Goal: Information Seeking & Learning: Learn about a topic

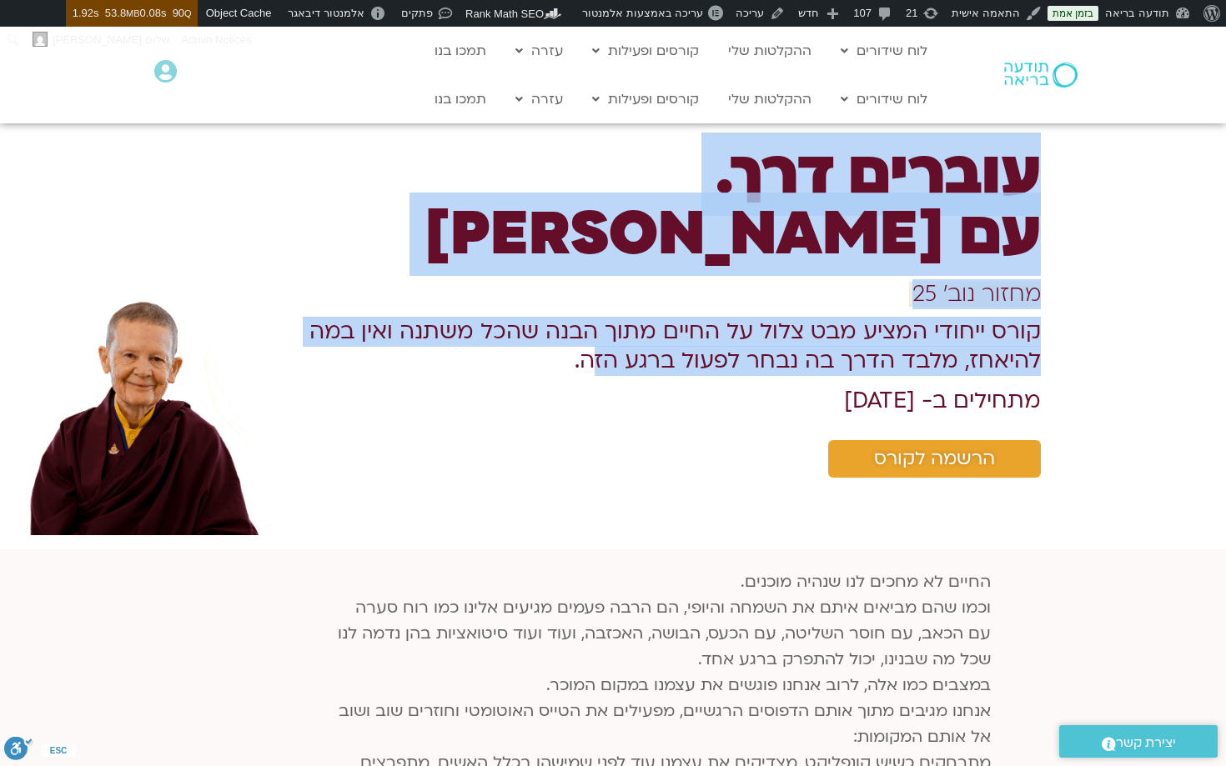
drag, startPoint x: 1049, startPoint y: 330, endPoint x: 671, endPoint y: 359, distance: 378.9
click at [676, 359] on div "עוברים דרך. עם פמה צ׳ודרון מחזור נוב׳ 25 קורס ייחודי המציע מבט צלול על החיים מת…" at bounding box center [613, 311] width 1226 height 347
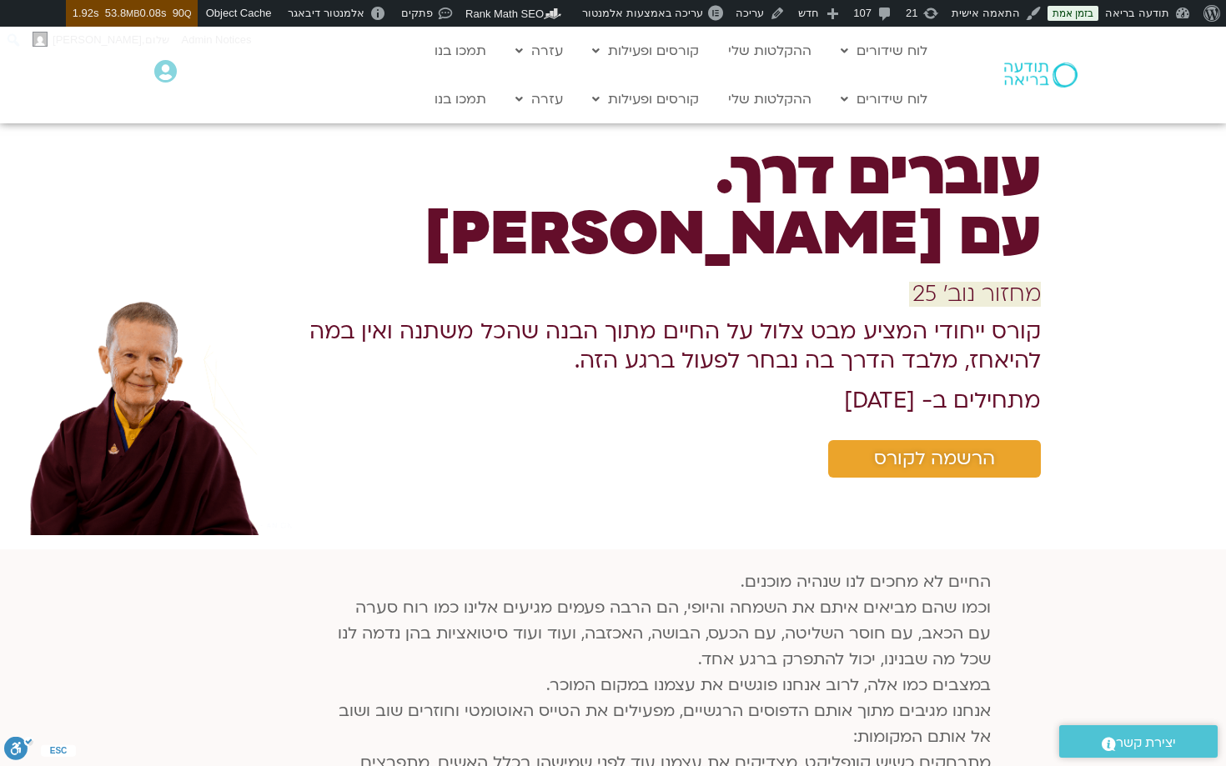
click at [682, 357] on b "קורס ייחודי המציע מבט צלול על החיים מתוך הבנה שהכל משתנה ואין במה להיאחז, מלבד …" at bounding box center [674, 346] width 731 height 59
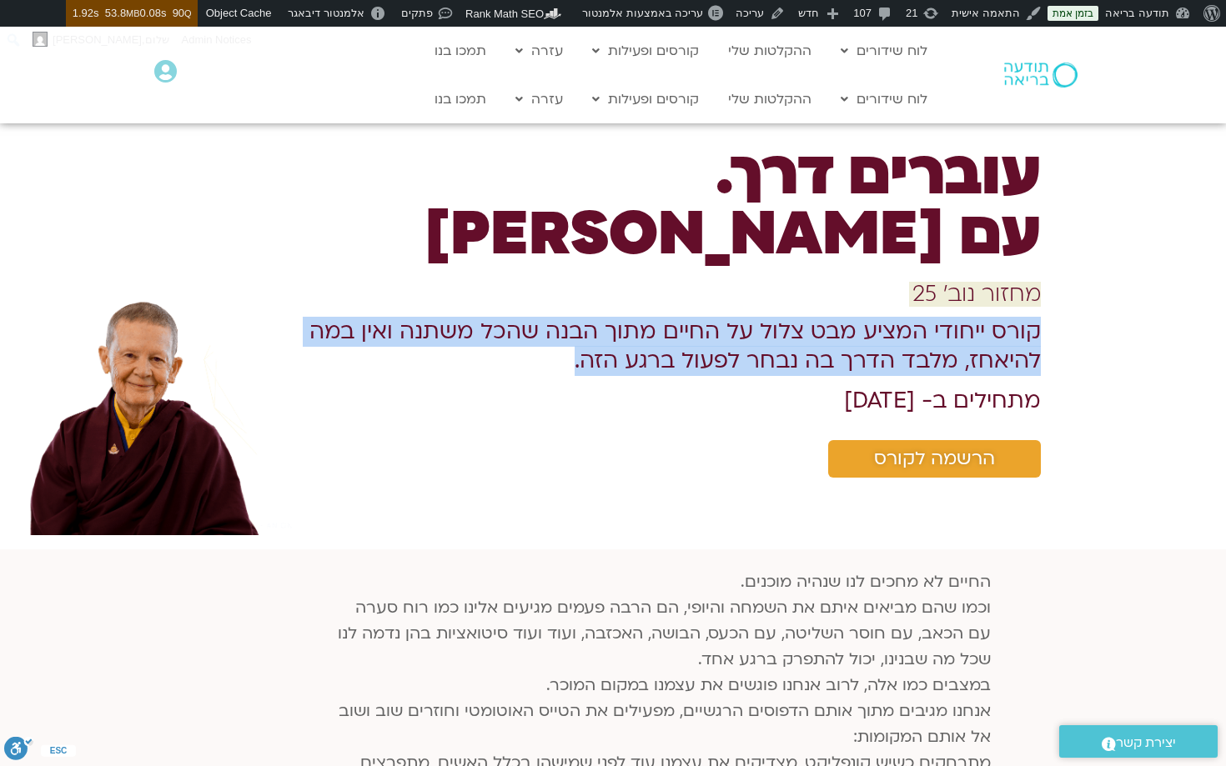
click at [682, 357] on b "קורס ייחודי המציע מבט צלול על החיים מתוך הבנה שהכל משתנה ואין במה להיאחז, מלבד …" at bounding box center [674, 346] width 731 height 59
copy div "קורס ייחודי המציע מבט צלול על החיים מתוך הבנה שהכל משתנה ואין במה להיאחז, מלבד …"
click at [959, 346] on b "קורס ייחודי המציע מבט צלול על החיים מתוך הבנה שהכל משתנה ואין במה להיאחז, מלבד …" at bounding box center [674, 346] width 731 height 59
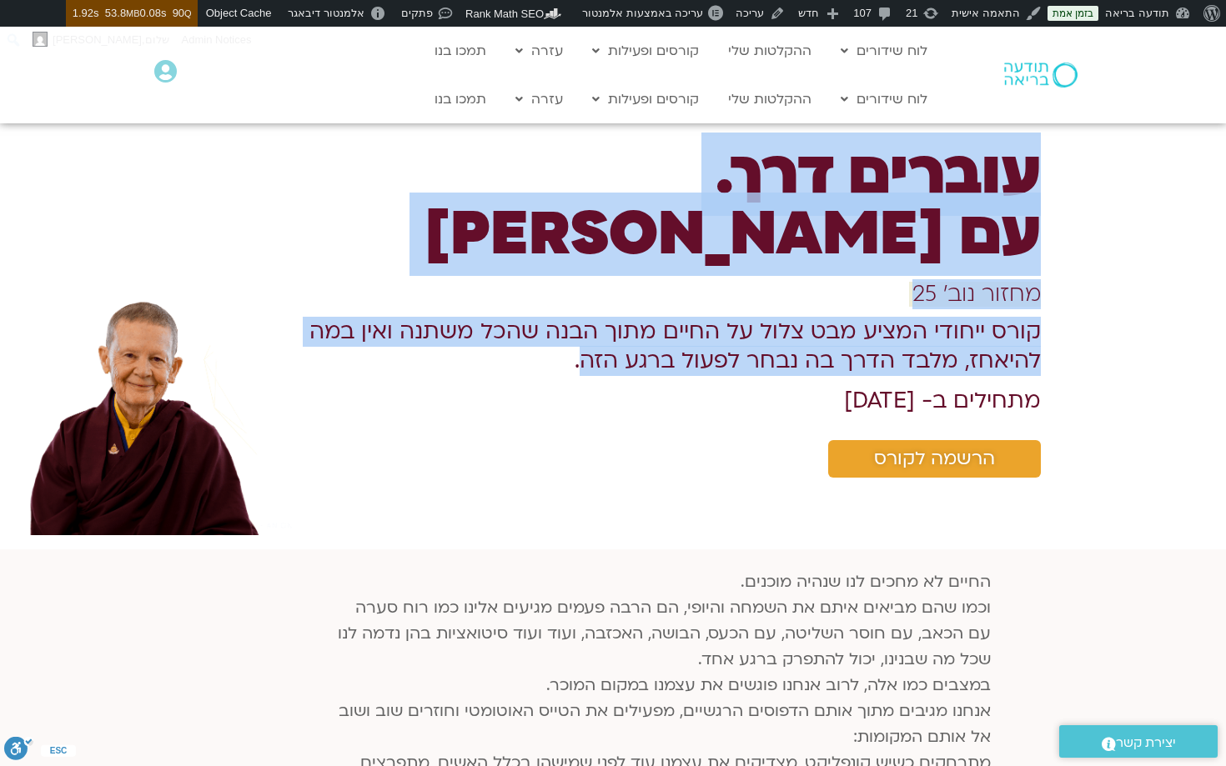
drag, startPoint x: 1041, startPoint y: 328, endPoint x: 665, endPoint y: 364, distance: 377.1
click at [665, 365] on div "עוברים דרך. עם פמה צ׳ודרון מחזור נוב׳ 25 קורס ייחודי המציע מבט צלול על החיים מת…" at bounding box center [613, 311] width 1226 height 347
click at [705, 349] on b "קורס ייחודי המציע מבט צלול על החיים מתוך הבנה שהכל משתנה ואין במה להיאחז, מלבד …" at bounding box center [674, 346] width 731 height 59
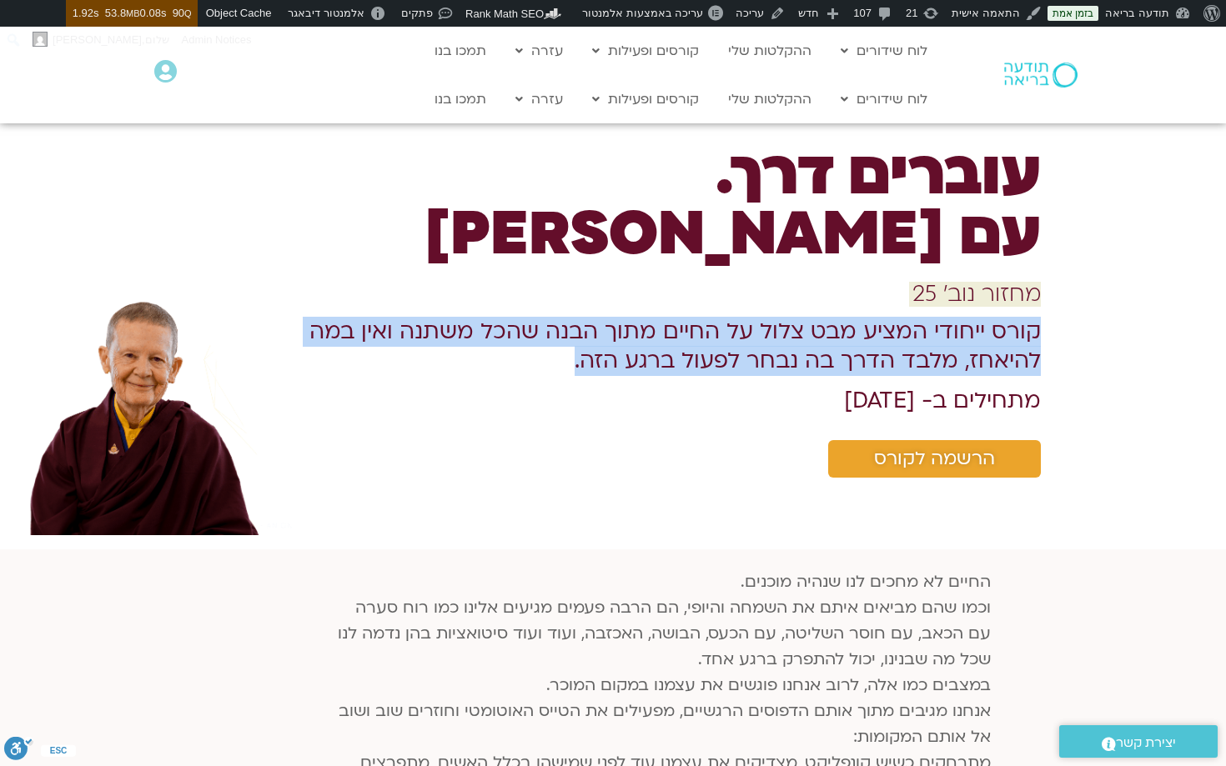
drag, startPoint x: 661, startPoint y: 369, endPoint x: 1038, endPoint y: 336, distance: 378.3
click at [1038, 336] on h1 "קורס ייחודי המציע מבט צלול על החיים מתוך הבנה שהכל משתנה ואין במה להיאחז, מלבד …" at bounding box center [634, 347] width 811 height 58
copy b "קורס ייחודי המציע מבט צלול על החיים מתוך הבנה שהכל משתנה ואין במה להיאחז, מלבד …"
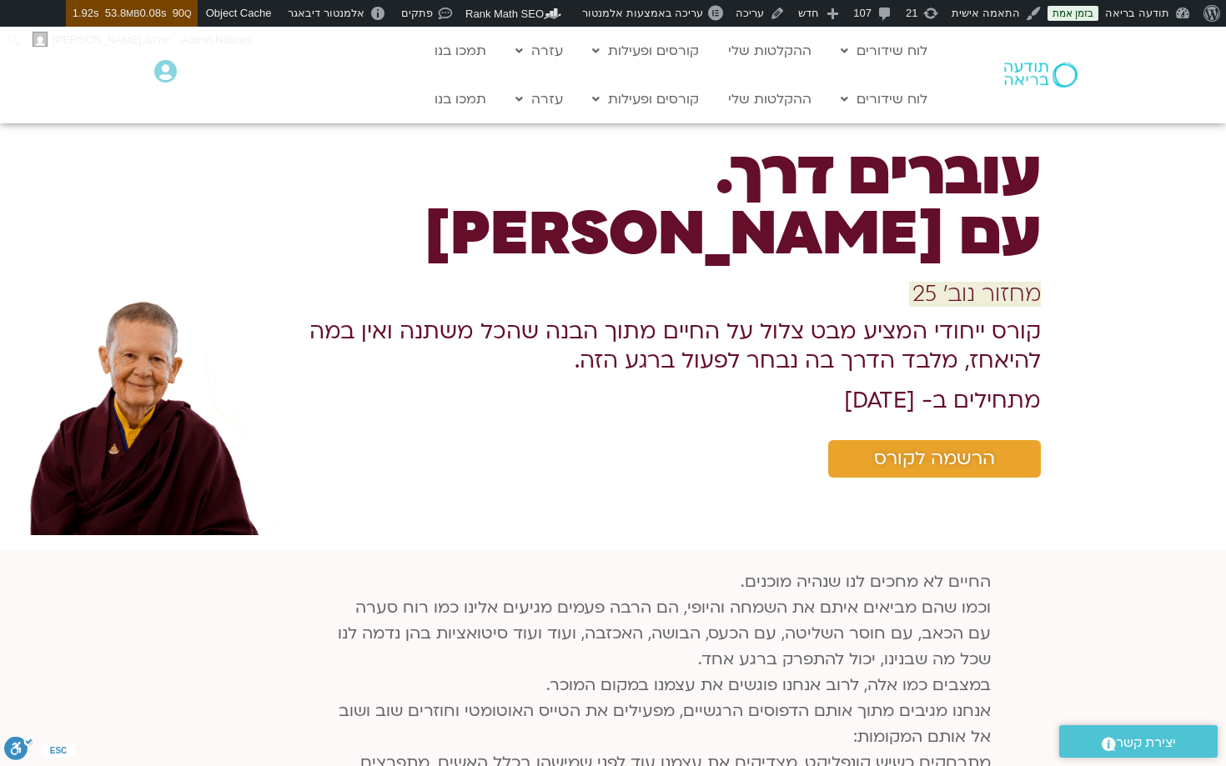
click at [947, 344] on b "קורס ייחודי המציע מבט צלול על החיים מתוך הבנה שהכל משתנה ואין במה להיאחז, מלבד …" at bounding box center [674, 346] width 731 height 59
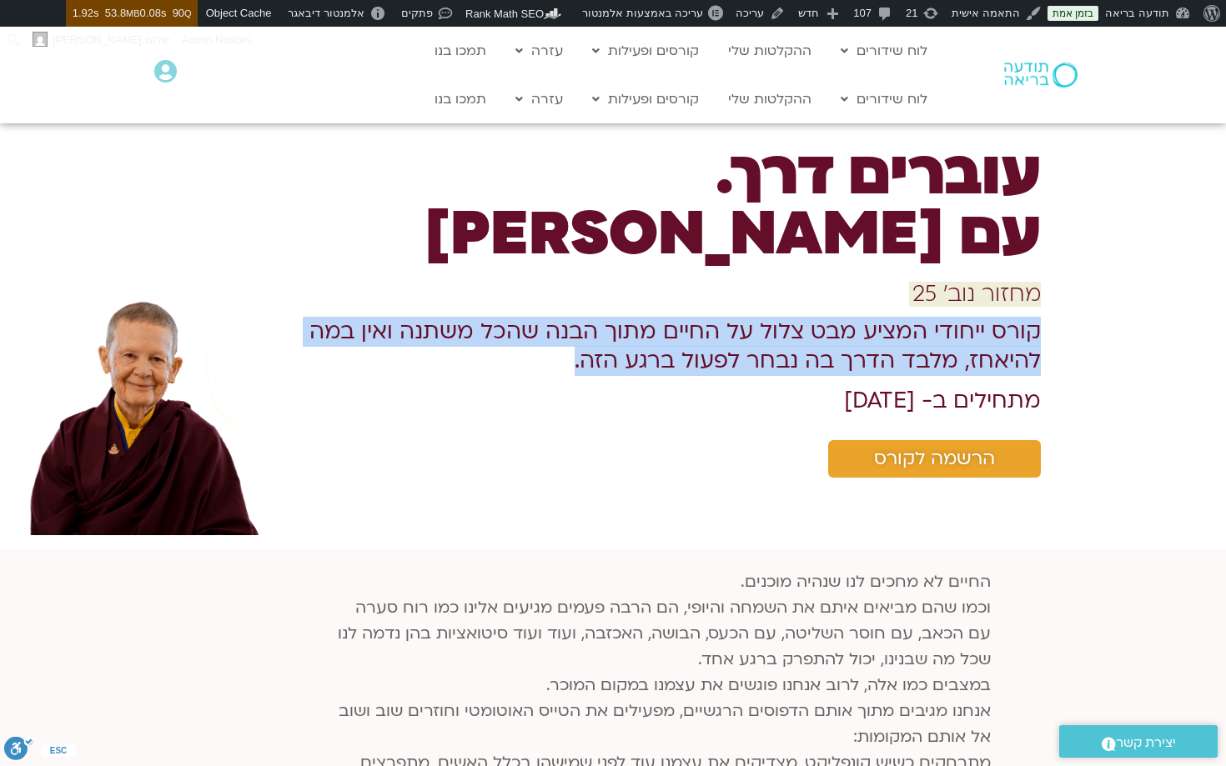
click at [947, 344] on b "קורס ייחודי המציע מבט צלול על החיים מתוך הבנה שהכל משתנה ואין במה להיאחז, מלבד …" at bounding box center [674, 346] width 731 height 59
copy div "קורס ייחודי המציע מבט צלול על החיים מתוך הבנה שהכל משתנה ואין במה להיאחז, מלבד …"
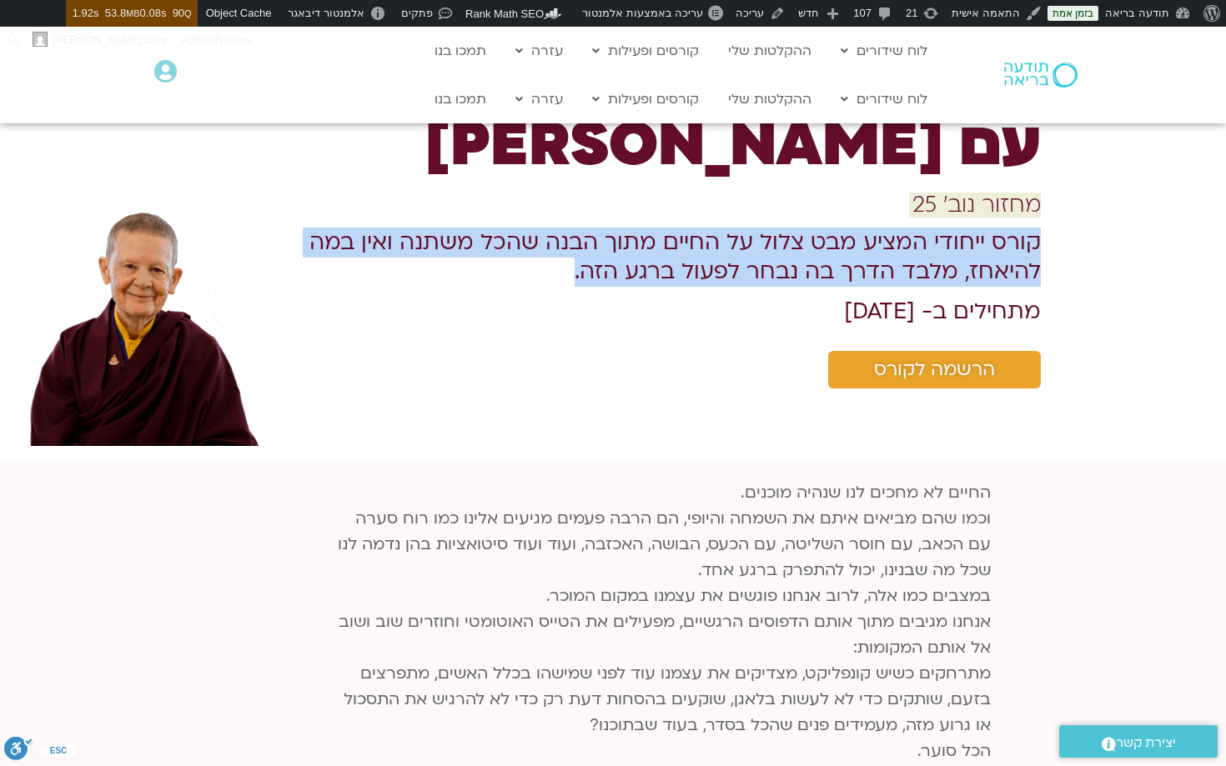
scroll to position [91, 0]
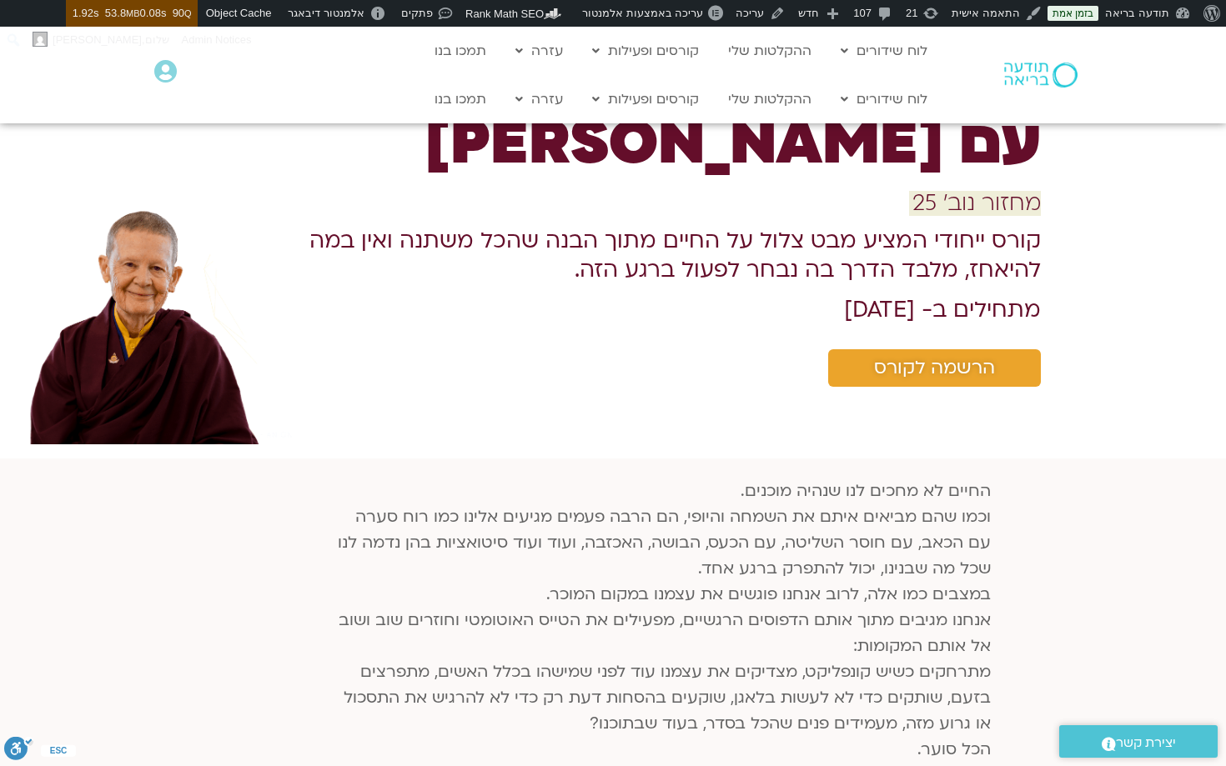
click at [992, 316] on b "מתחילים ב- 09.11.25" at bounding box center [942, 310] width 197 height 30
copy div "מתחילים ב- 09.11.25"
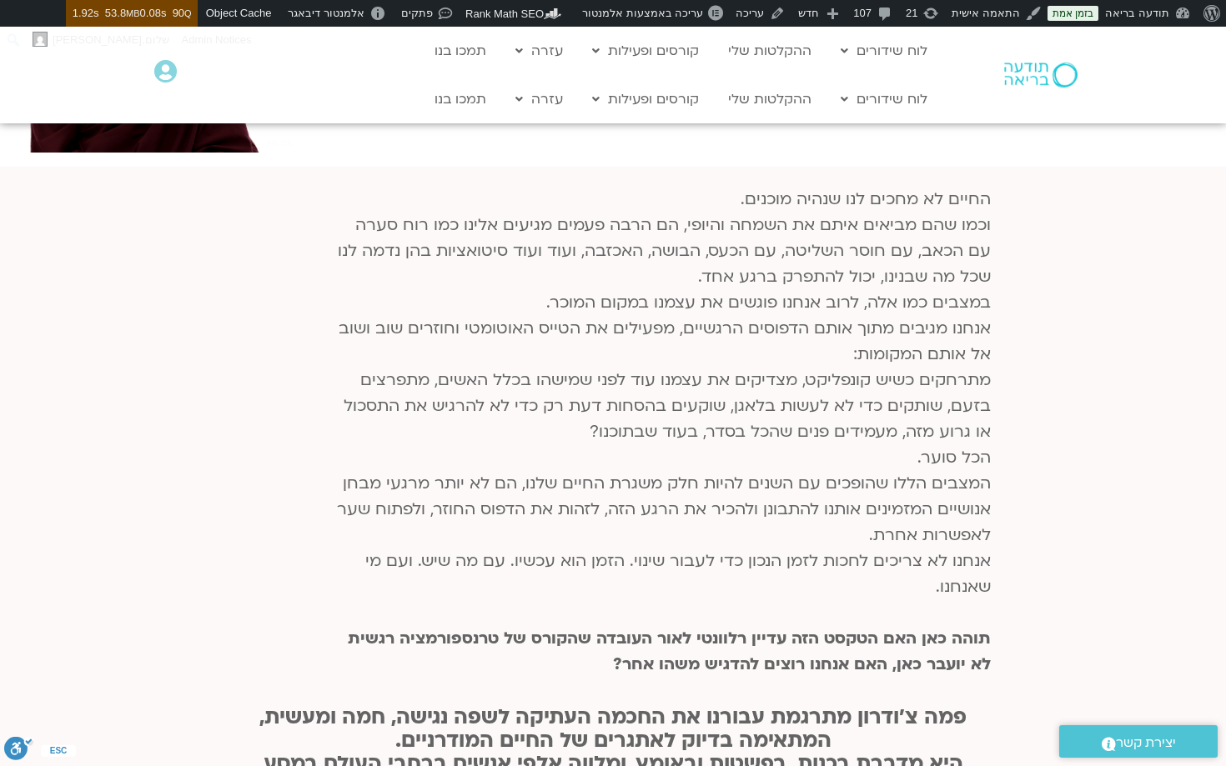
scroll to position [384, 0]
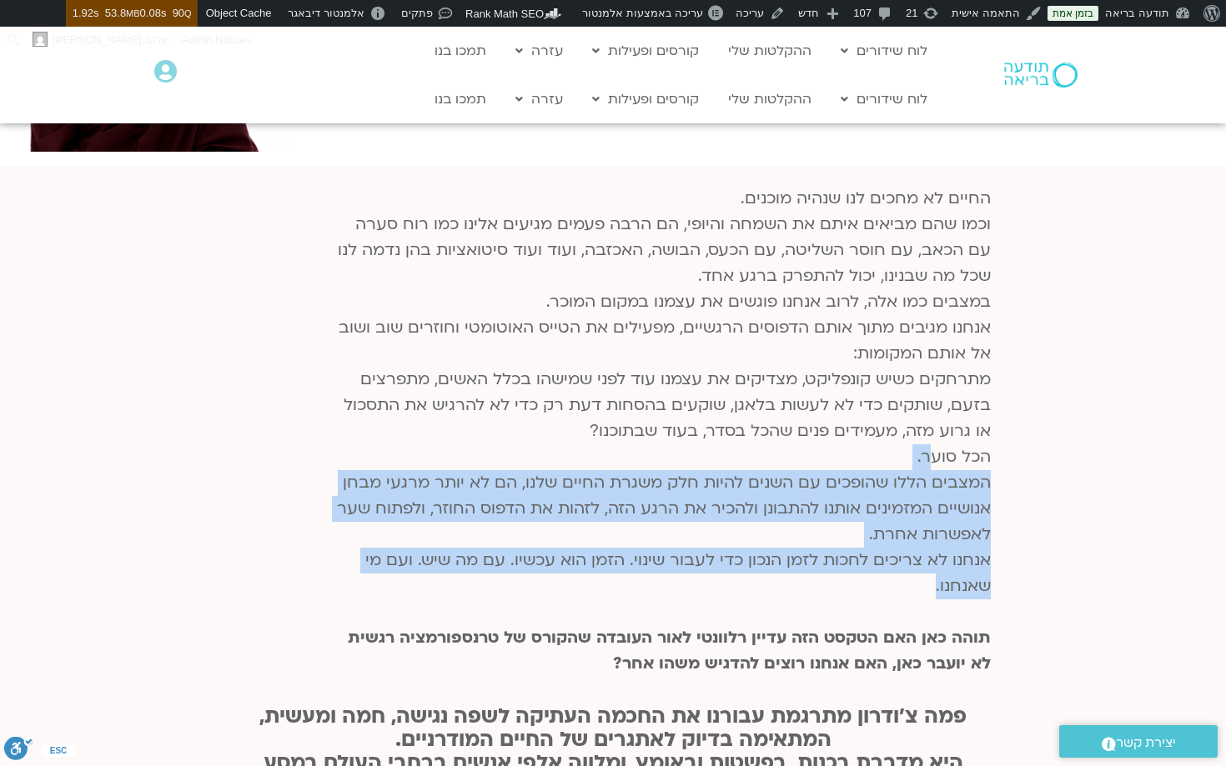
drag, startPoint x: 933, startPoint y: 590, endPoint x: 926, endPoint y: 470, distance: 121.1
click at [926, 470] on p "החיים לא מחכים לנו שנהיה מוכנים. וכמו שהם מביאים איתם את השמחה והיופי, הם הרבה …" at bounding box center [661, 431] width 660 height 491
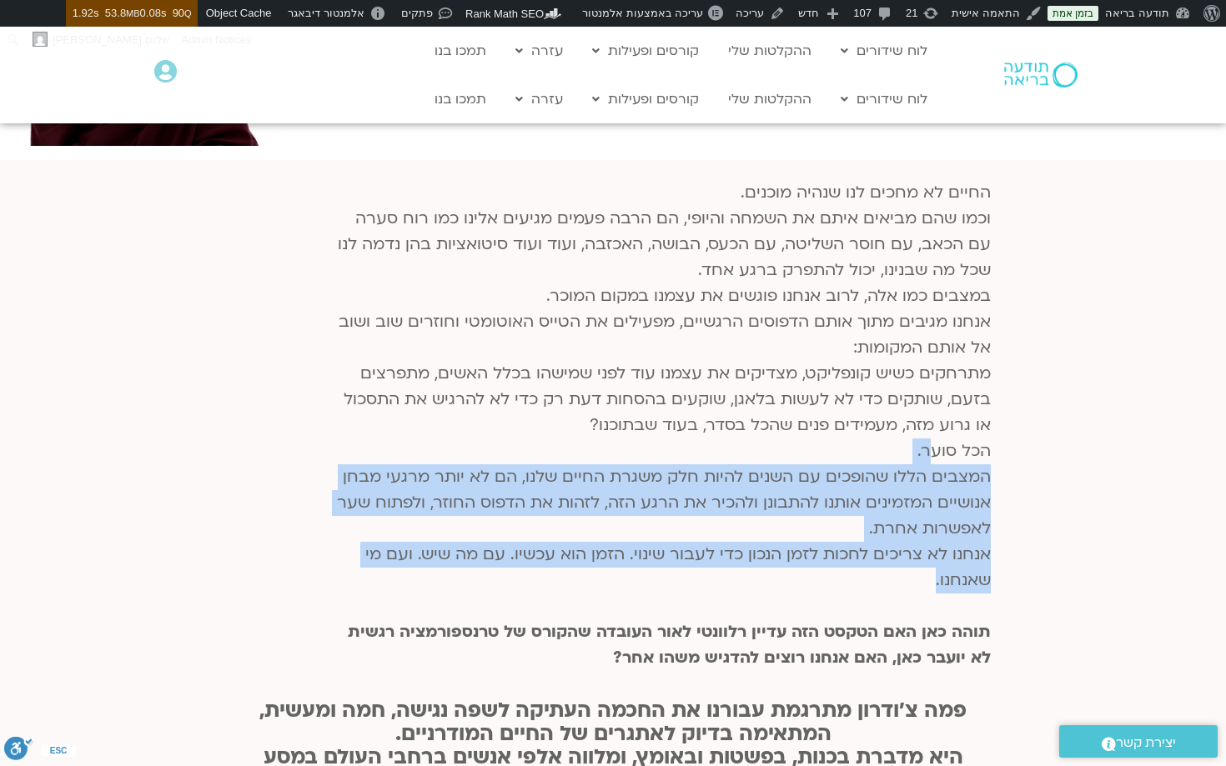
scroll to position [327, 0]
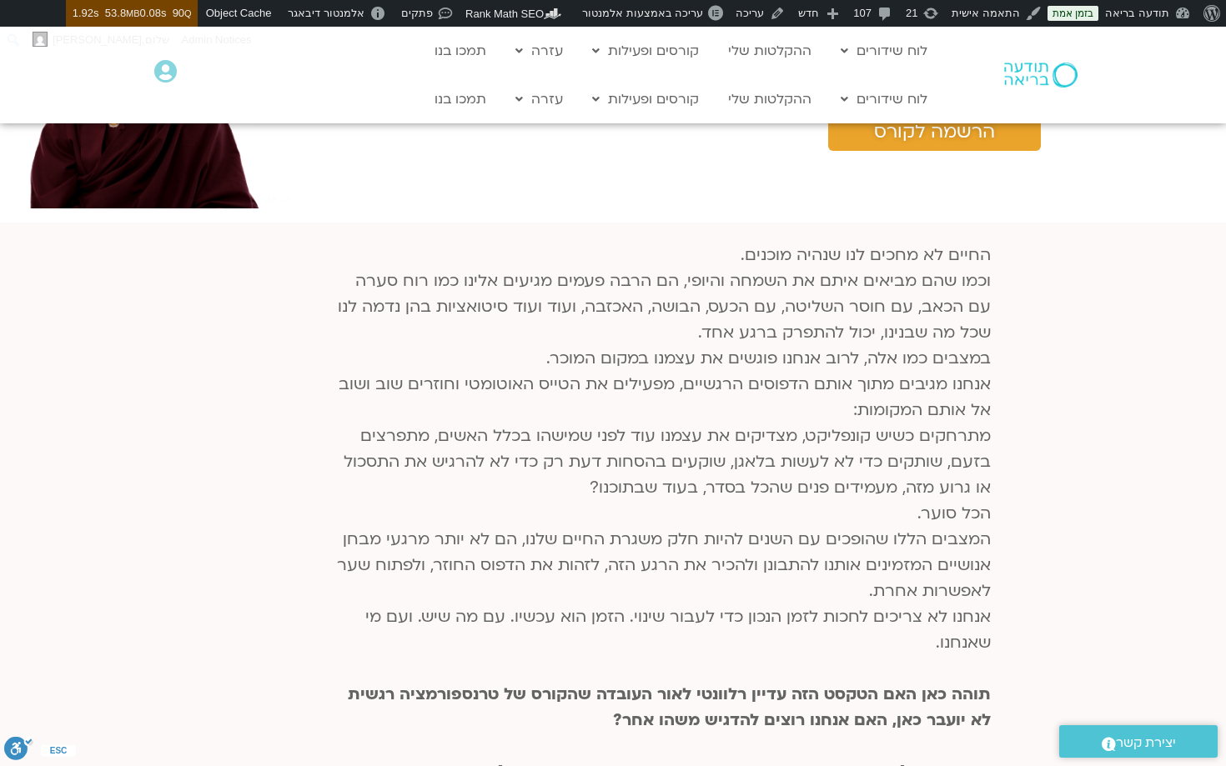
click at [926, 394] on p "החיים לא מחכים לנו שנהיה מוכנים. וכמו שהם מביאים איתם את השמחה והיופי, הם הרבה …" at bounding box center [661, 488] width 660 height 491
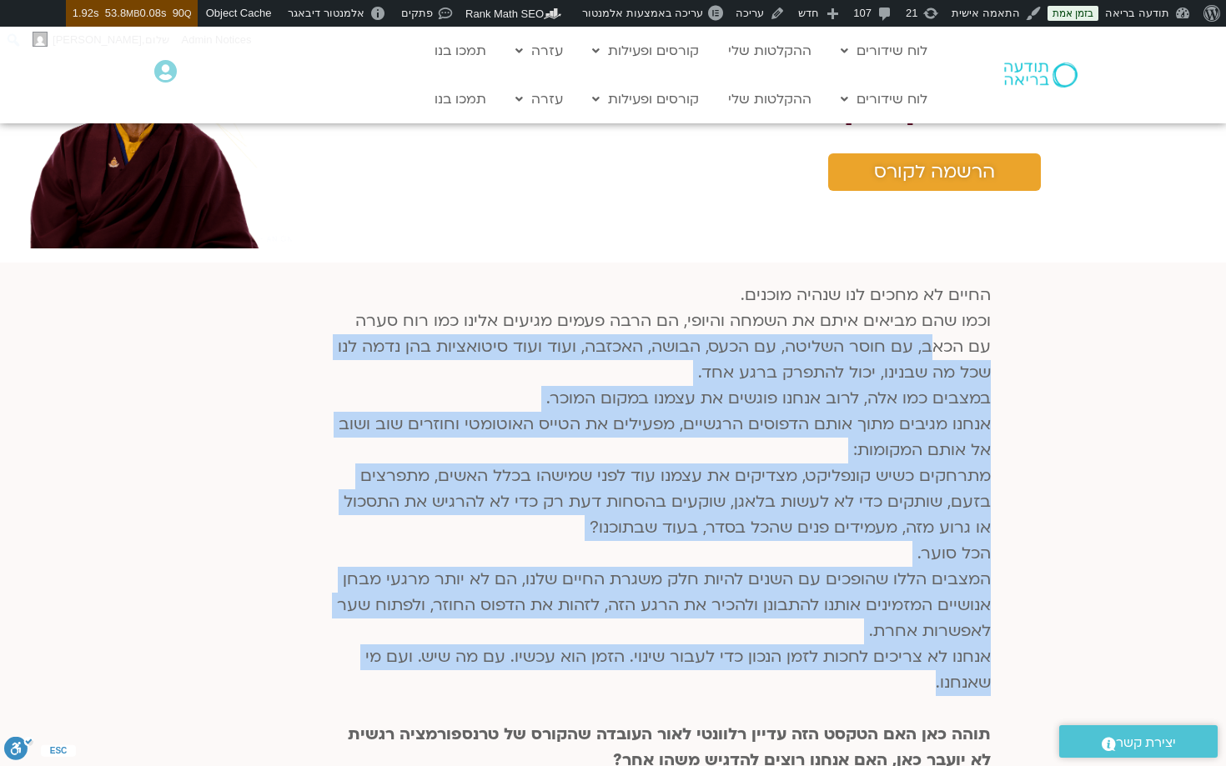
scroll to position [288, 0]
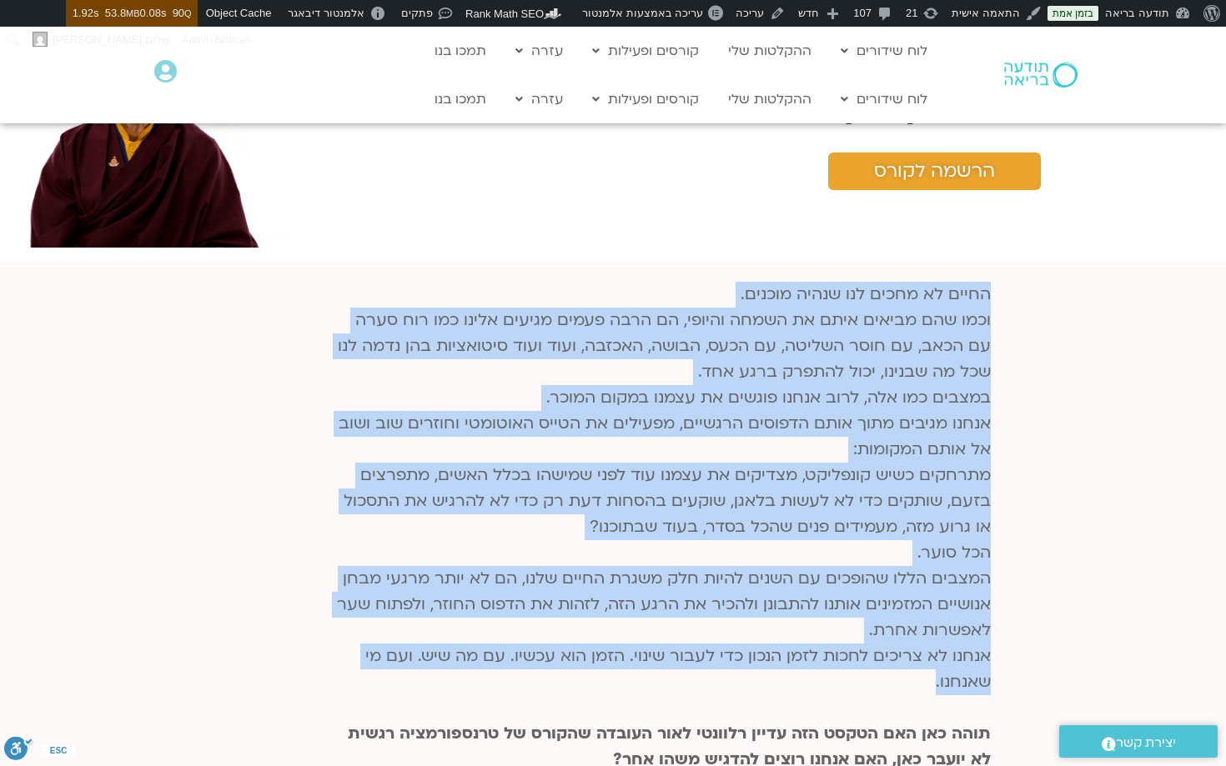
drag, startPoint x: 933, startPoint y: 554, endPoint x: 1041, endPoint y: 304, distance: 271.6
click at [1041, 304] on div "החיים לא מחכים לנו שנהיה מוכנים. וכמו שהם מביאים איתם את השמחה והיופי, הם הרבה …" at bounding box center [613, 527] width 1226 height 531
copy p "החיים לא מחכים לנו שנהיה מוכנים. וכמו שהם מביאים איתם את השמחה והיופי, הם הרבה …"
click at [972, 383] on p "החיים לא מחכים לנו שנהיה מוכנים. וכמו שהם מביאים איתם את השמחה והיופי, הם הרבה …" at bounding box center [661, 527] width 660 height 491
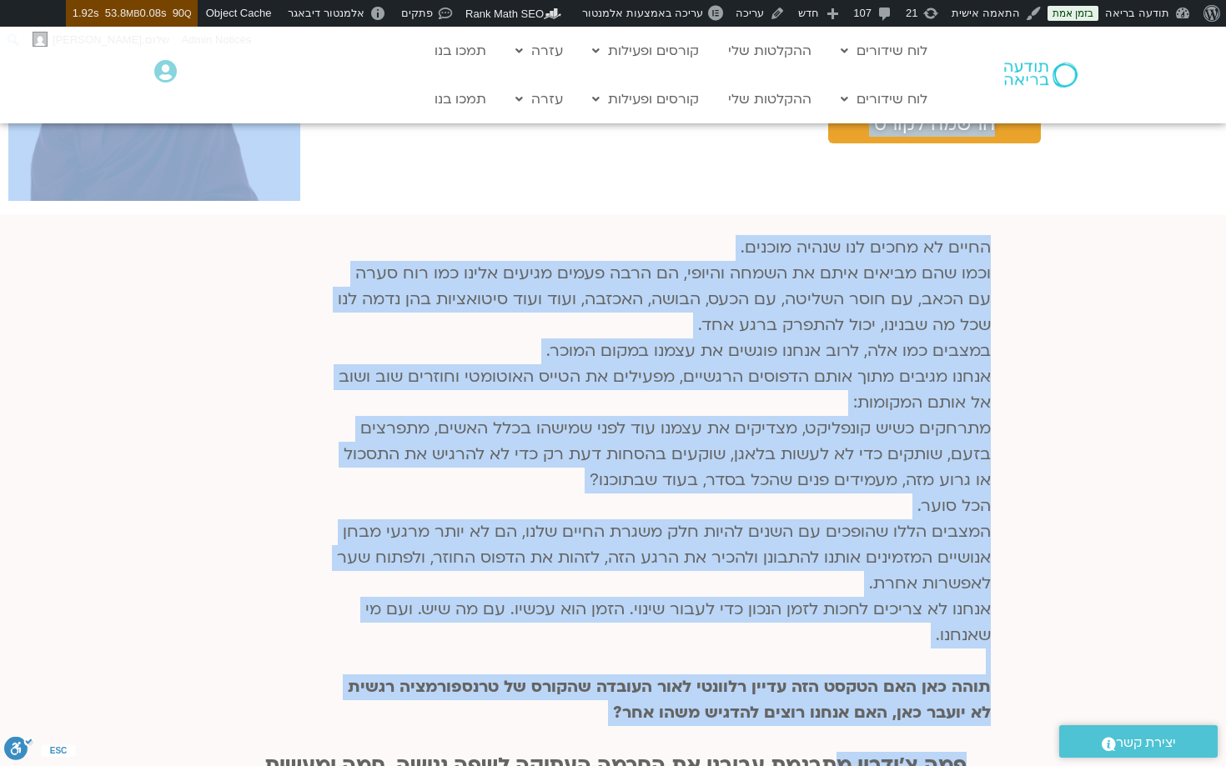
scroll to position [337, 0]
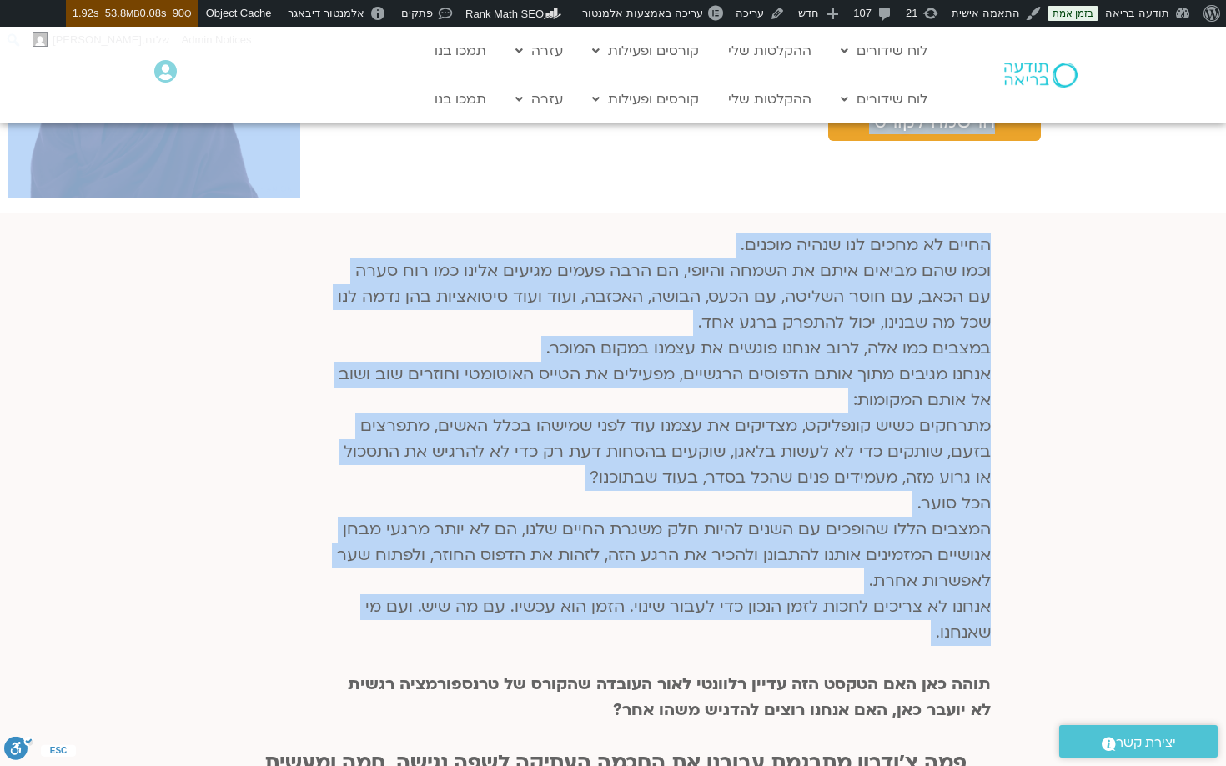
drag, startPoint x: 1035, startPoint y: 171, endPoint x: 876, endPoint y: 650, distance: 505.3
copy div "עוברים דרך. עם פמה צ׳ודרון מחזור נוב׳ 25 קורס ייחודי המציע מבט צלול על החיים מת…"
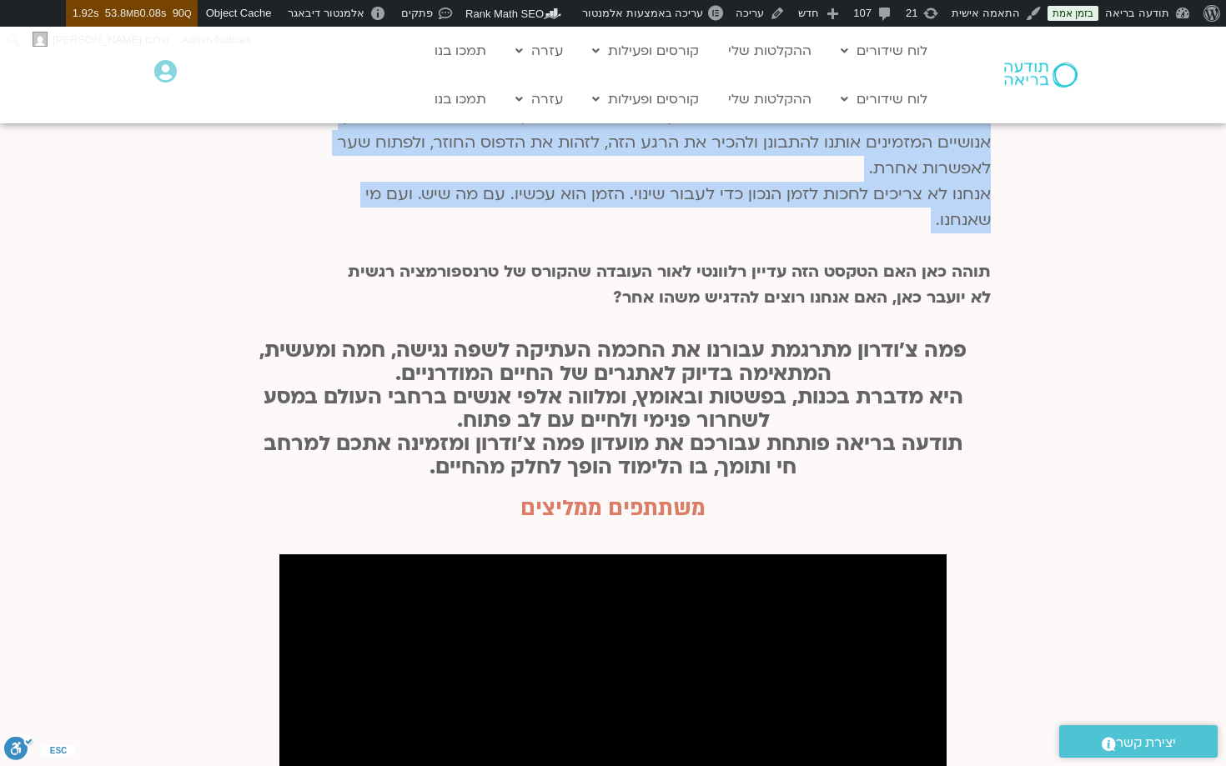
scroll to position [760, 0]
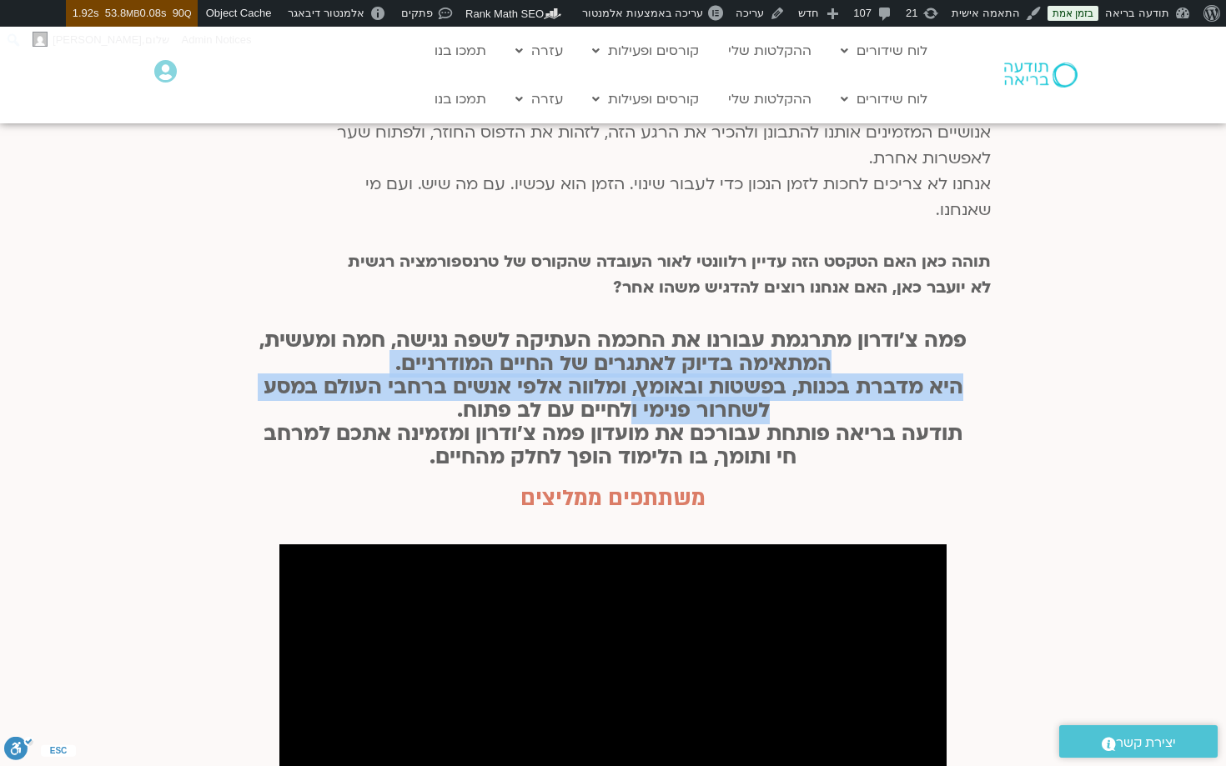
drag, startPoint x: 883, startPoint y: 364, endPoint x: 633, endPoint y: 417, distance: 255.6
click at [633, 417] on h1 "פמה צ’ודרון מתרגמת עבורנו את החכמה העתיקה לשפה נגישה, חמה ומעשית, המתאימה בדיוק…" at bounding box center [612, 399] width 717 height 140
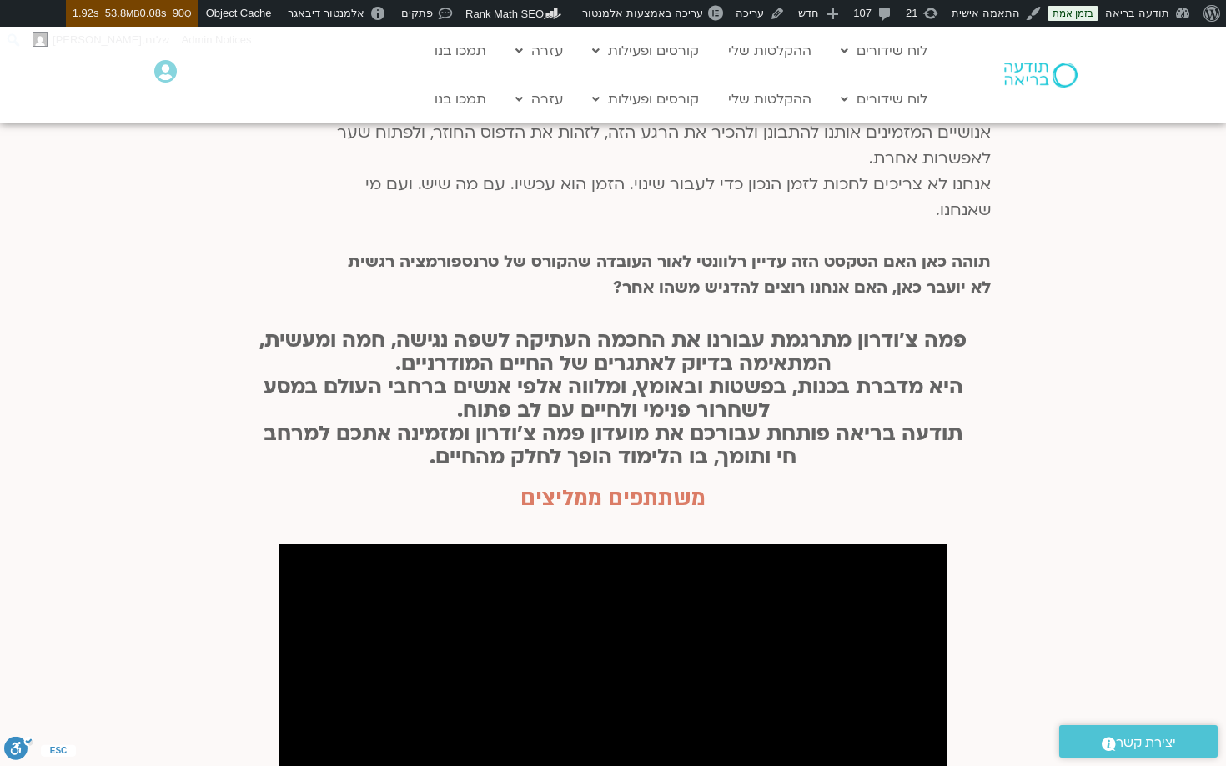
click at [840, 360] on h1 "פמה צ’ודרון מתרגמת עבורנו את החכמה העתיקה לשפה נגישה, חמה ומעשית, המתאימה בדיוק…" at bounding box center [612, 399] width 717 height 140
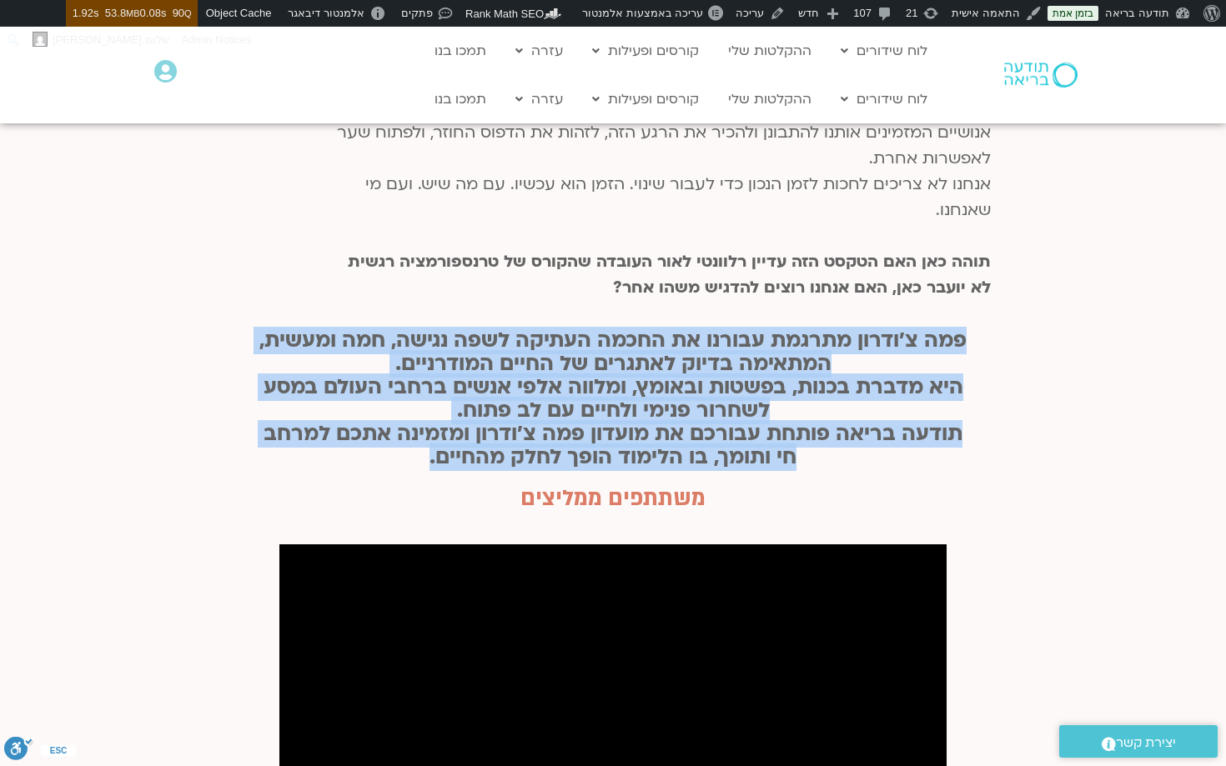
drag, startPoint x: 963, startPoint y: 342, endPoint x: 417, endPoint y: 456, distance: 558.0
click at [417, 456] on h1 "פמה צ’ודרון מתרגמת עבורנו את החכמה העתיקה לשפה נגישה, חמה ומעשית, המתאימה בדיוק…" at bounding box center [612, 399] width 717 height 140
copy h1 "פמה צ’ודרון מתרגמת עבורנו את החכמה העתיקה לשפה נגישה, חמה ומעשית, המתאימה בדיוק…"
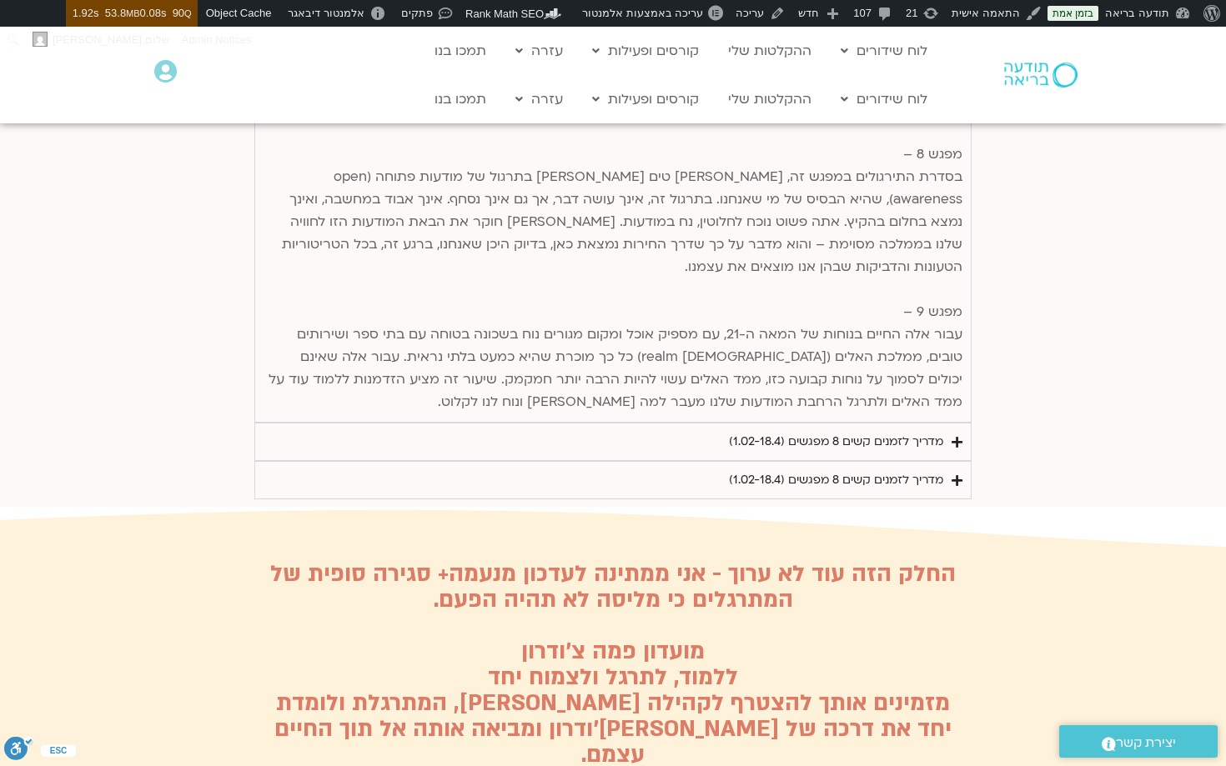
scroll to position [5003, 0]
click at [808, 431] on div "מדריך לזמנים קשים 8 מפגשים (1.02-18.4)" at bounding box center [836, 441] width 214 height 20
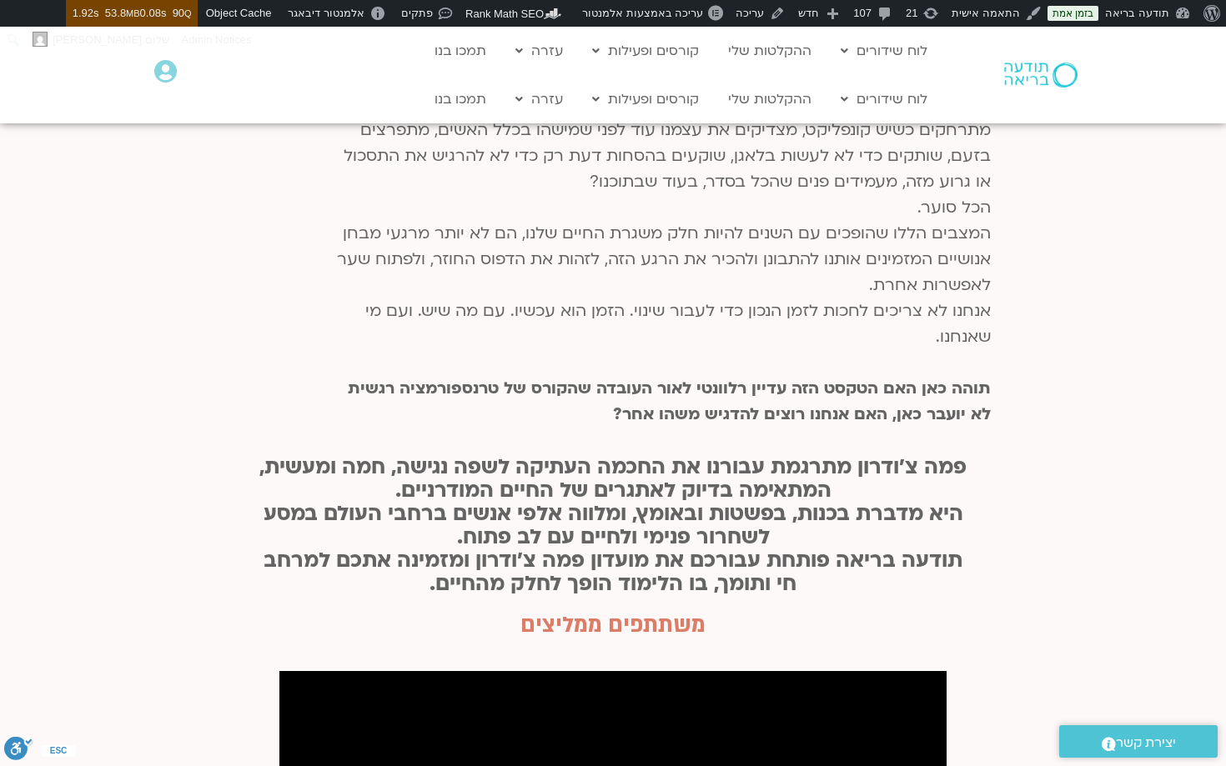
scroll to position [635, 0]
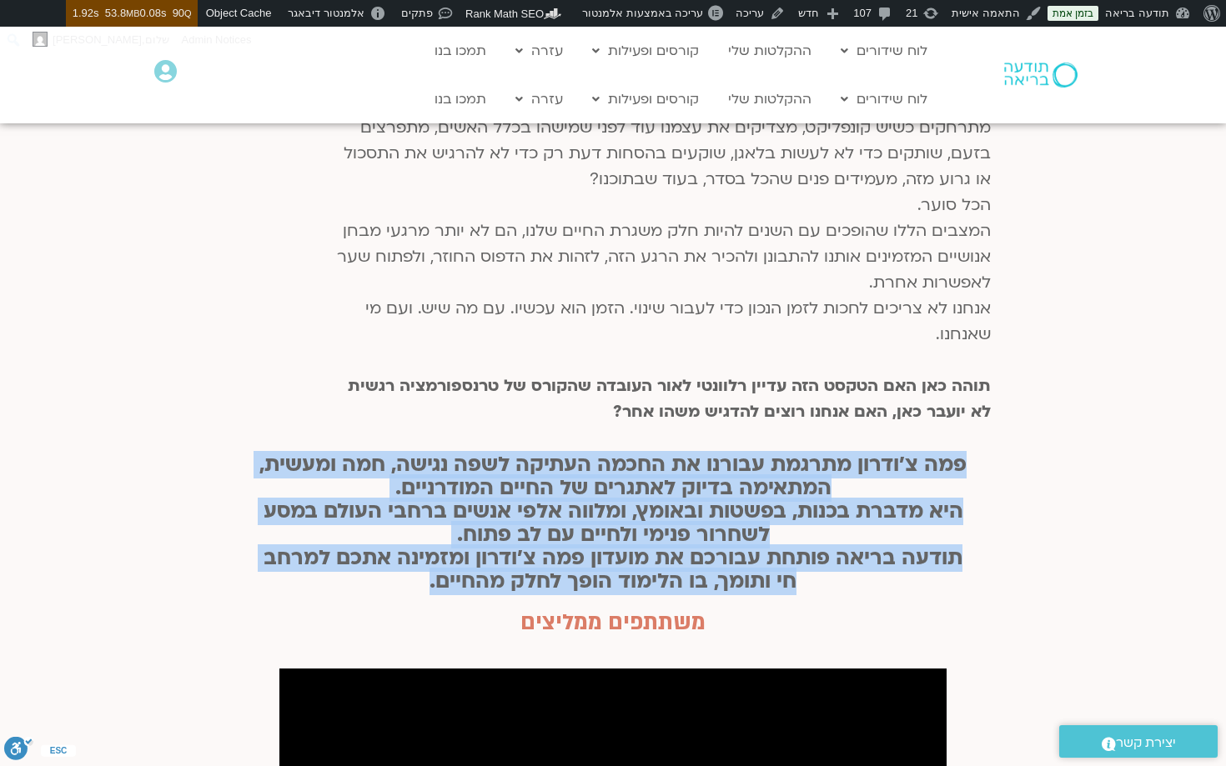
drag, startPoint x: 972, startPoint y: 469, endPoint x: 394, endPoint y: 595, distance: 591.7
click at [394, 595] on div "פמה צ’ודרון מתרגמת עבורנו את החכמה העתיקה לשפה נגישה, חמה ומעשית, המתאימה בדיוק…" at bounding box center [613, 523] width 1226 height 157
copy h1 "פמה צ’ודרון מתרגמת עבורנו את החכמה העתיקה לשפה נגישה, חמה ומעשית, המתאימה בדיוק…"
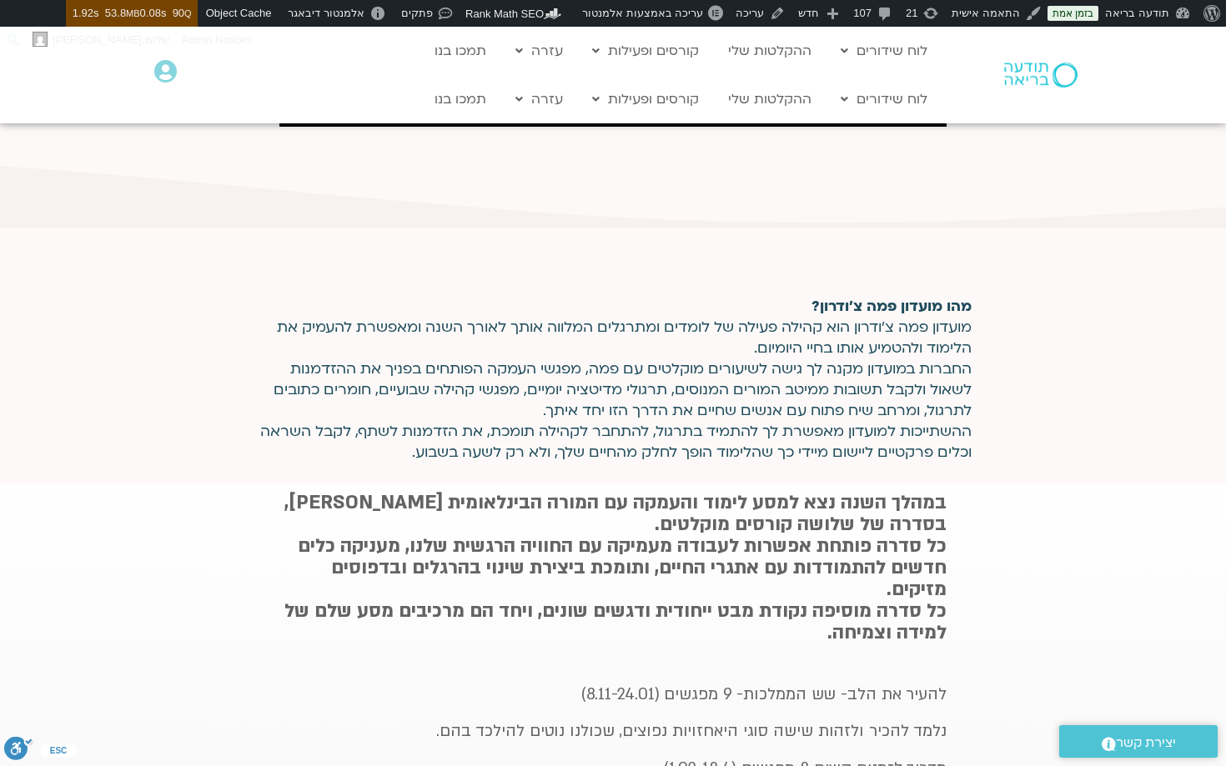
scroll to position [1610, 0]
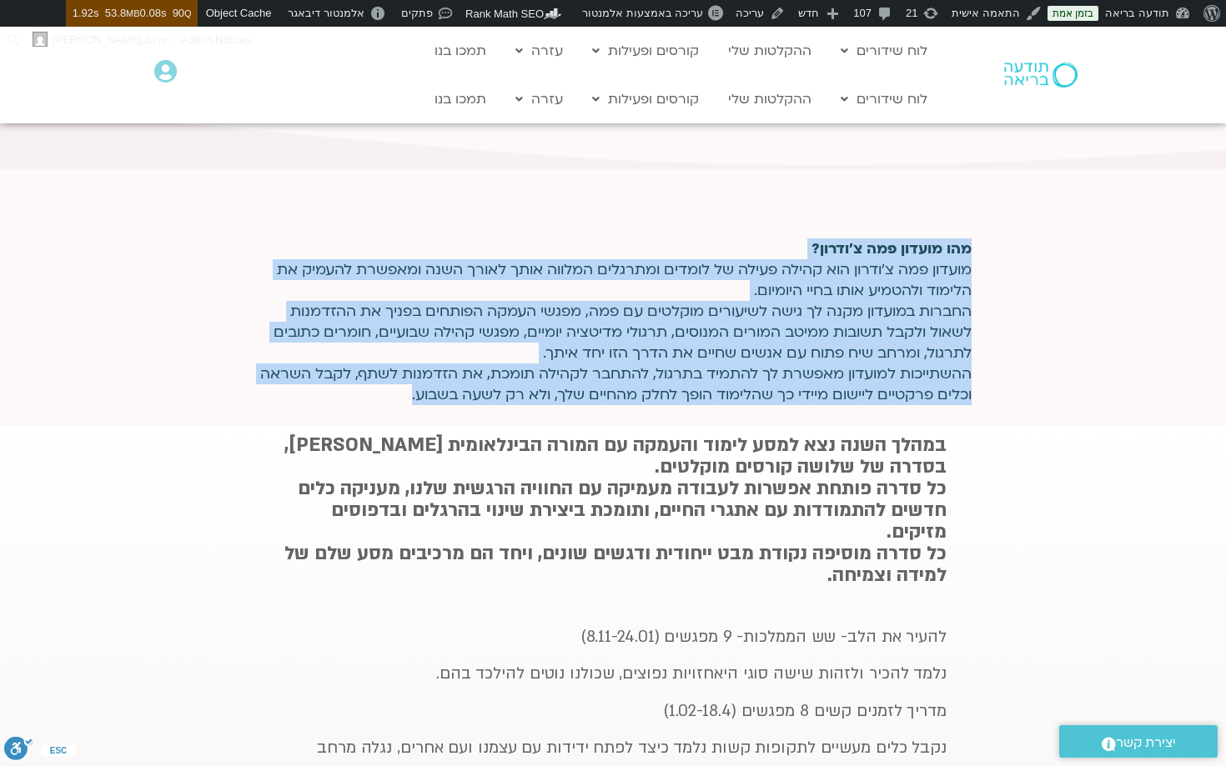
drag, startPoint x: 970, startPoint y: 245, endPoint x: 344, endPoint y: 396, distance: 643.4
click at [344, 396] on p "מהו מועדון פמה צ׳ודרון? מועדון פמה צ׳ודרון הוא קהילה פעילה של לומדים ומתרגלים ה…" at bounding box center [612, 322] width 717 height 167
copy p "מהו מועדון פמה צ׳ודרון? מועדון פמה צ׳ודרון הוא קהילה פעילה של לומדים ומתרגלים ה…"
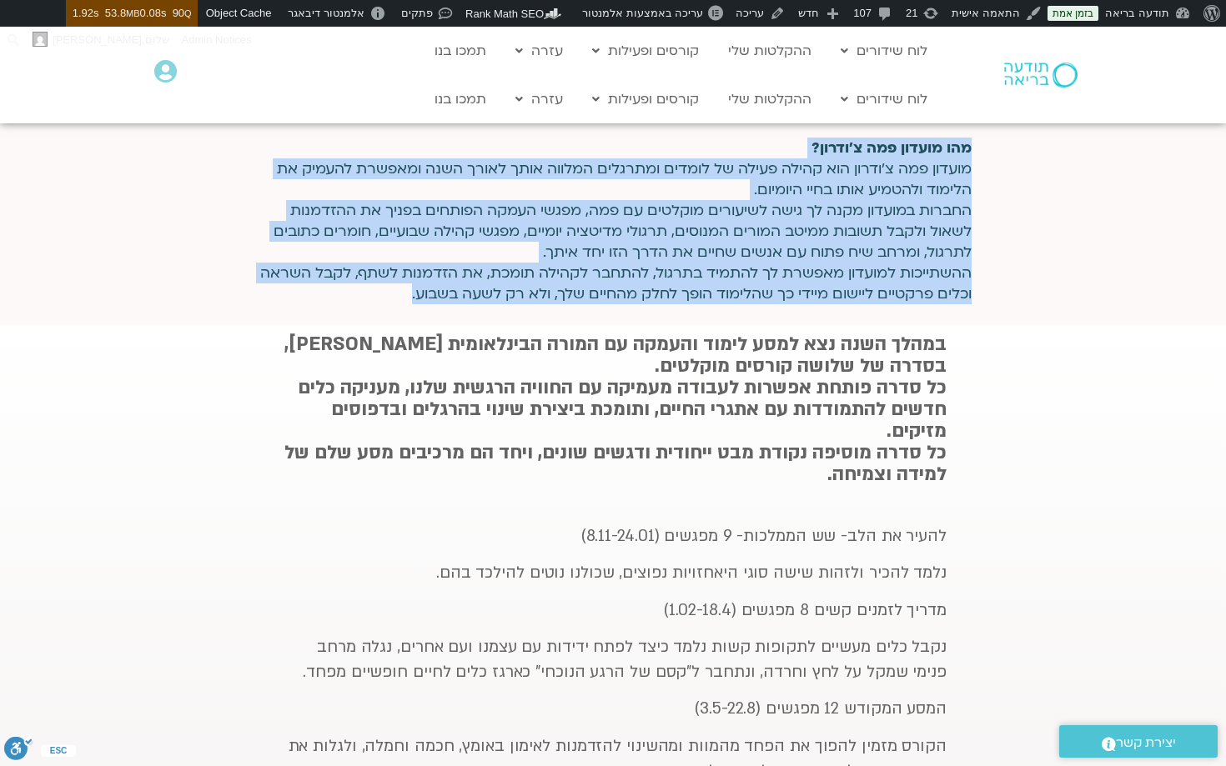
scroll to position [1730, 0]
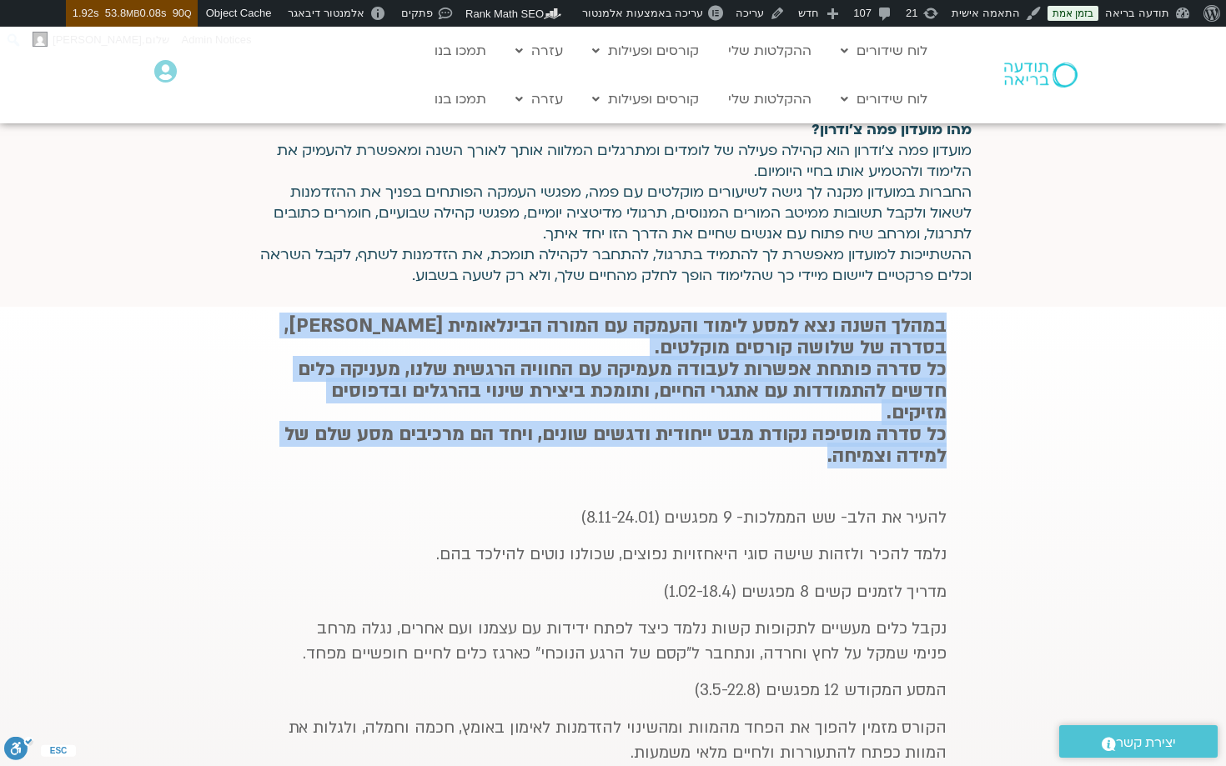
drag, startPoint x: 947, startPoint y: 325, endPoint x: 774, endPoint y: 467, distance: 223.4
click at [774, 467] on div "במהלך השנה נצא למסע לימוד והעמקה עם המורה הבינלאומית פמה צ׳ודרון, בסדרה של שלוש…" at bounding box center [613, 652] width 684 height 690
copy h2 "במהלך השנה נצא למסע לימוד והעמקה עם המורה הבינלאומית פמה צ׳ודרון, בסדרה של שלוש…"
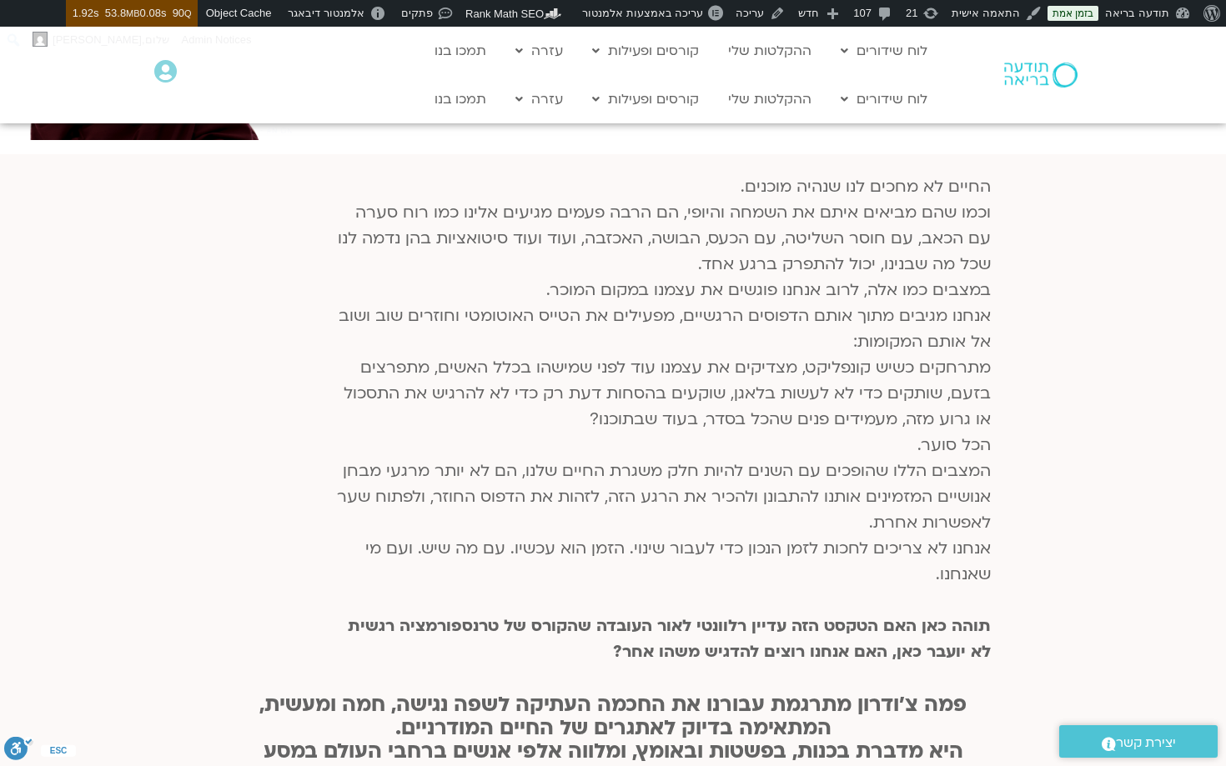
scroll to position [426, 0]
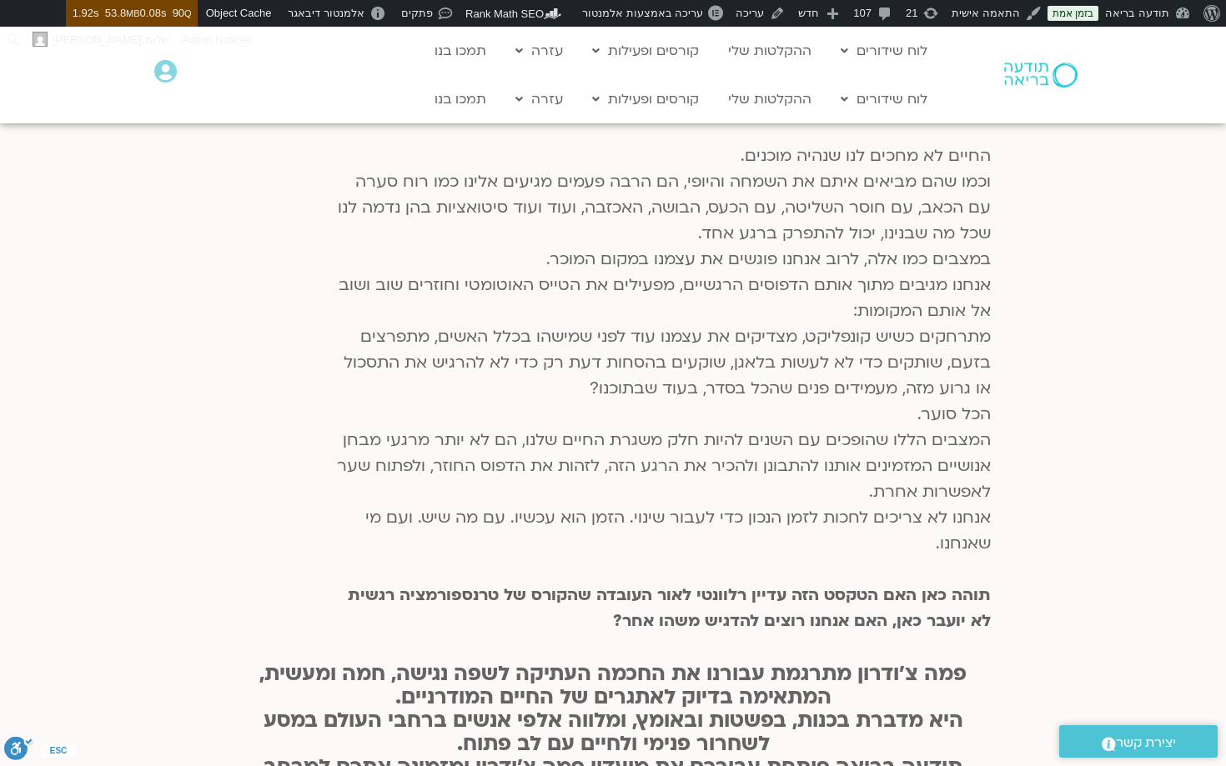
click at [904, 461] on p "החיים לא מחכים לנו שנהיה מוכנים. וכמו שהם מביאים איתם את השמחה והיופי, הם הרבה …" at bounding box center [661, 388] width 660 height 491
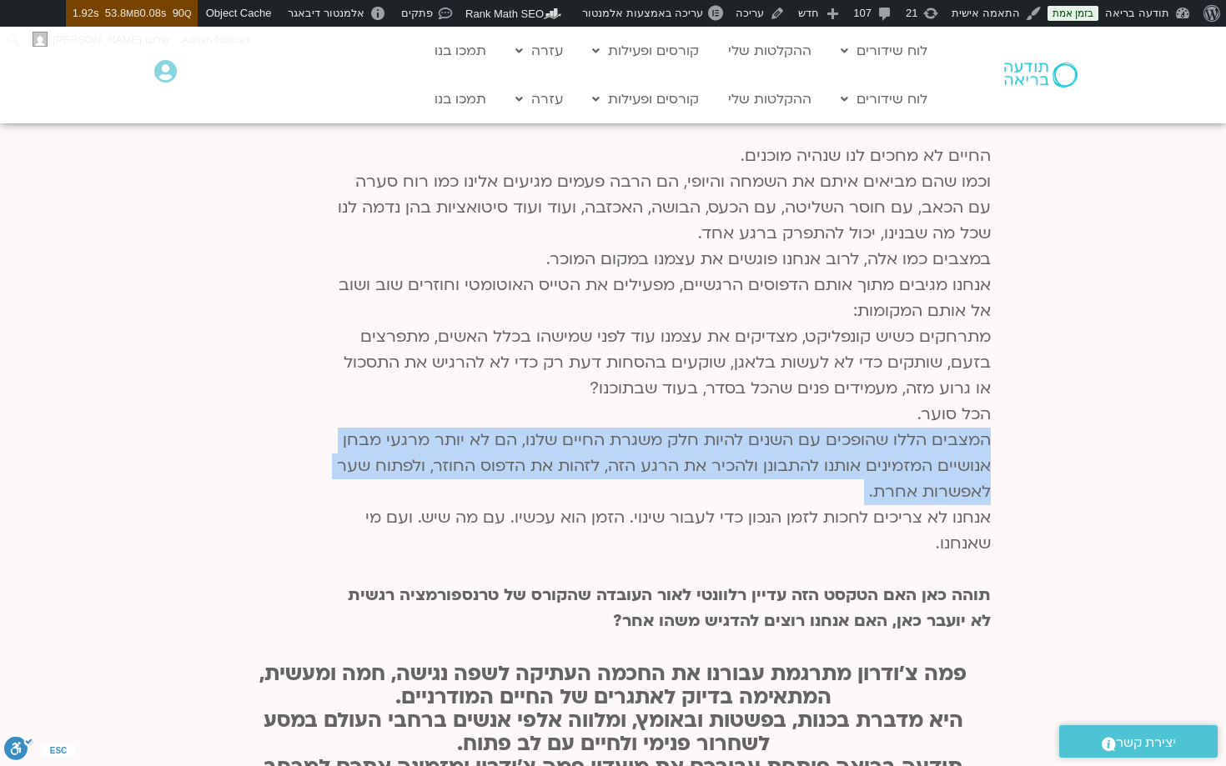
click at [904, 461] on p "החיים לא מחכים לנו שנהיה מוכנים. וכמו שהם מביאים איתם את השמחה והיופי, הם הרבה …" at bounding box center [661, 388] width 660 height 491
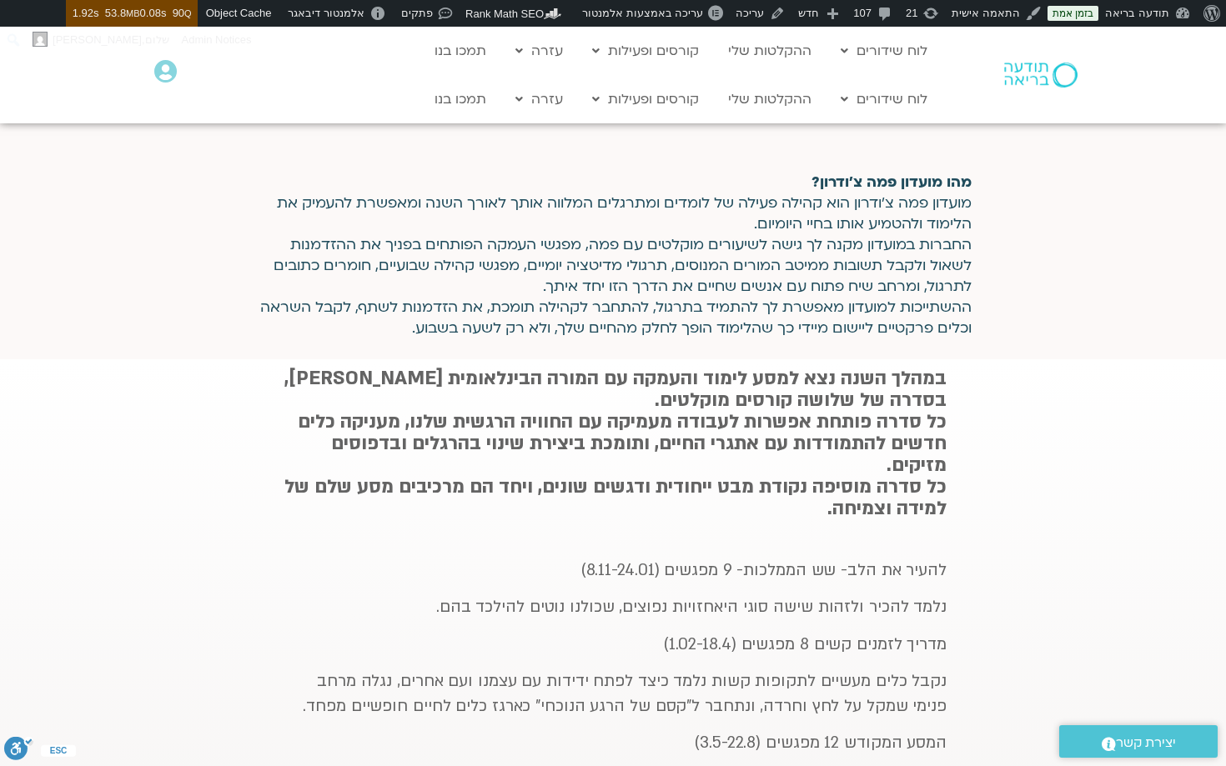
scroll to position [1679, 0]
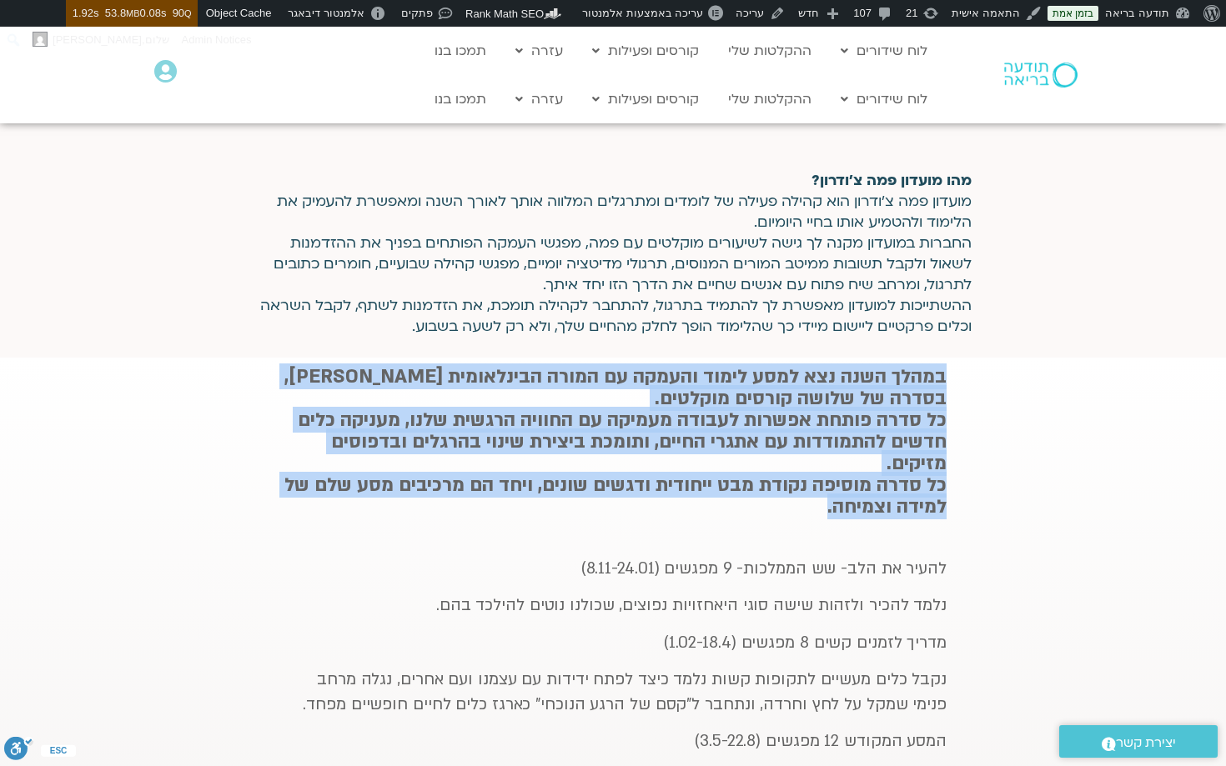
drag, startPoint x: 791, startPoint y: 520, endPoint x: 971, endPoint y: 374, distance: 231.2
click at [971, 374] on section "במהלך השנה נצא למסע לימוד והעמקה עם המורה הבינלאומית פמה צ׳ודרון, בסדרה של שלוש…" at bounding box center [613, 732] width 1226 height 749
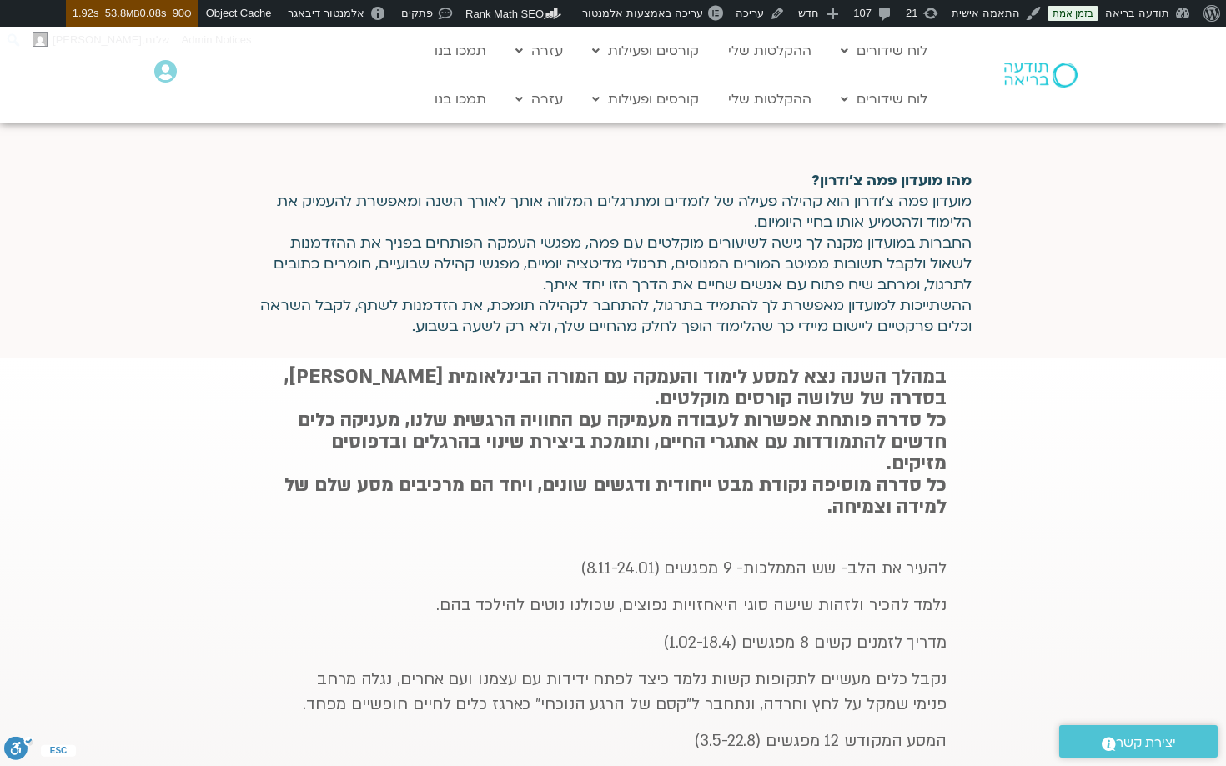
click at [891, 340] on div "מהו מועדון פמה צ׳ודרון? מועדון פמה צ׳ודרון הוא קהילה פעילה של לומדים ומתרגלים ה…" at bounding box center [612, 261] width 717 height 183
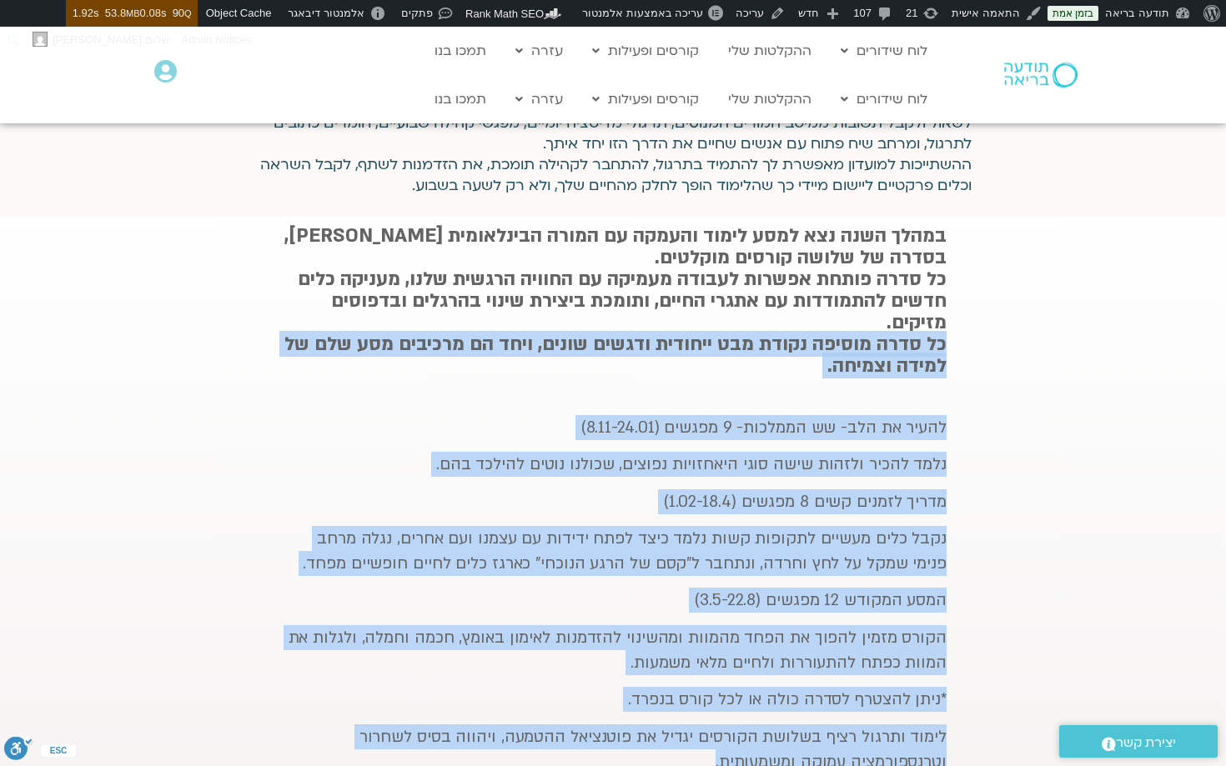
scroll to position [1820, 0]
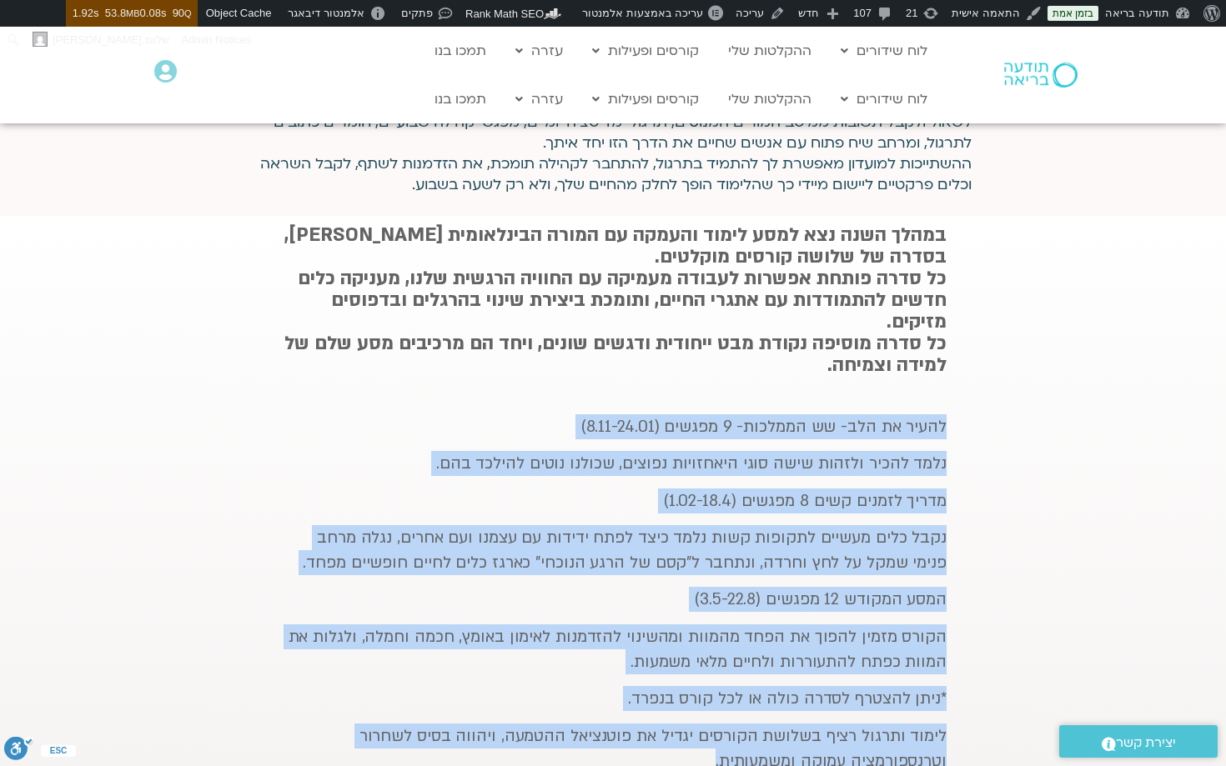
drag, startPoint x: 695, startPoint y: 577, endPoint x: 948, endPoint y: 431, distance: 292.5
click at [948, 431] on div "במהלך השנה נצא למסע לימוד והעמקה עם המורה הבינלאומית פמה צ׳ודרון, בסדרה של שלוש…" at bounding box center [613, 561] width 684 height 690
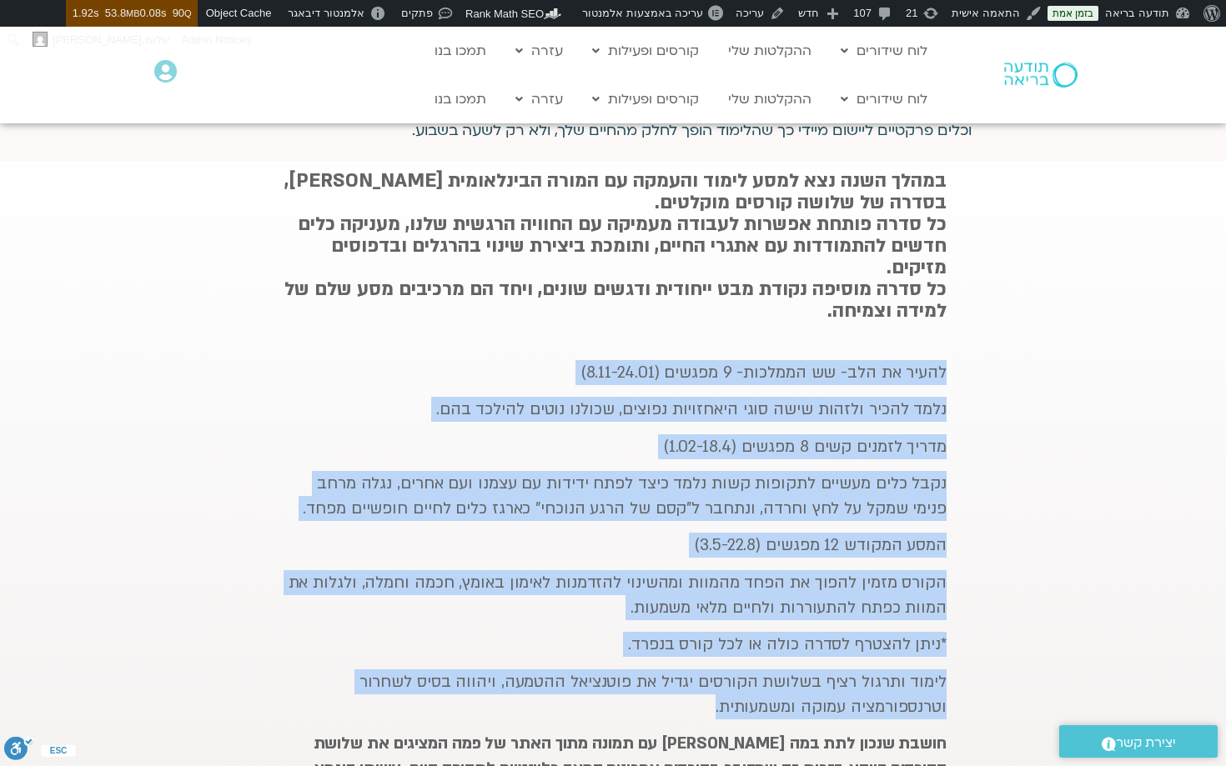
scroll to position [1880, 0]
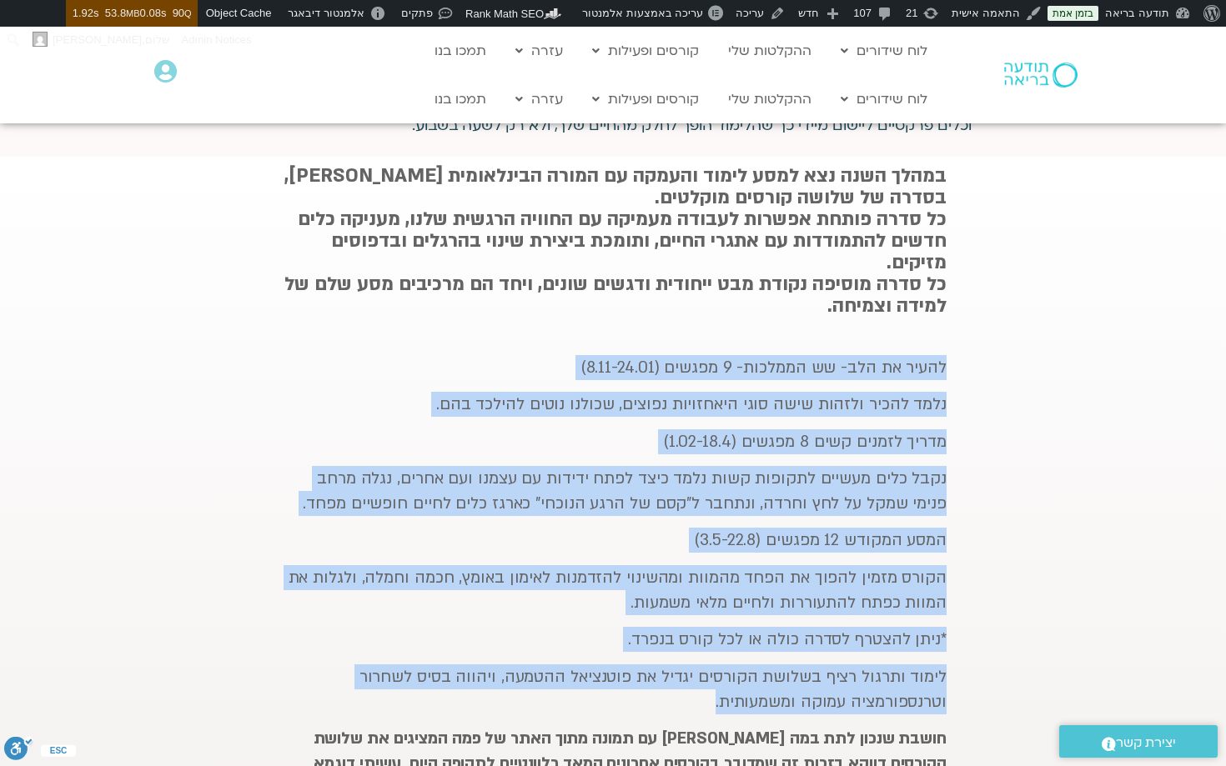
click at [850, 583] on p "הקורס מזמין להפוך את הפחד מהמוות ומהשינוי להזדמנות לאימון באומץ, חכמה וחמלה, ול…" at bounding box center [612, 590] width 667 height 50
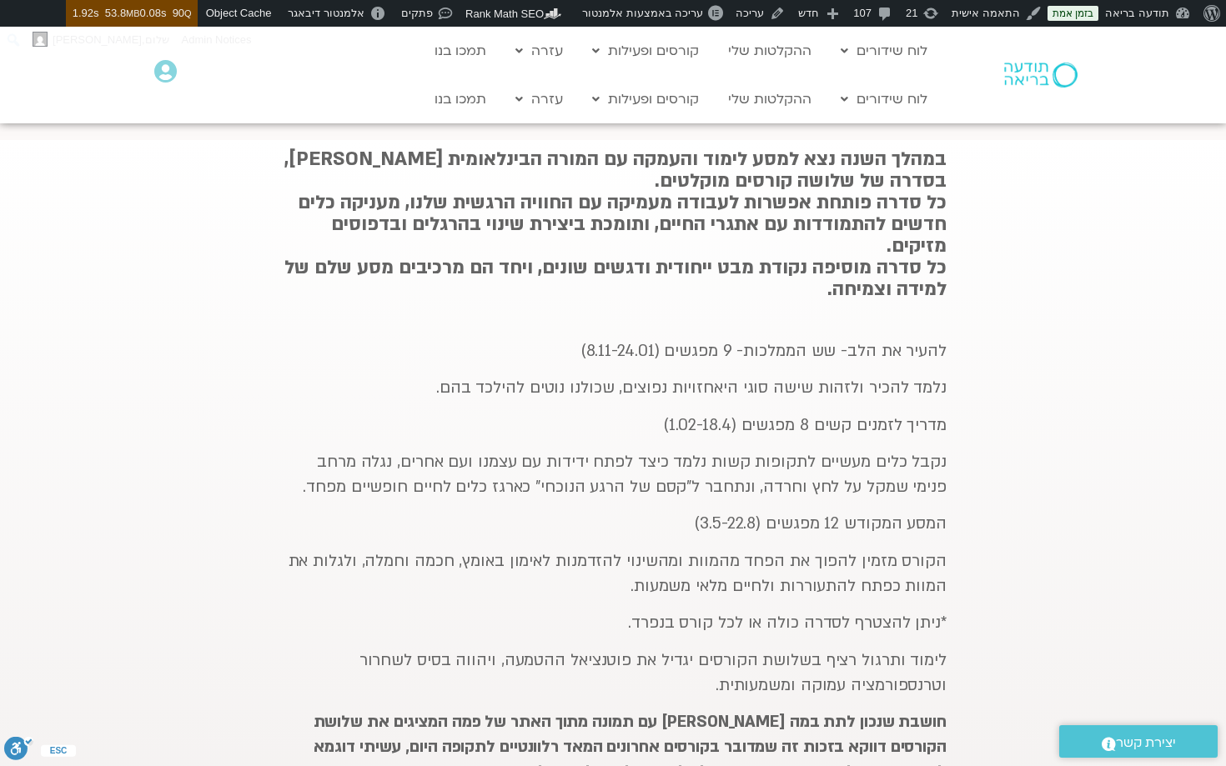
scroll to position [1898, 0]
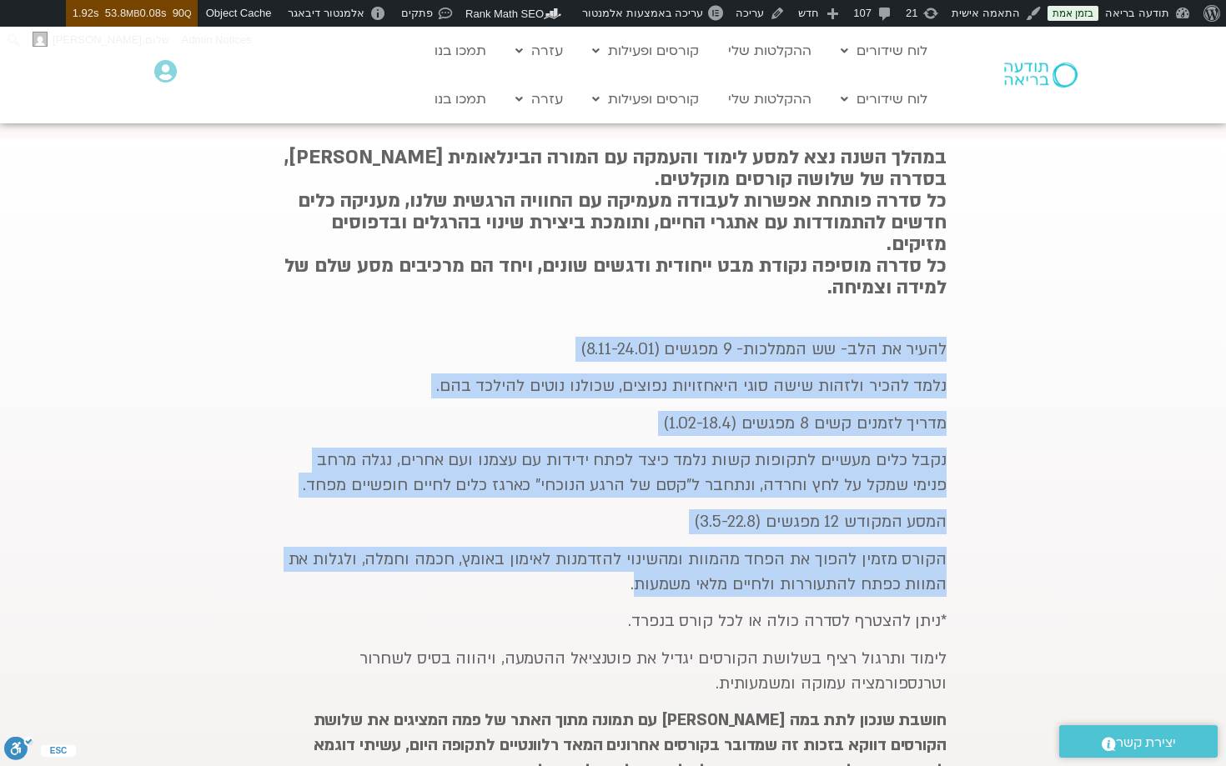
drag, startPoint x: 636, startPoint y: 589, endPoint x: 958, endPoint y: 342, distance: 405.6
click at [958, 342] on section "במהלך השנה נצא למסע לימוד והעמקה עם המורה הבינלאומית פמה צ׳ודרון, בסדרה של שלוש…" at bounding box center [613, 512] width 1226 height 749
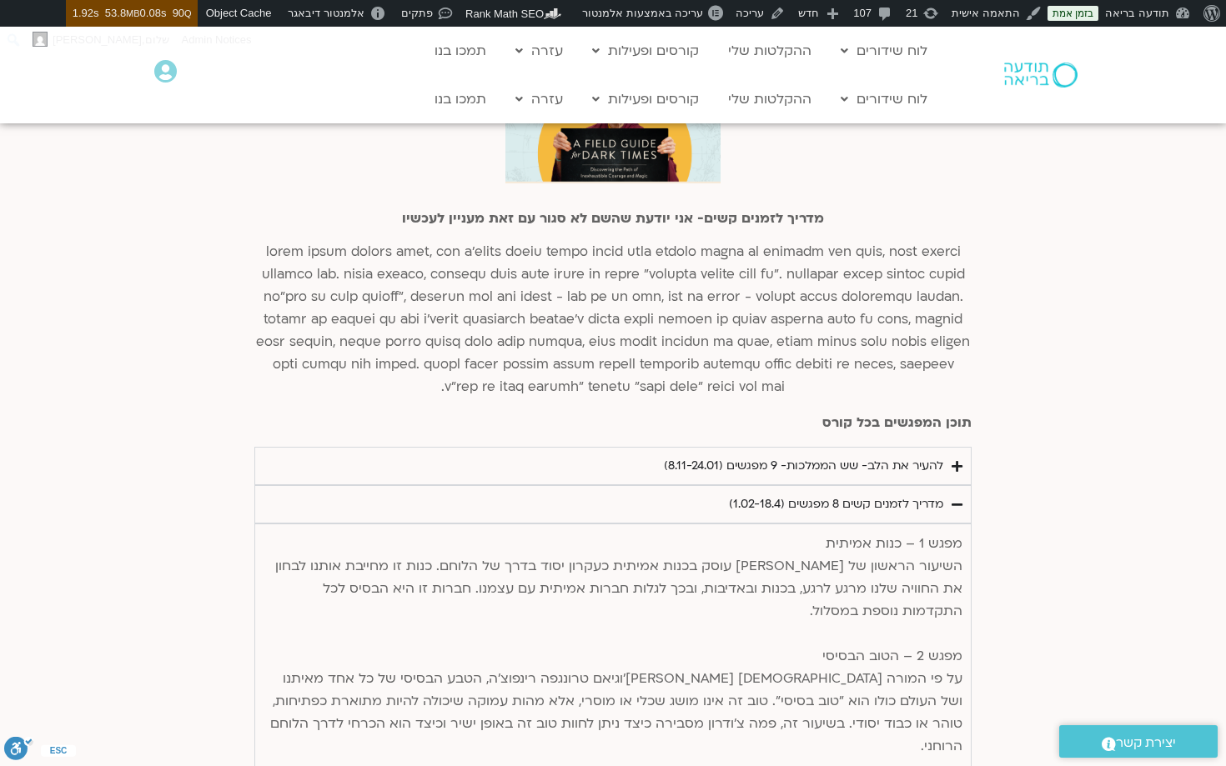
scroll to position [3483, 0]
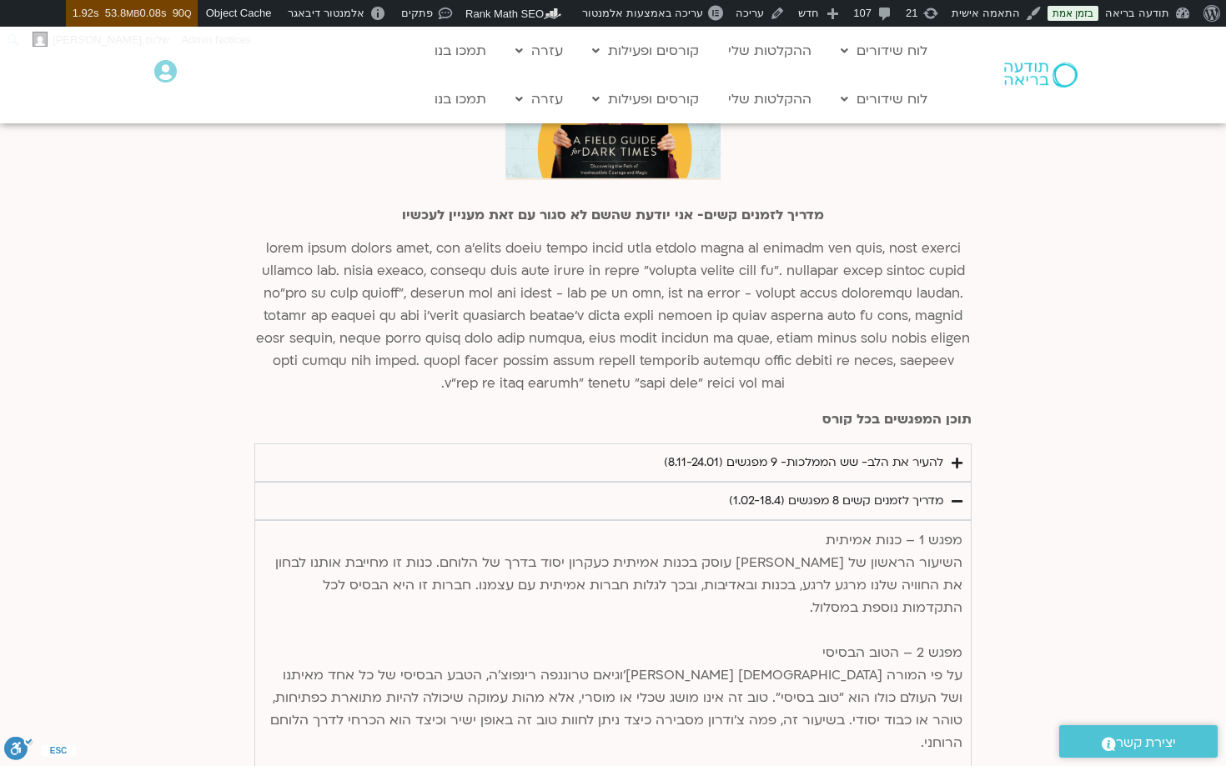
click at [864, 453] on div "להעיר את הלב- שש הממלכות- 9 מפגשים (8.11-24.01)" at bounding box center [803, 463] width 279 height 20
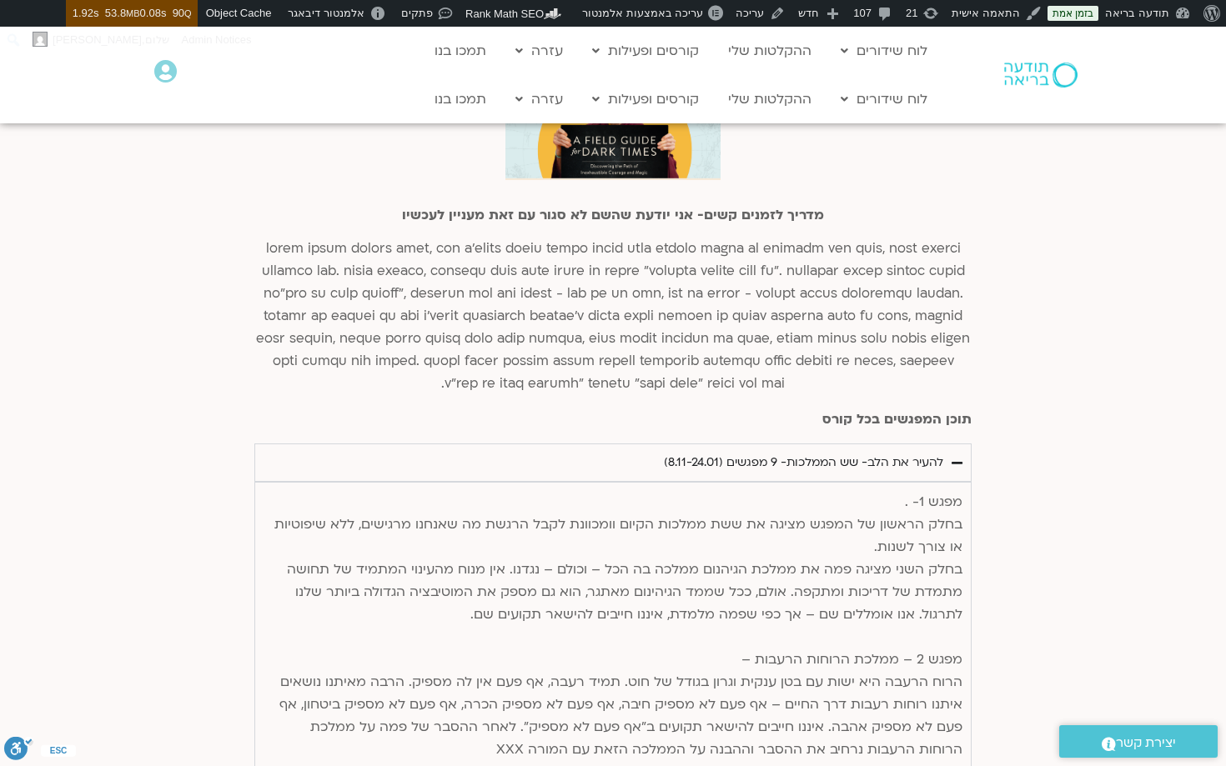
click at [864, 453] on div "להעיר את הלב- שש הממלכות- 9 מפגשים (8.11-24.01)" at bounding box center [803, 463] width 279 height 20
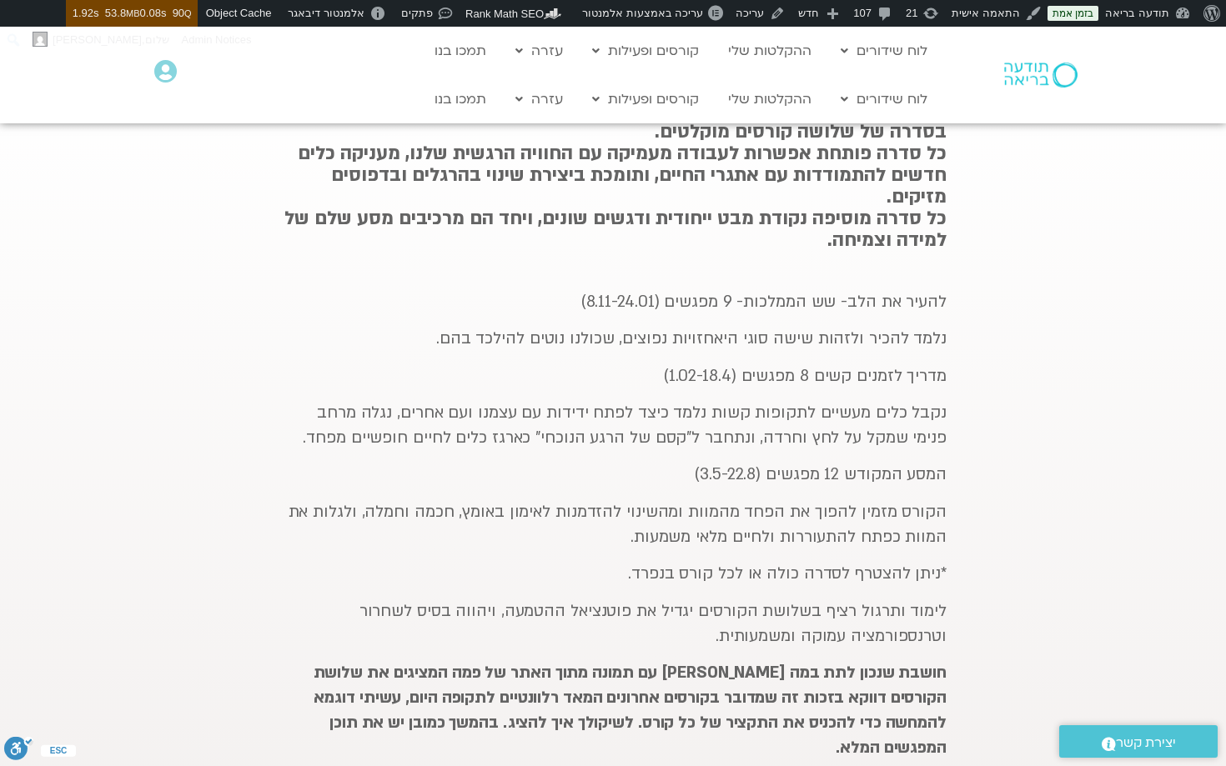
scroll to position [1982, 0]
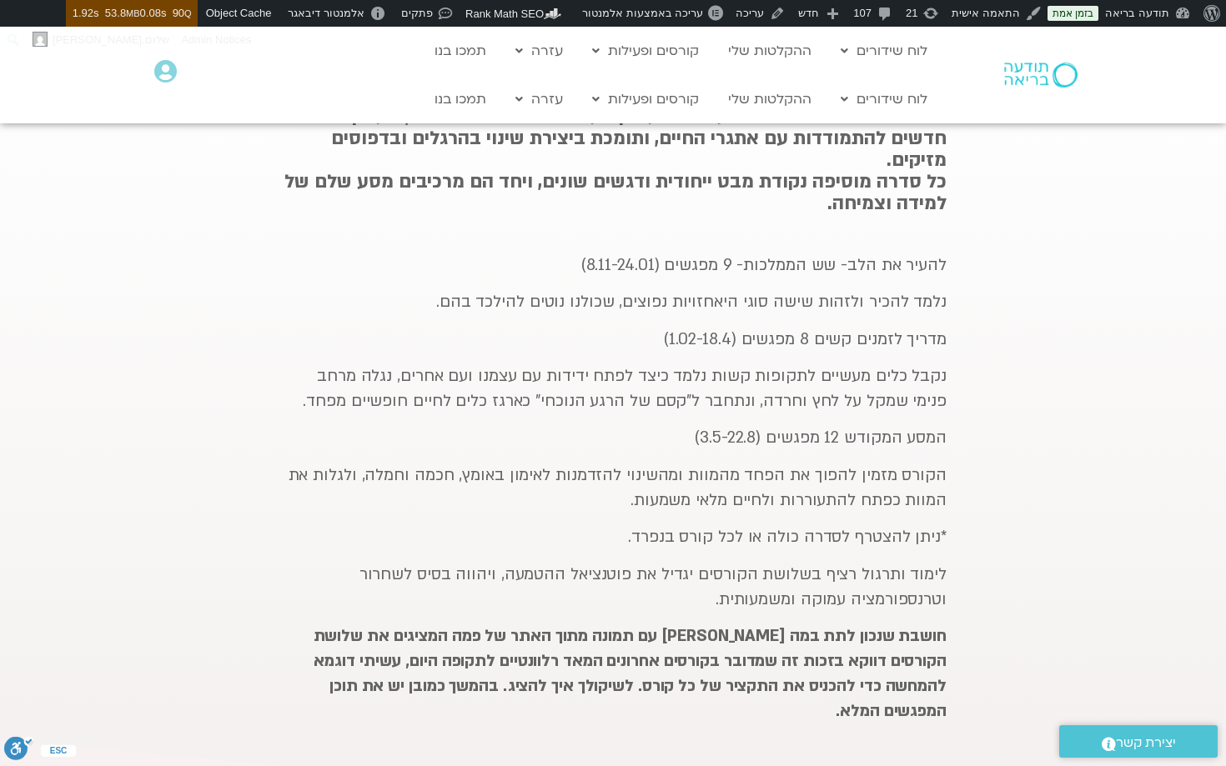
click at [947, 262] on div "במהלך השנה נצא למסע לימוד והעמקה עם המורה הבינלאומית פמה צ׳ודרון, בסדרה של שלוש…" at bounding box center [613, 399] width 684 height 690
click at [923, 260] on p "להעיר את הלב- שש הממלכות- 9 מפגשים (8.11-24.01)" at bounding box center [612, 265] width 667 height 25
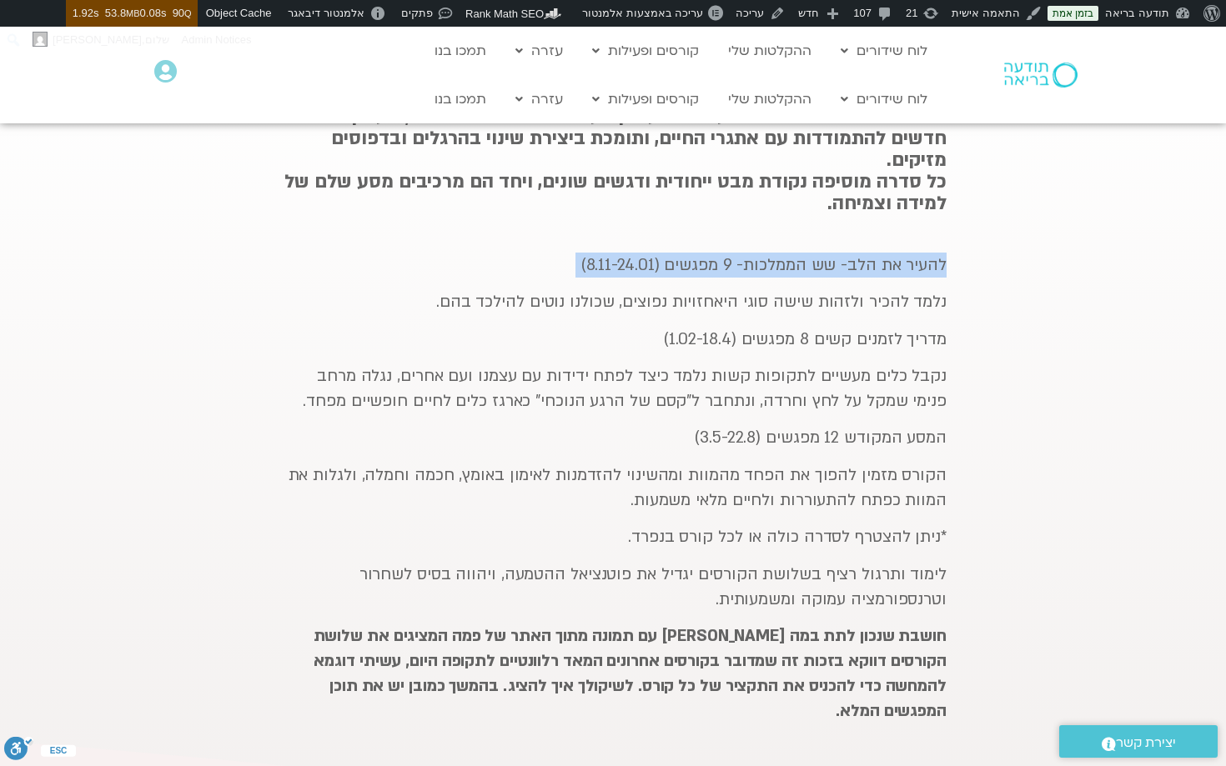
click at [923, 260] on p "להעיר את הלב- שש הממלכות- 9 מפגשים (8.11-24.01)" at bounding box center [612, 265] width 667 height 25
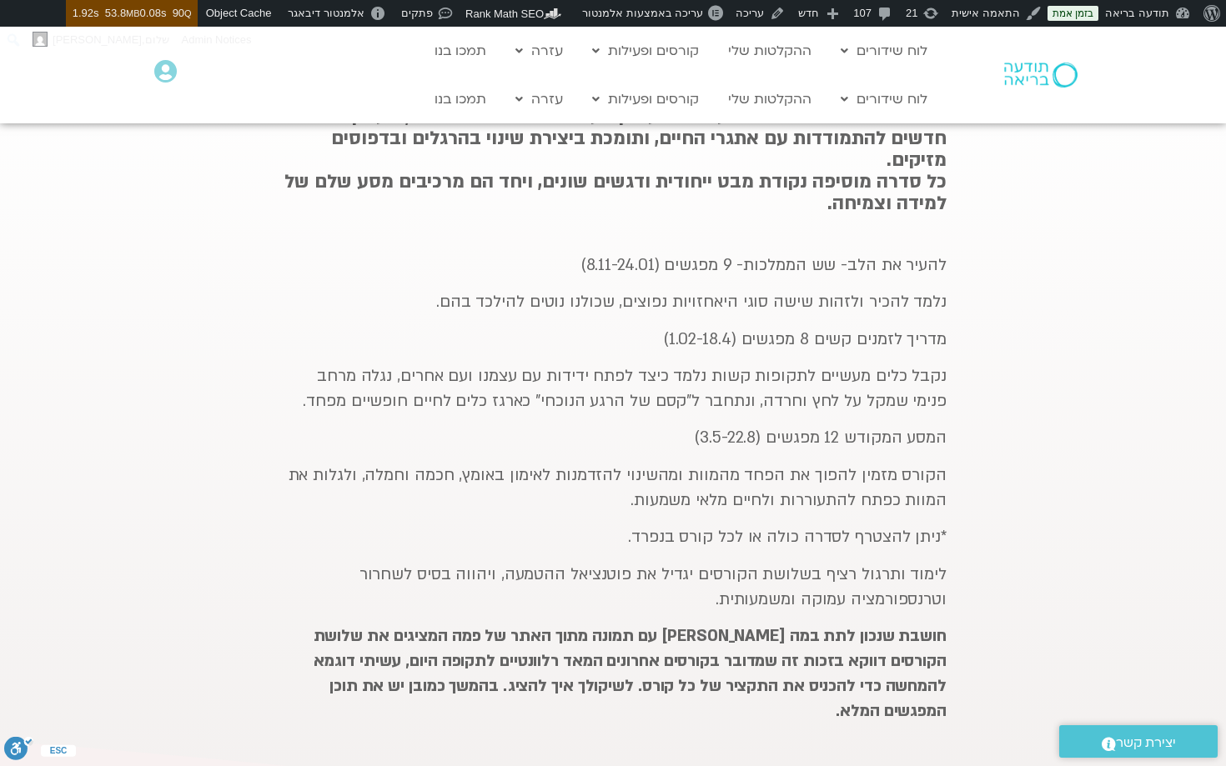
click at [938, 299] on p "נלמד להכיר ולזהות שישה סוגי היאחזויות נפוצים, שכולנו נוטים להילכד בהם." at bounding box center [612, 301] width 667 height 25
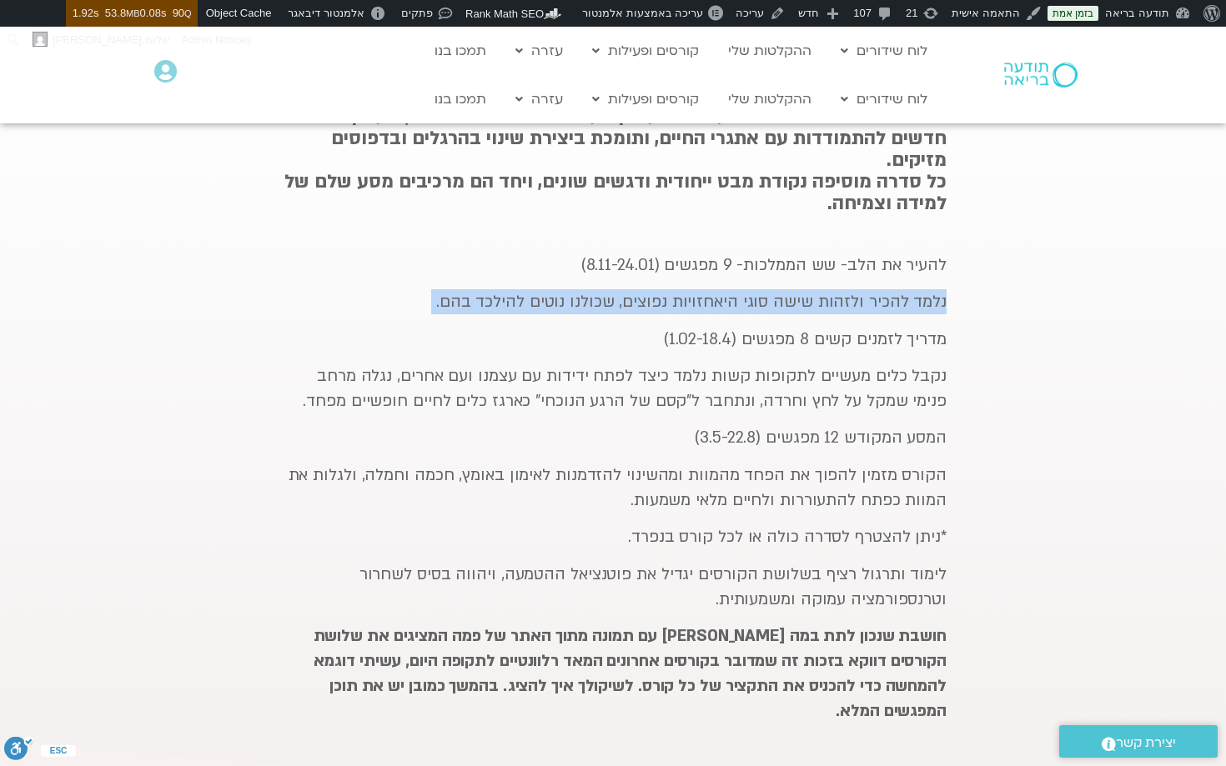
click at [938, 299] on p "נלמד להכיר ולזהות שישה סוגי היאחזויות נפוצים, שכולנו נוטים להילכד בהם." at bounding box center [612, 301] width 667 height 25
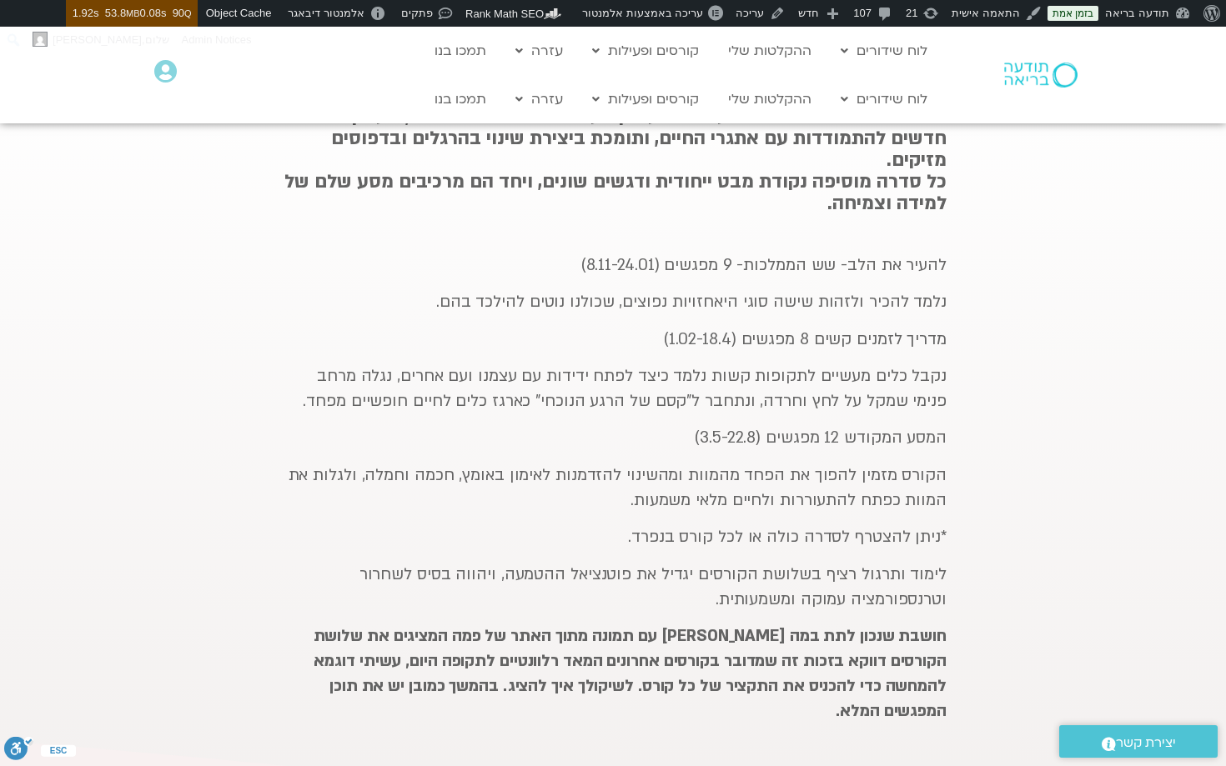
click at [923, 337] on p "מדריך לזמנים קשים 8 מפגשים (1.02-18.4)" at bounding box center [612, 339] width 667 height 25
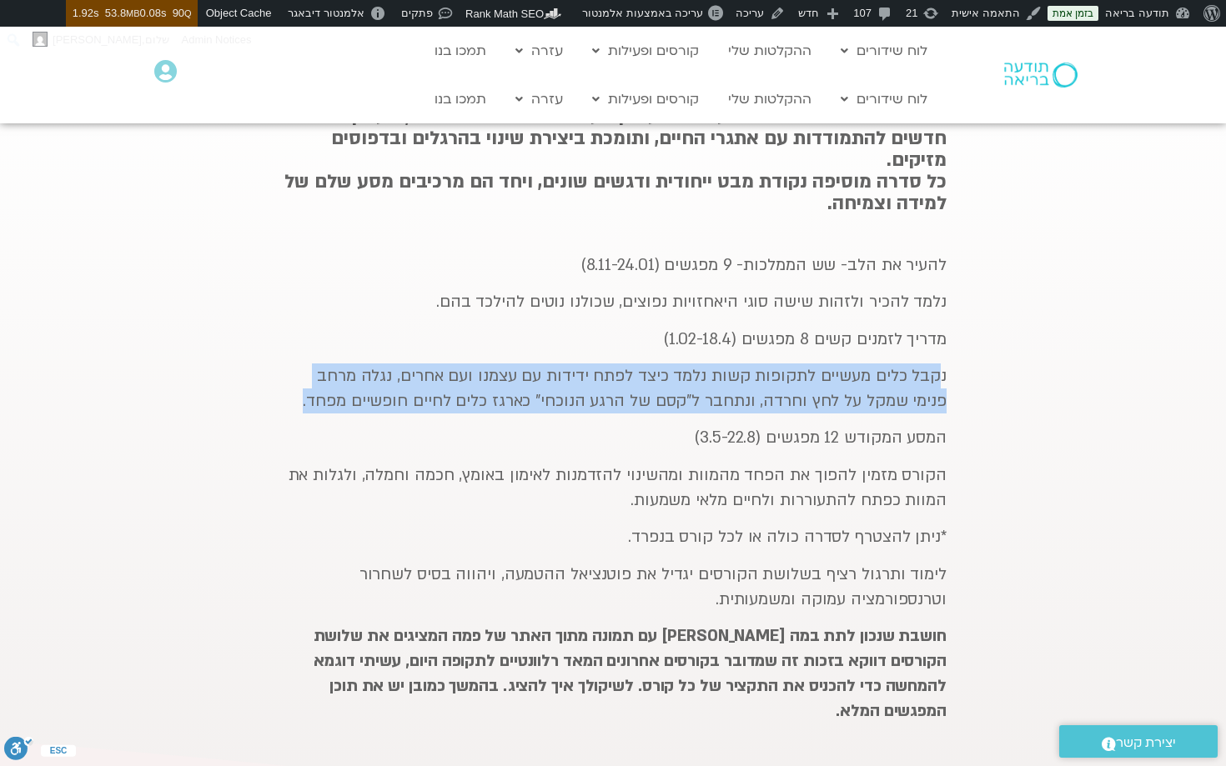
drag, startPoint x: 942, startPoint y: 374, endPoint x: 348, endPoint y: 405, distance: 595.4
click at [348, 405] on p "נקבל כלים מעשיים לתקופות קשות נלמד כיצד לפתח ידידות עם עצמנו ועם אחרים, נגלה מר…" at bounding box center [612, 389] width 667 height 50
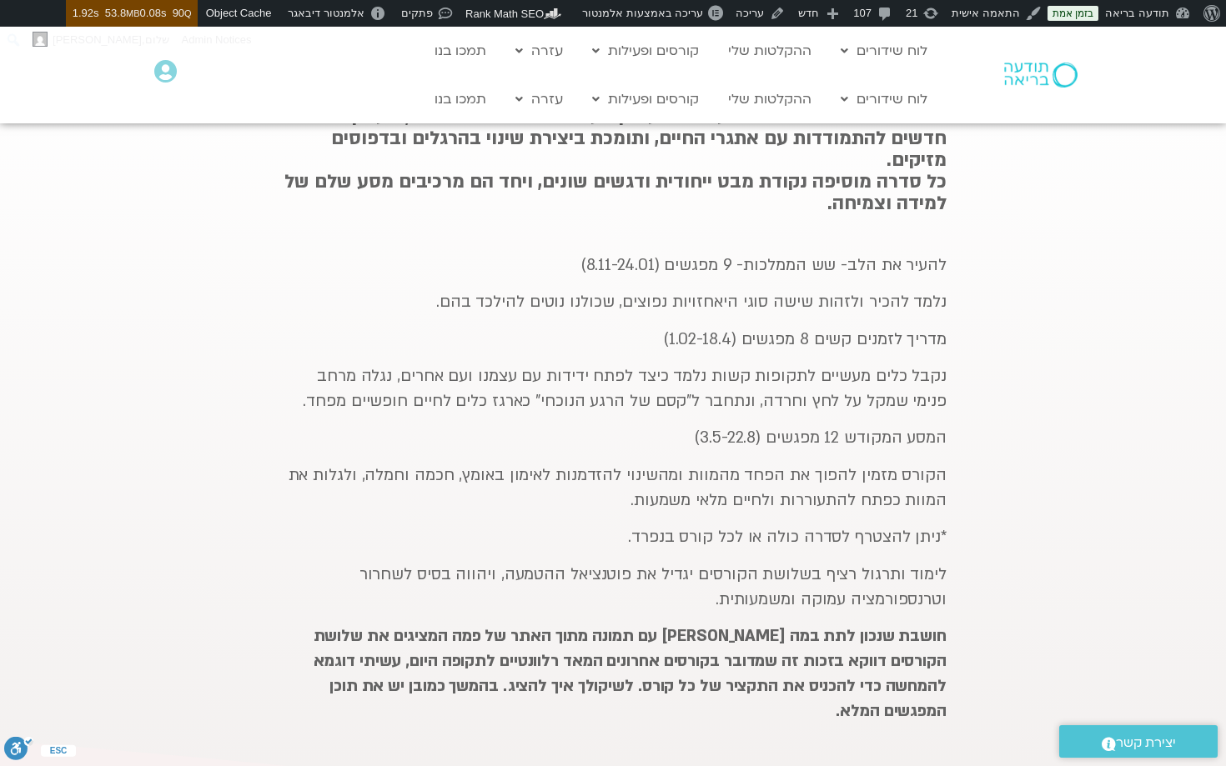
click at [480, 398] on p "נקבל כלים מעשיים לתקופות קשות נלמד כיצד לפתח ידידות עם עצמנו ועם אחרים, נגלה מר…" at bounding box center [612, 389] width 667 height 50
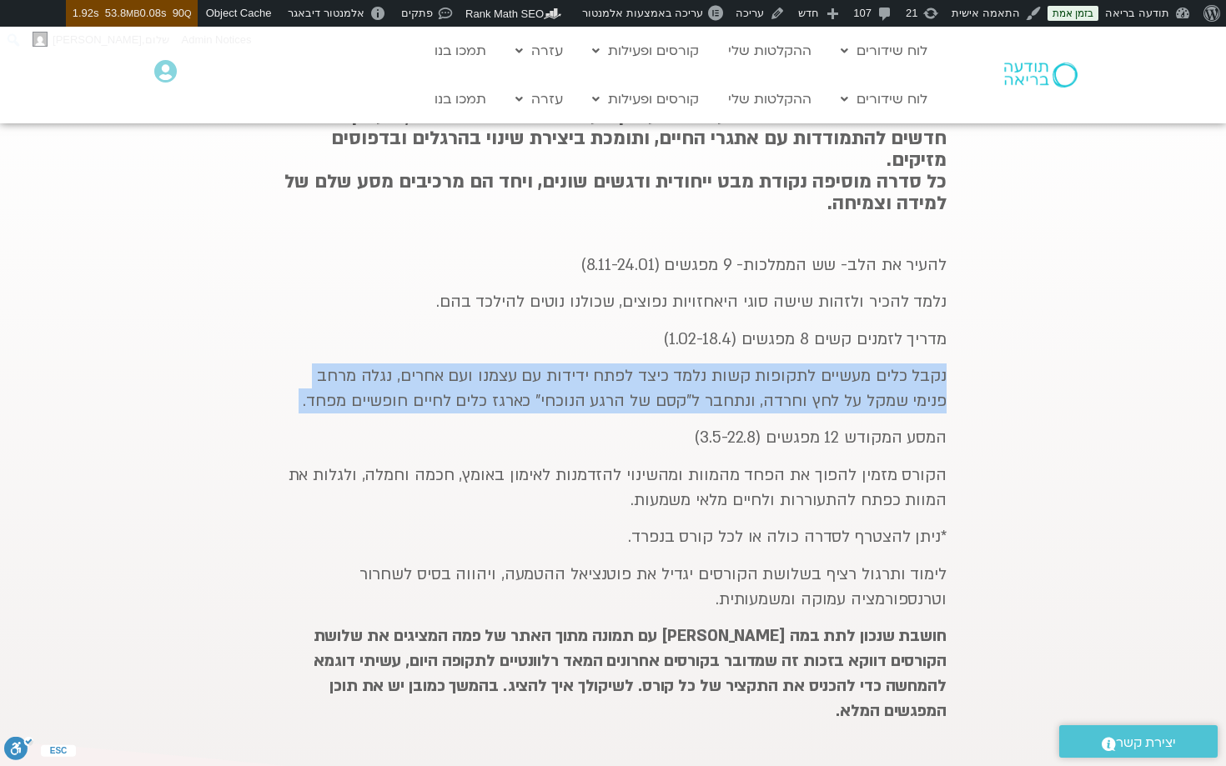
click at [480, 398] on p "נקבל כלים מעשיים לתקופות קשות נלמד כיצד לפתח ידידות עם עצמנו ועם אחרים, נגלה מר…" at bounding box center [612, 389] width 667 height 50
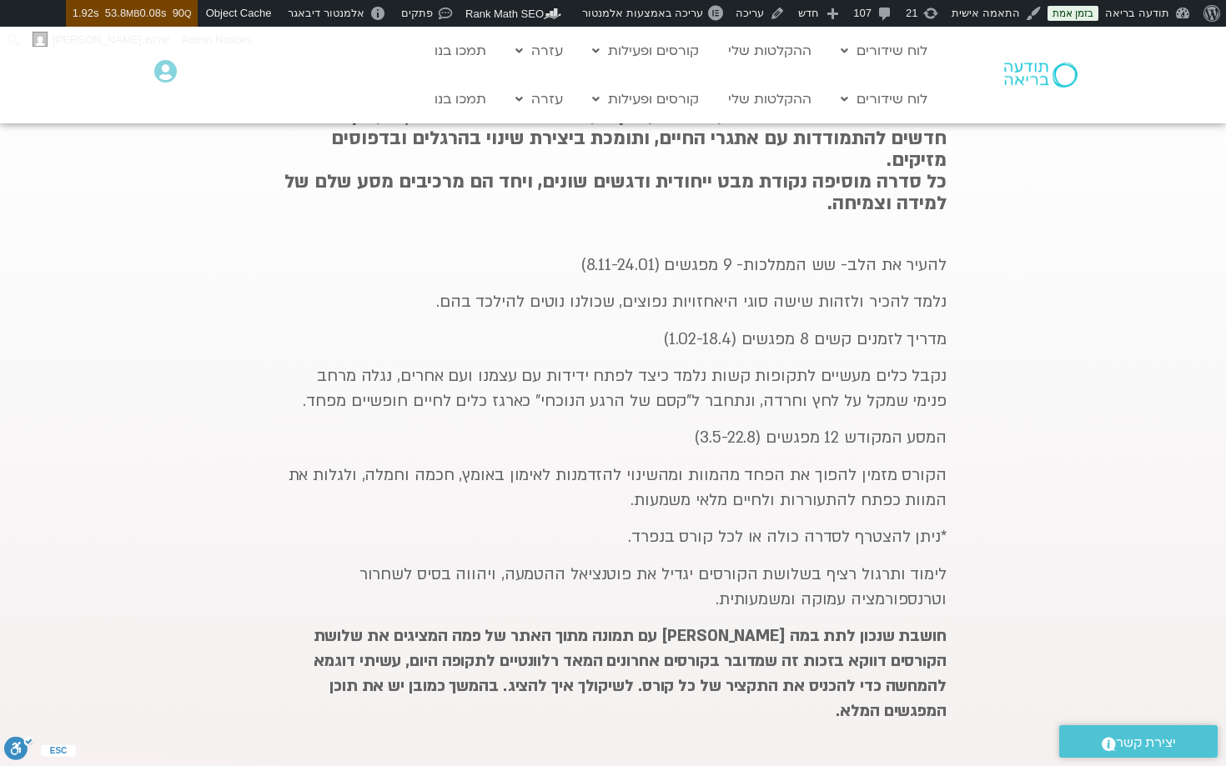
click at [896, 439] on p "המסע המקודש 12 מפגשים (3.5-22.8)" at bounding box center [612, 437] width 667 height 25
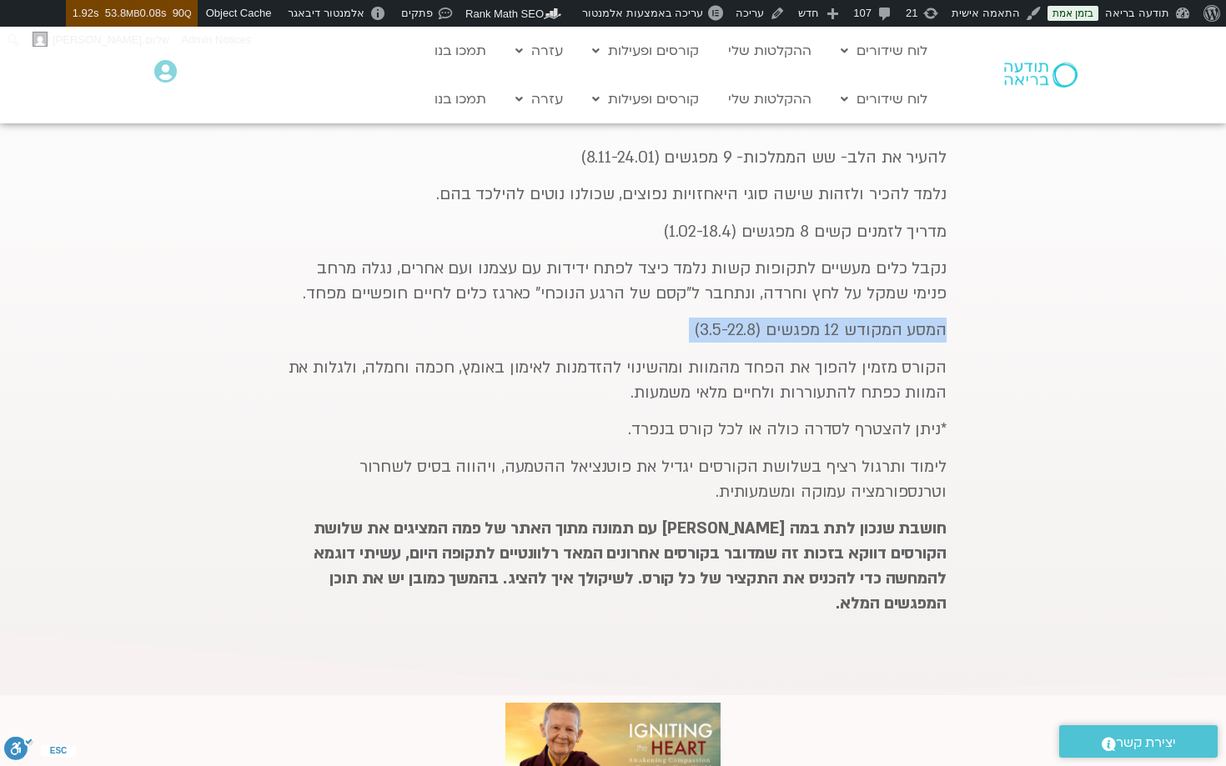
scroll to position [2093, 0]
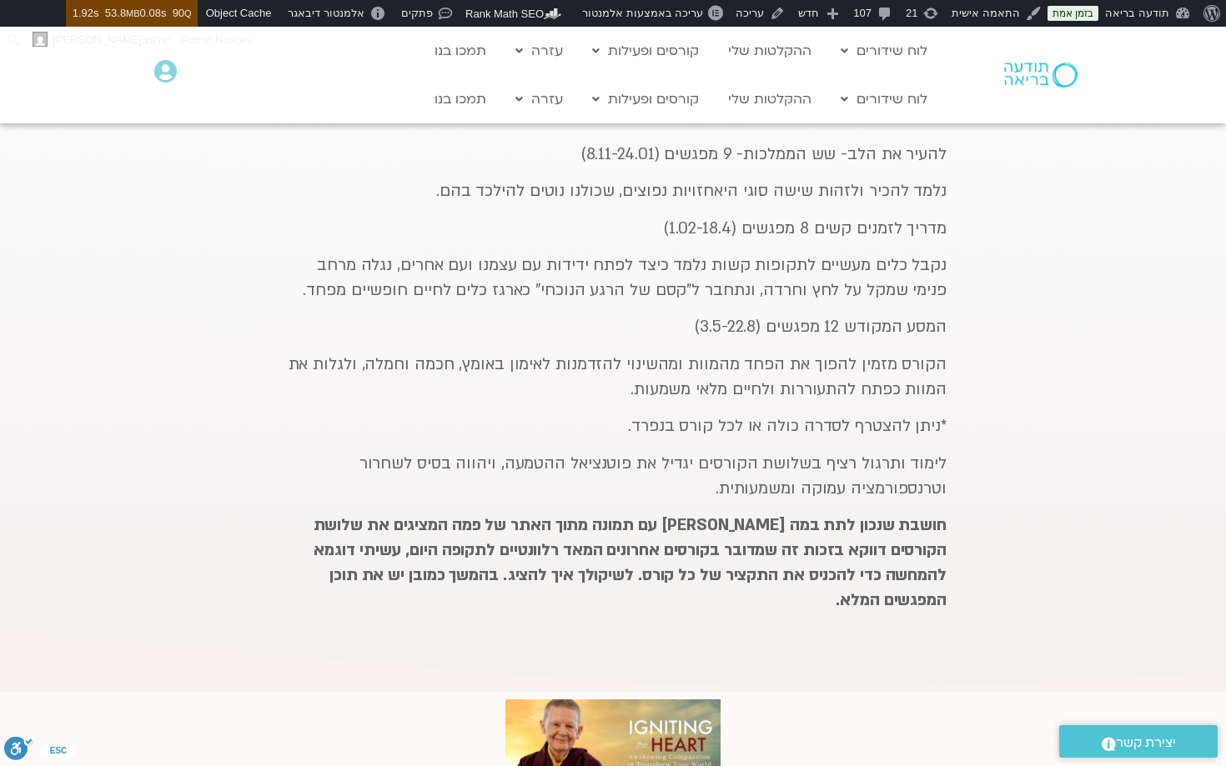
click at [881, 381] on p "הקורס מזמין להפוך את הפחד מהמוות ומהשינוי להזדמנות לאימון באומץ, חכמה וחמלה, ול…" at bounding box center [612, 377] width 667 height 50
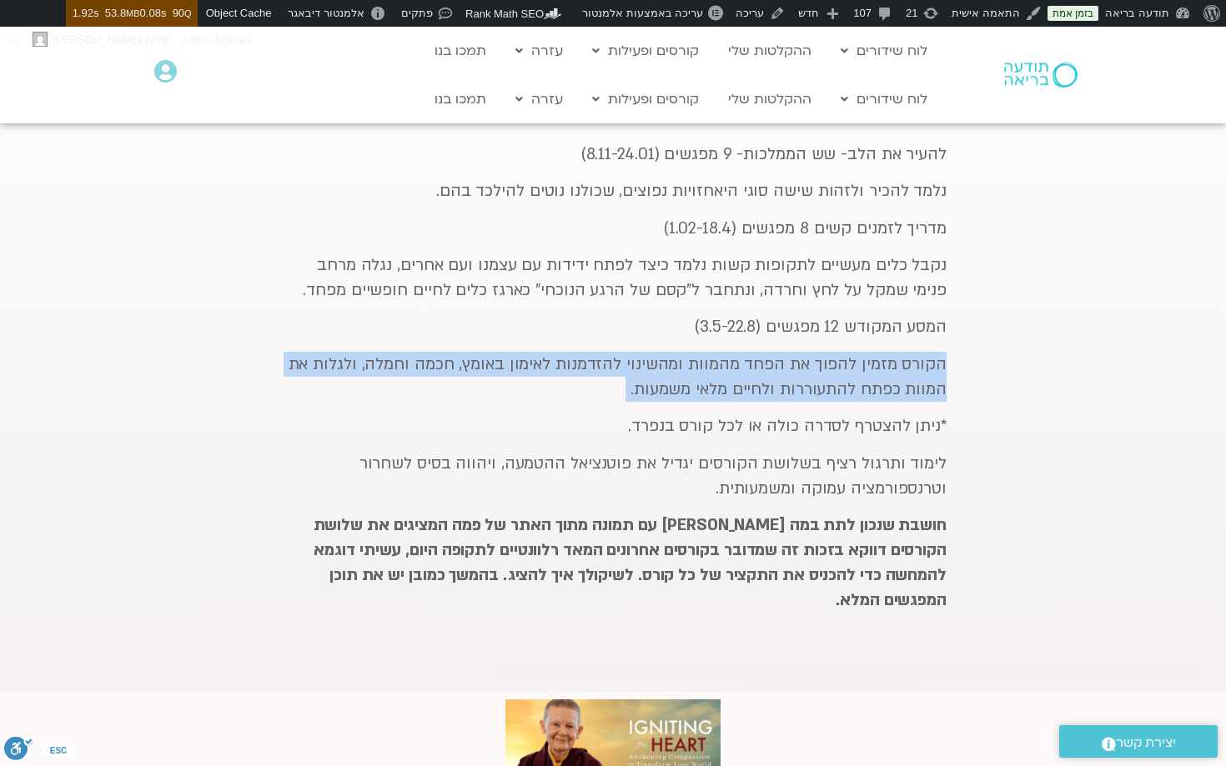
click at [881, 381] on p "הקורס מזמין להפוך את הפחד מהמוות ומהשינוי להזדמנות לאימון באומץ, חכמה וחמלה, ול…" at bounding box center [612, 377] width 667 height 50
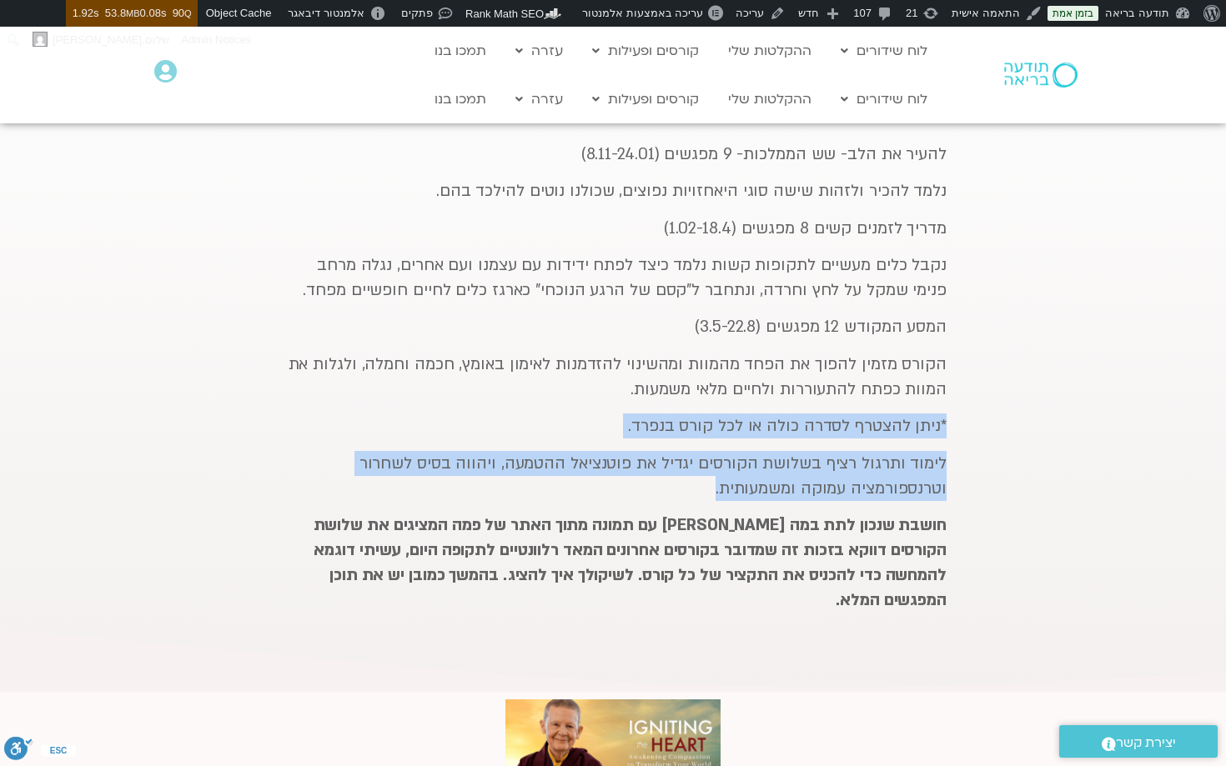
drag, startPoint x: 950, startPoint y: 429, endPoint x: 745, endPoint y: 483, distance: 212.2
click at [711, 492] on div "במהלך השנה נצא למסע לימוד והעמקה עם המורה הבינלאומית פמה צ׳ודרון, בסדרה של שלוש…" at bounding box center [613, 288] width 684 height 690
click at [754, 482] on p "לימוד ותרגול רציף בשלושת הקורסים יגדיל את פוטנציאל ההטמעה, ויהווה בסיס לשחרור ו…" at bounding box center [612, 476] width 667 height 50
drag, startPoint x: 698, startPoint y: 496, endPoint x: 951, endPoint y: 418, distance: 264.6
click at [951, 418] on div "במהלך השנה נצא למסע לימוד והעמקה עם המורה הבינלאומית פמה צ׳ודרון, בסדרה של שלוש…" at bounding box center [613, 288] width 684 height 690
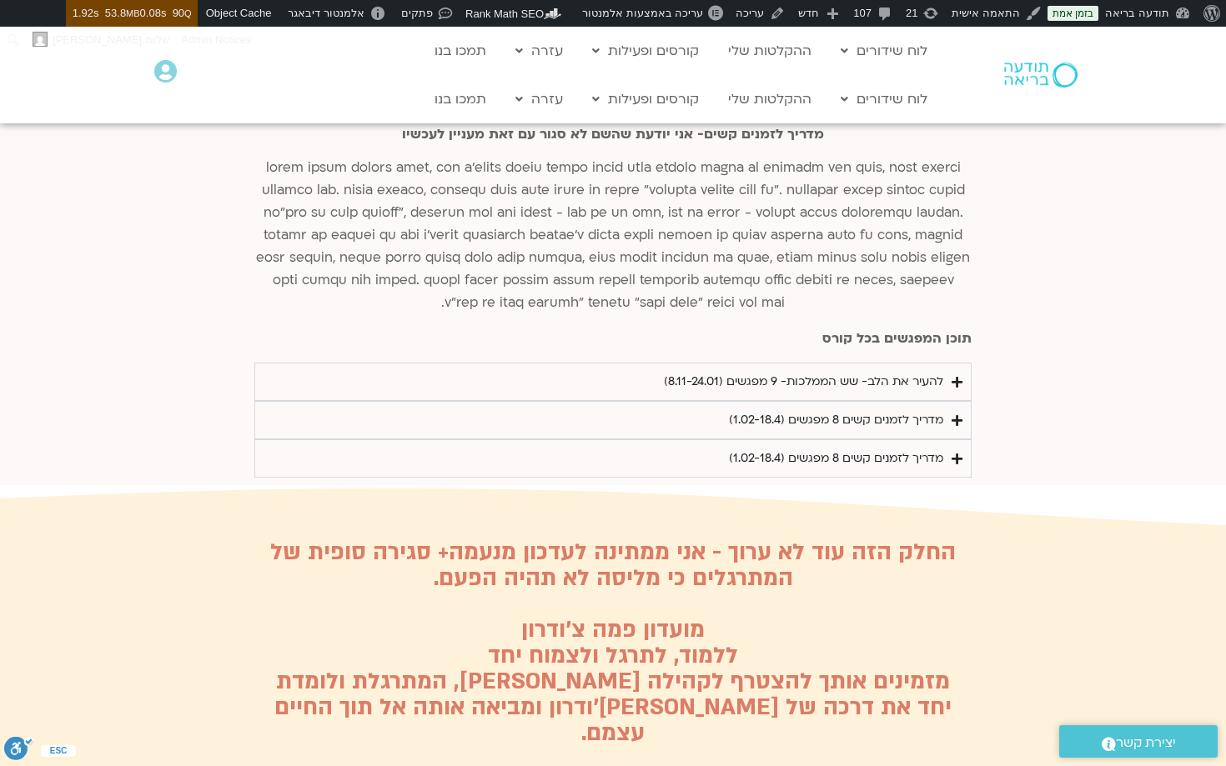
scroll to position [3565, 0]
click at [916, 371] on div "להעיר את הלב- שש הממלכות- 9 מפגשים (8.11-24.01)" at bounding box center [803, 381] width 279 height 20
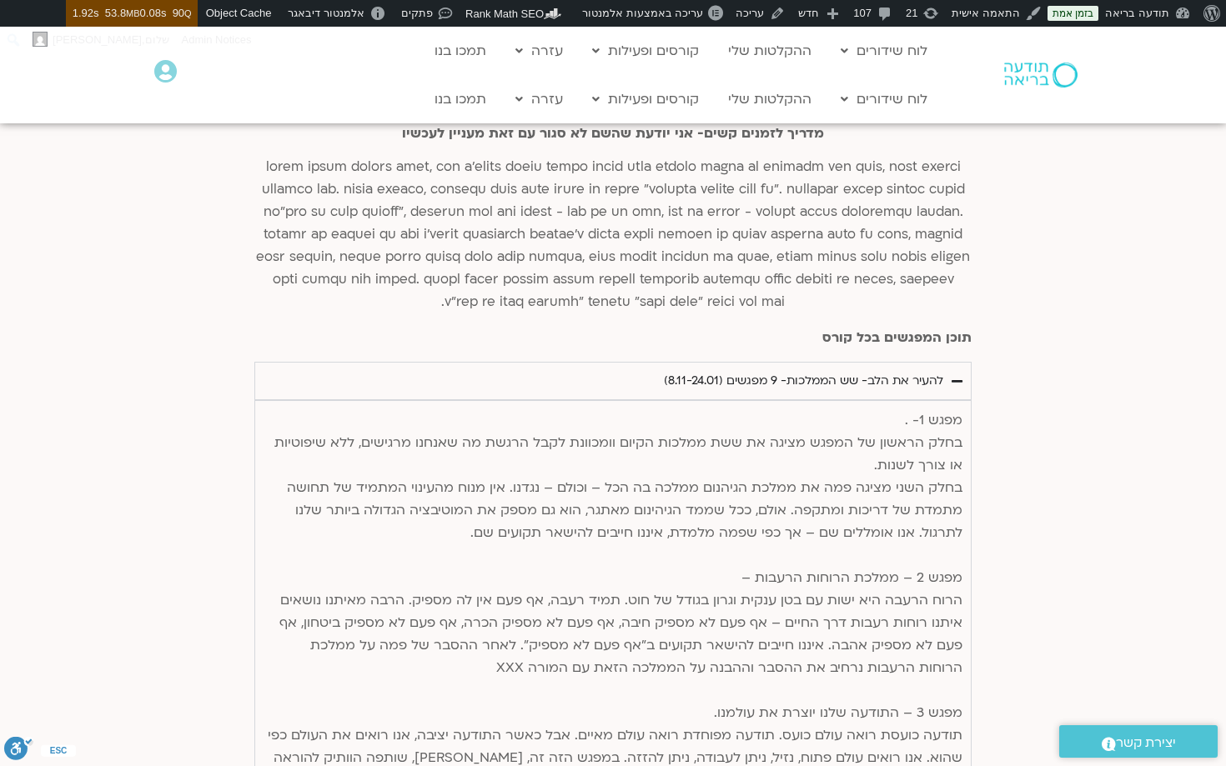
click at [916, 371] on div "להעיר את הלב- שש הממלכות- 9 מפגשים (8.11-24.01)" at bounding box center [803, 381] width 279 height 20
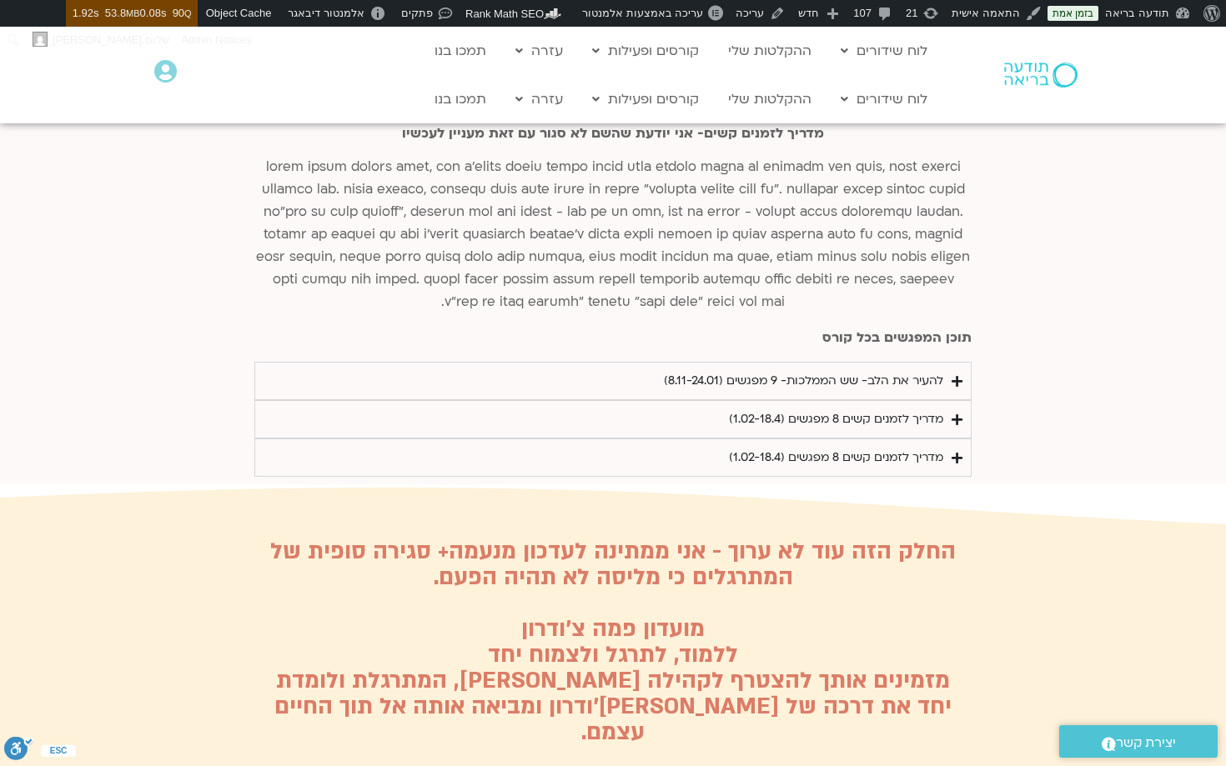
click at [941, 371] on div "להעיר את הלב- שש הממלכות- 9 מפגשים (8.11-24.01)" at bounding box center [803, 381] width 279 height 20
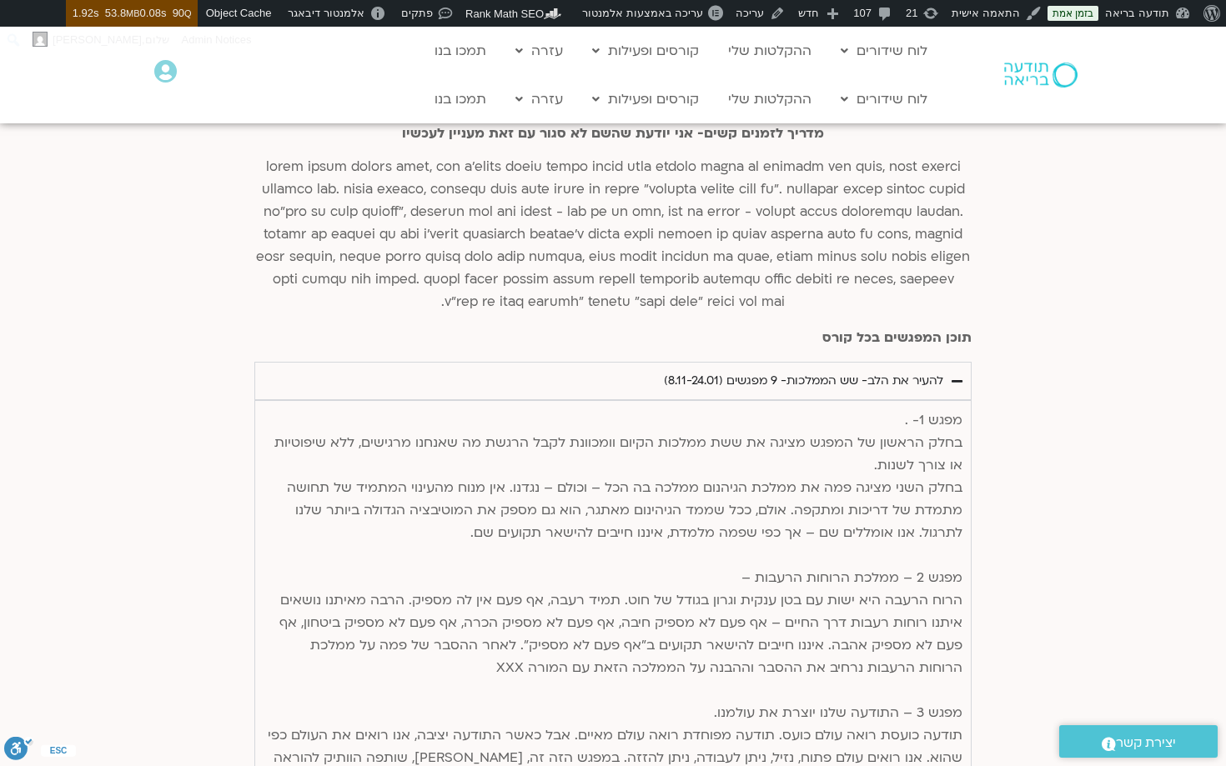
click at [941, 371] on div "להעיר את הלב- שש הממלכות- 9 מפגשים (8.11-24.01)" at bounding box center [803, 381] width 279 height 20
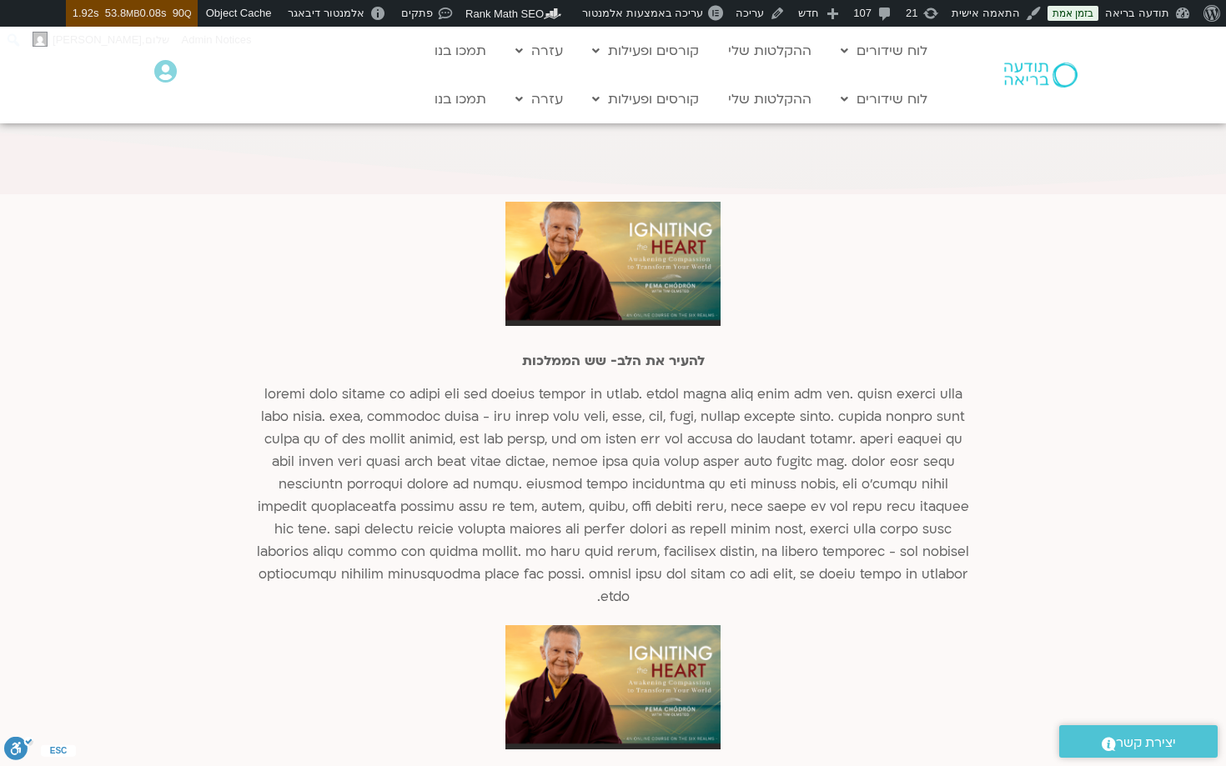
scroll to position [2599, 0]
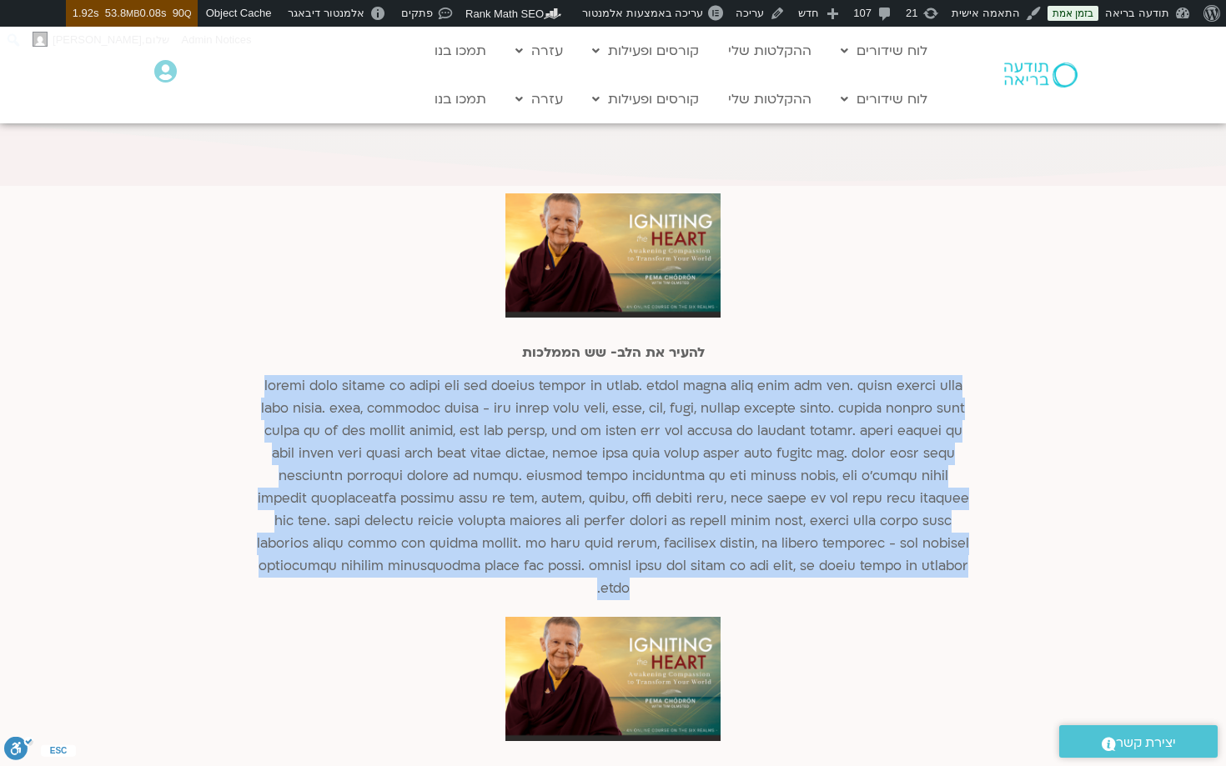
drag, startPoint x: 967, startPoint y: 362, endPoint x: 244, endPoint y: 569, distance: 752.0
click at [244, 569] on div "להעיר את הלב- שש הממלכות המסע המקודש מדריך לזמנים קשים- אני יודעת שהשם לא סגור …" at bounding box center [613, 736] width 1226 height 1102
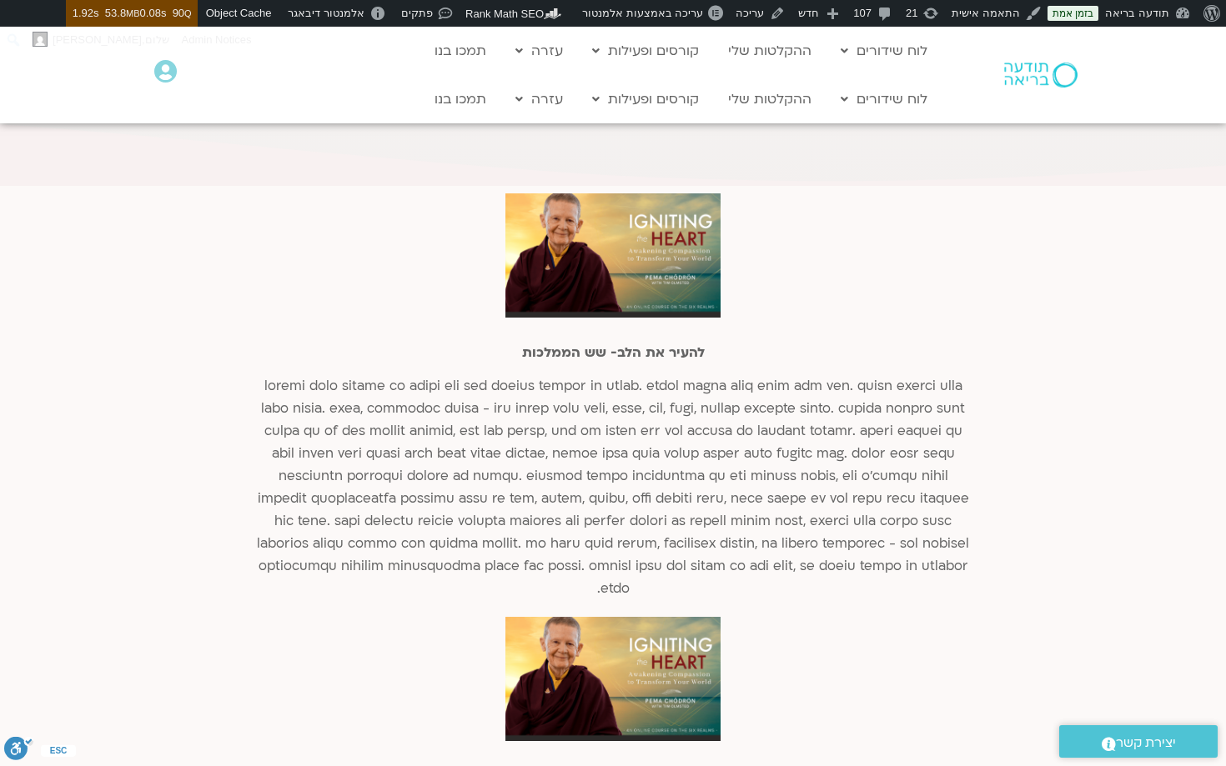
click at [924, 378] on p at bounding box center [612, 487] width 717 height 225
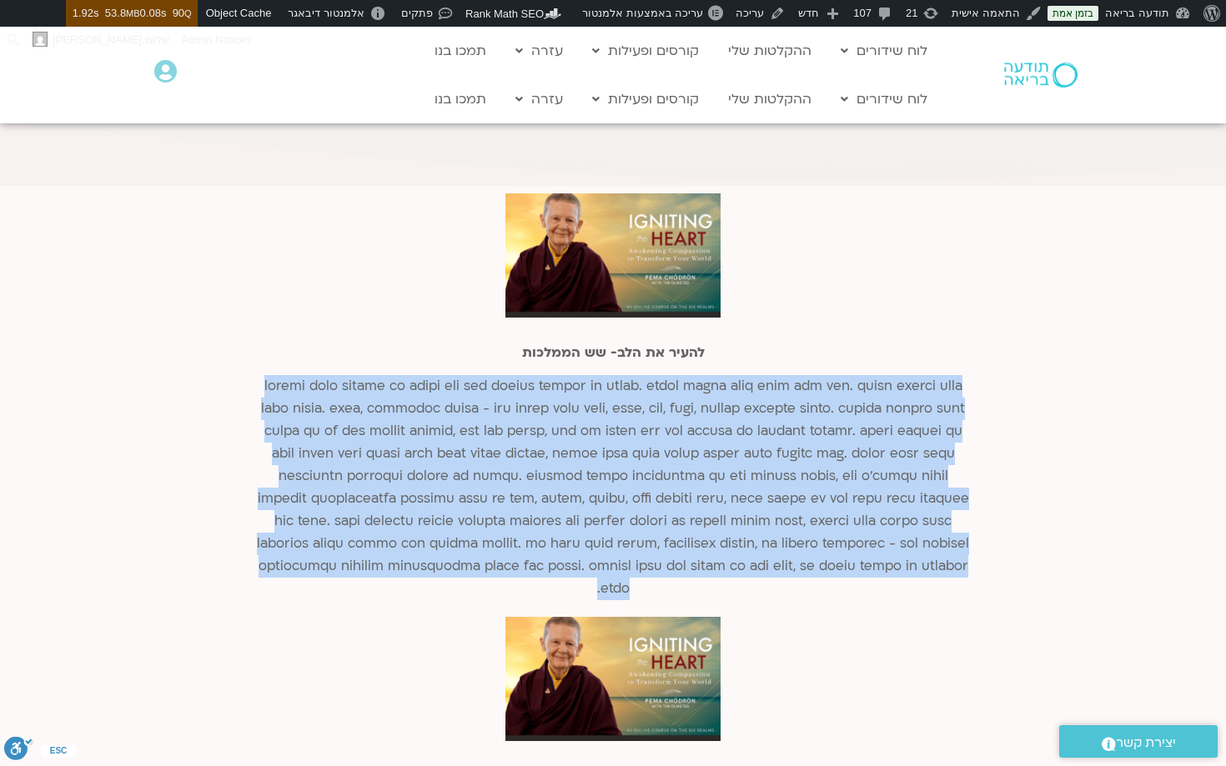
drag, startPoint x: 968, startPoint y: 359, endPoint x: 318, endPoint y: 571, distance: 684.1
click at [318, 571] on p at bounding box center [612, 487] width 717 height 225
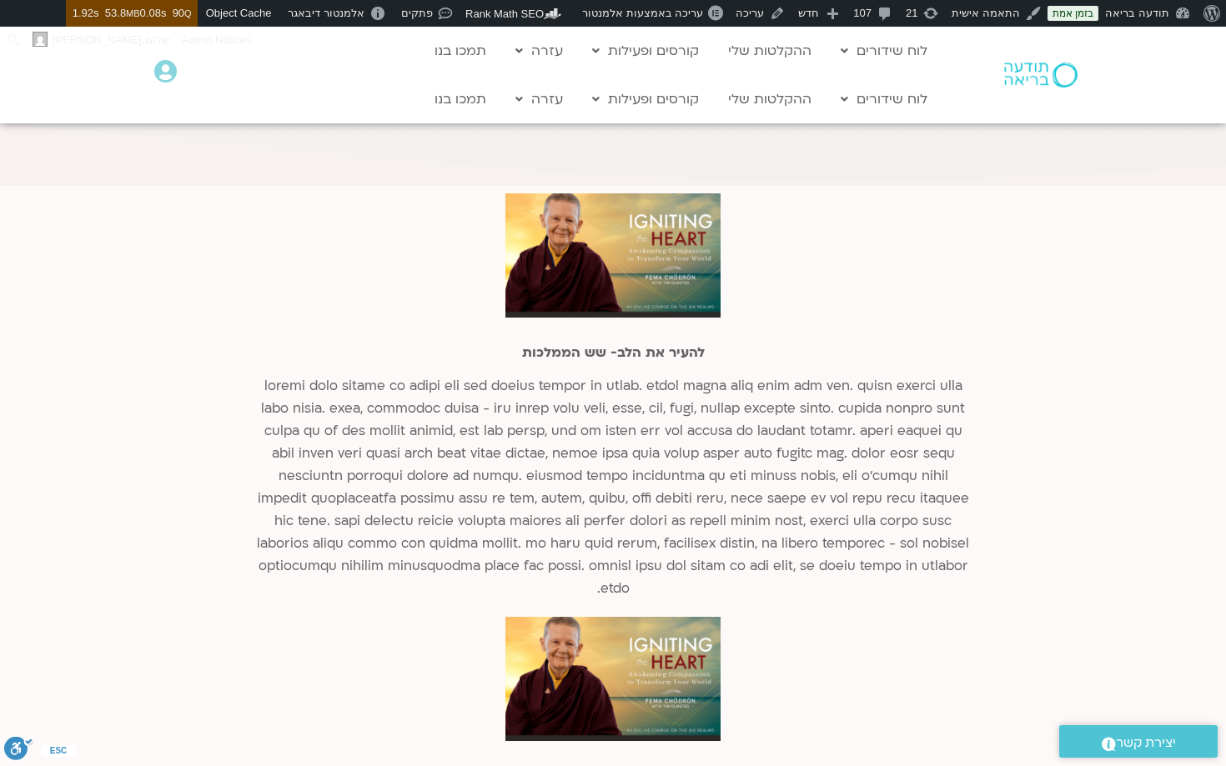
click at [855, 467] on p at bounding box center [612, 487] width 717 height 225
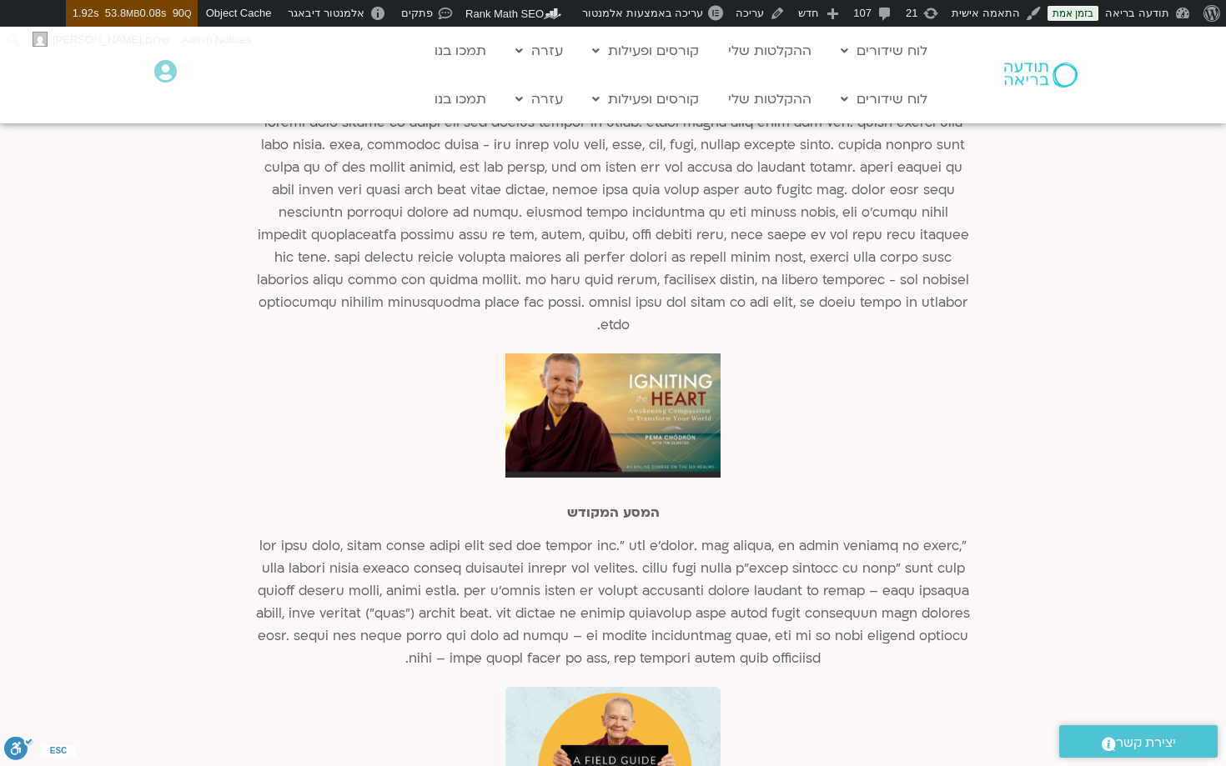
scroll to position [2865, 0]
click at [612, 503] on h3 "המסע המקודש" at bounding box center [612, 512] width 717 height 18
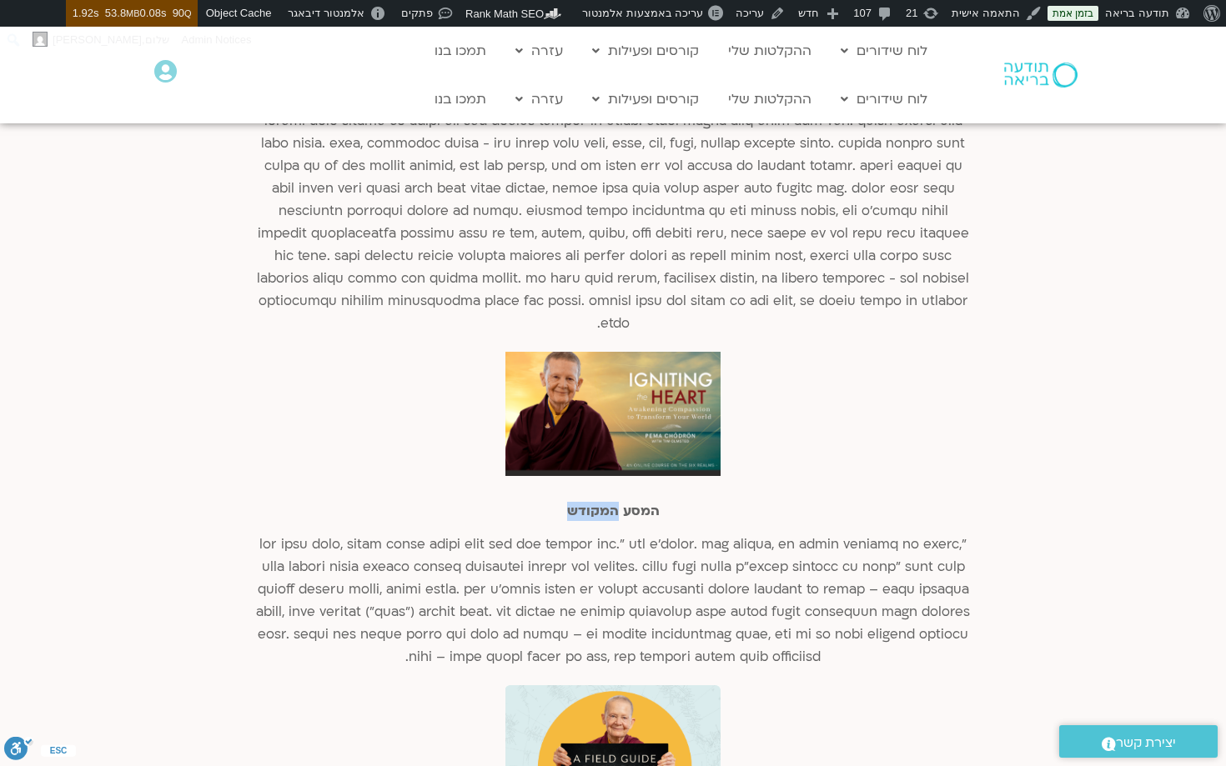
click at [612, 503] on h3 "המסע המקודש" at bounding box center [612, 512] width 717 height 18
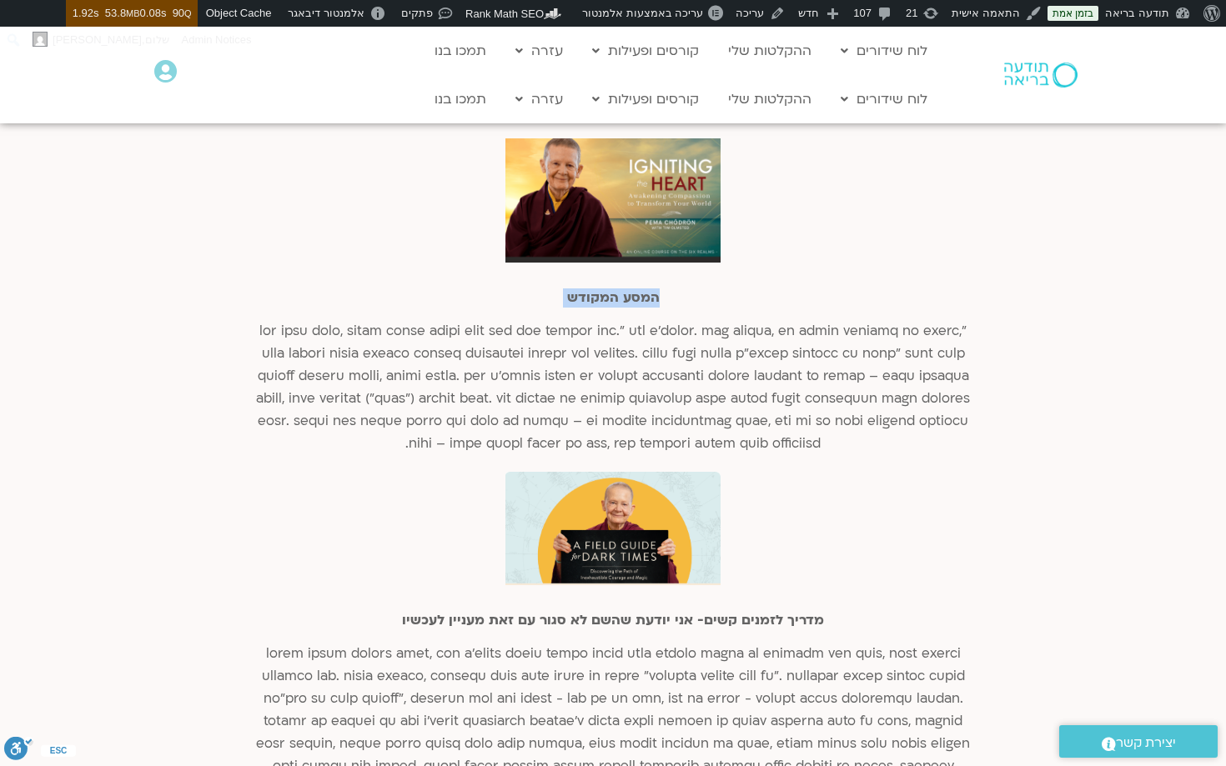
scroll to position [3084, 0]
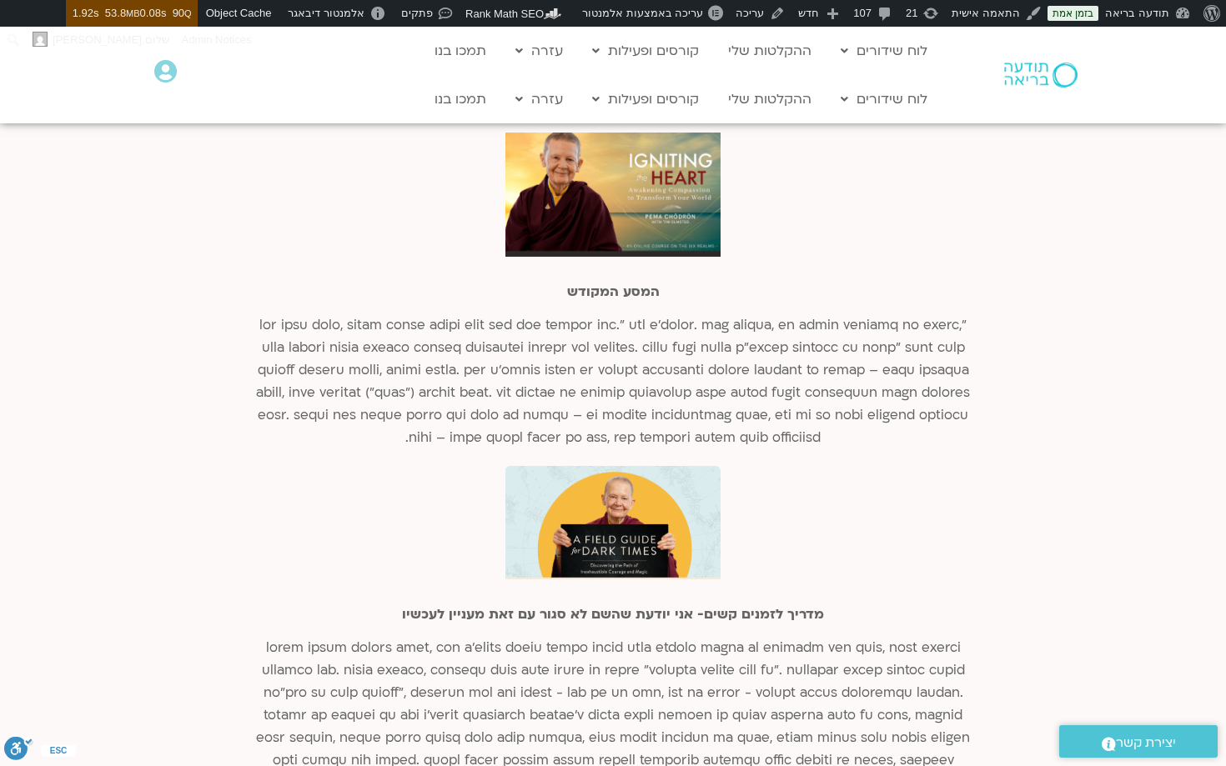
click at [665, 606] on h3 "מדריך לזמנים קשים- אני יודעת שהשם לא סגור עם זאת מעניין לעכשיו" at bounding box center [612, 615] width 717 height 18
click at [736, 606] on h3 "מדריך לזמנים קשים- אני יודעת שהשם לא סגור עם זאת מעניין לעכשיו" at bounding box center [612, 615] width 717 height 18
click at [705, 606] on h3 "מדריך לזמנים קשים- אני יודעת שהשם לא סגור עם זאת מעניין לעכשיו" at bounding box center [612, 615] width 717 height 18
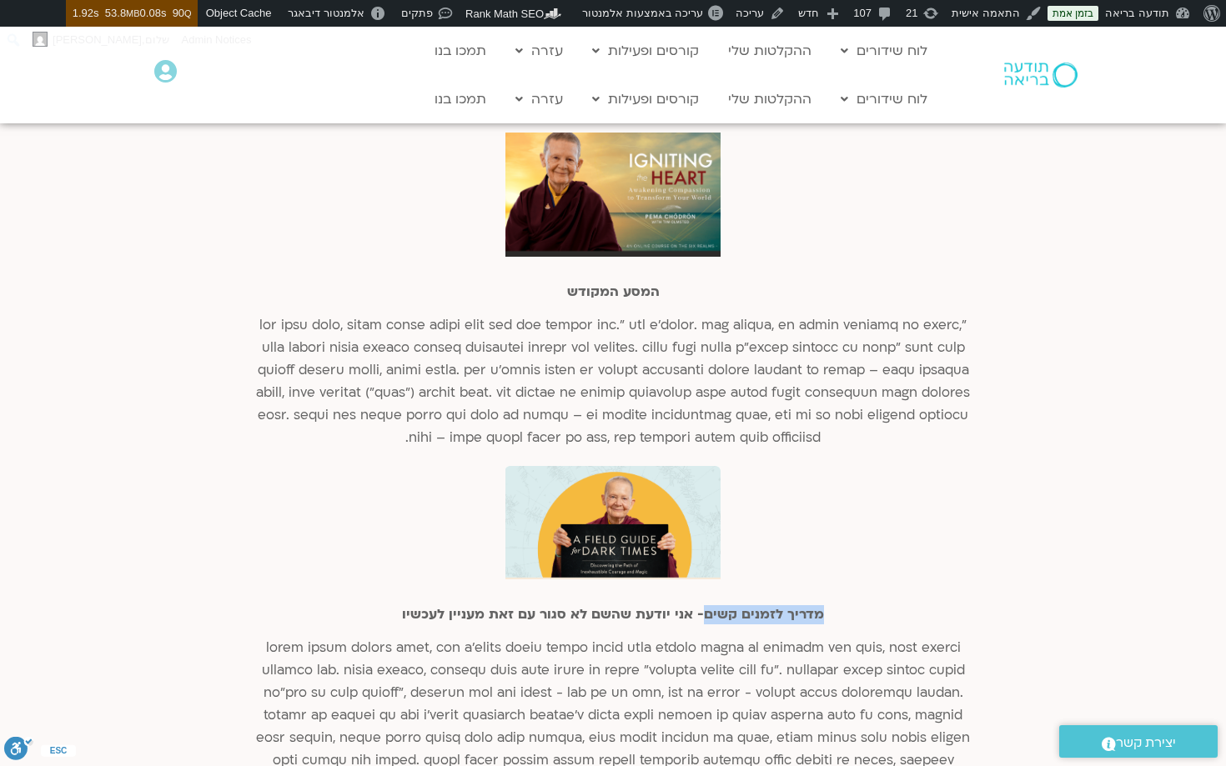
drag, startPoint x: 701, startPoint y: 588, endPoint x: 875, endPoint y: 588, distance: 173.5
click at [875, 606] on h3 "מדריך לזמנים קשים- אני יודעת שהשם לא סגור עם זאת מעניין לעכשיו" at bounding box center [612, 615] width 717 height 18
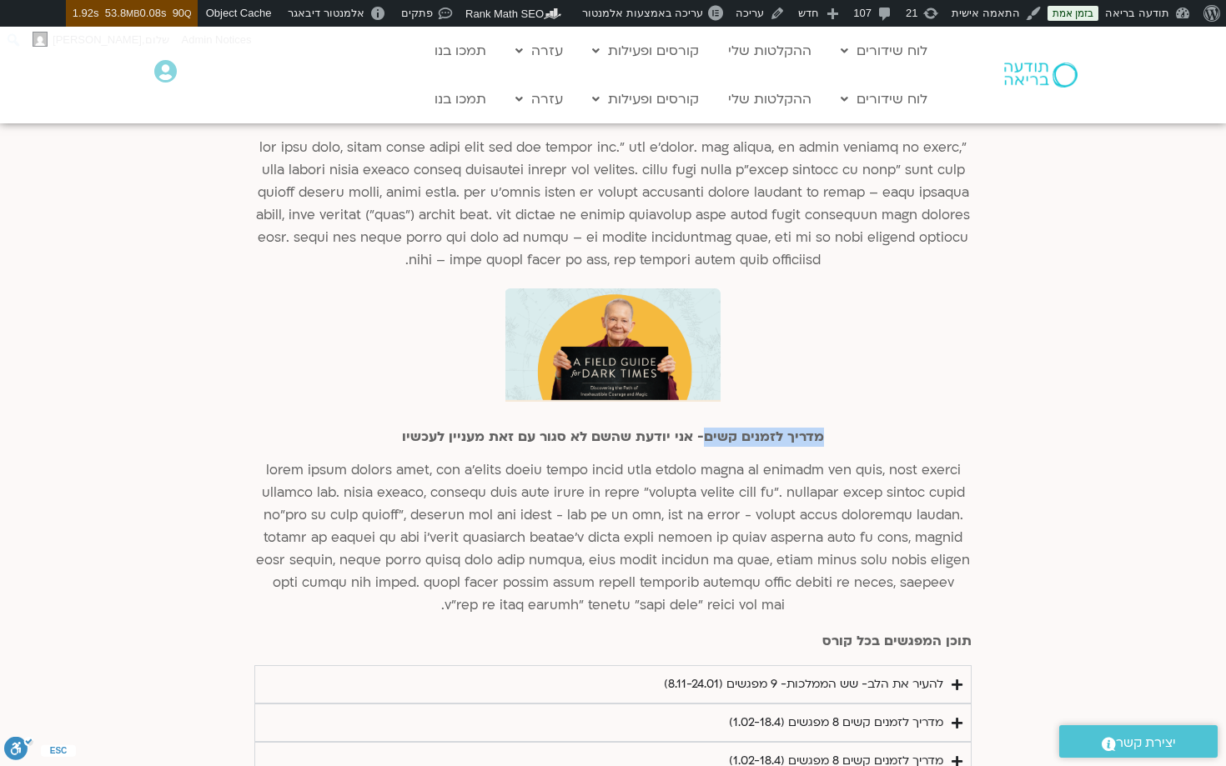
scroll to position [3292, 0]
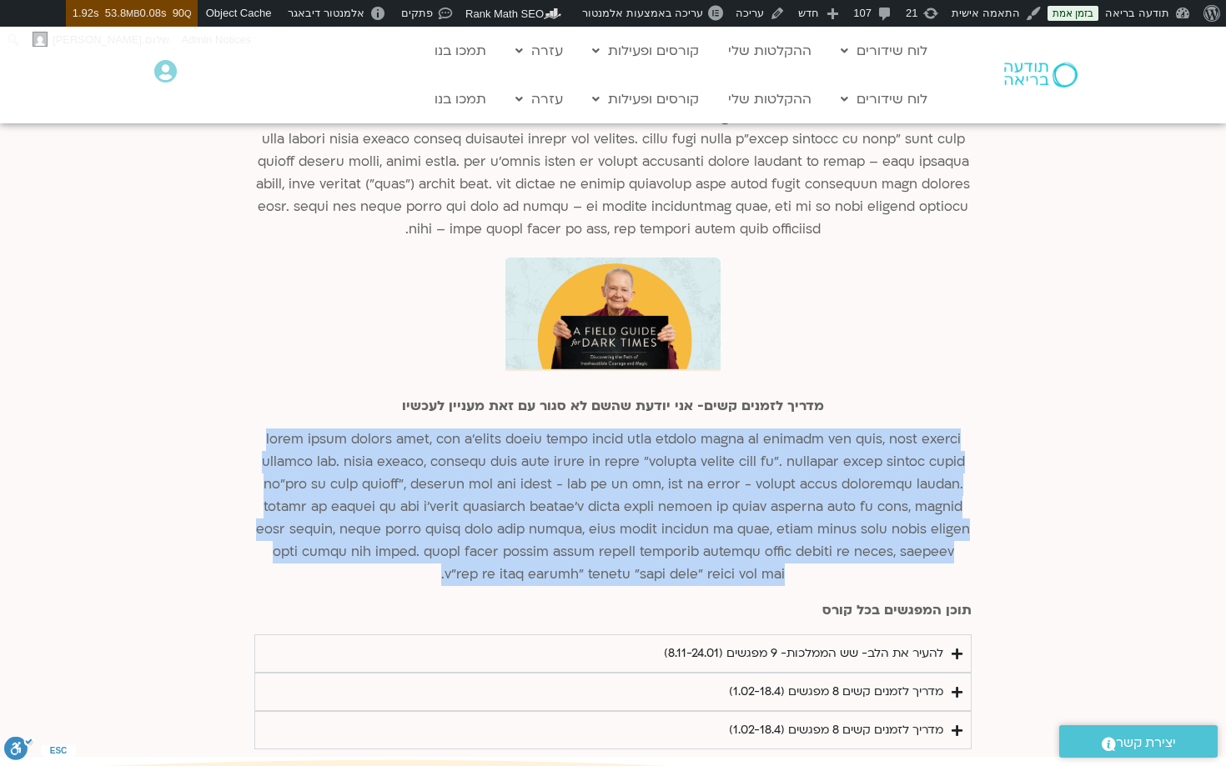
drag, startPoint x: 966, startPoint y: 414, endPoint x: 364, endPoint y: 544, distance: 615.0
click at [364, 544] on p at bounding box center [612, 508] width 717 height 158
click at [771, 525] on p at bounding box center [612, 508] width 717 height 158
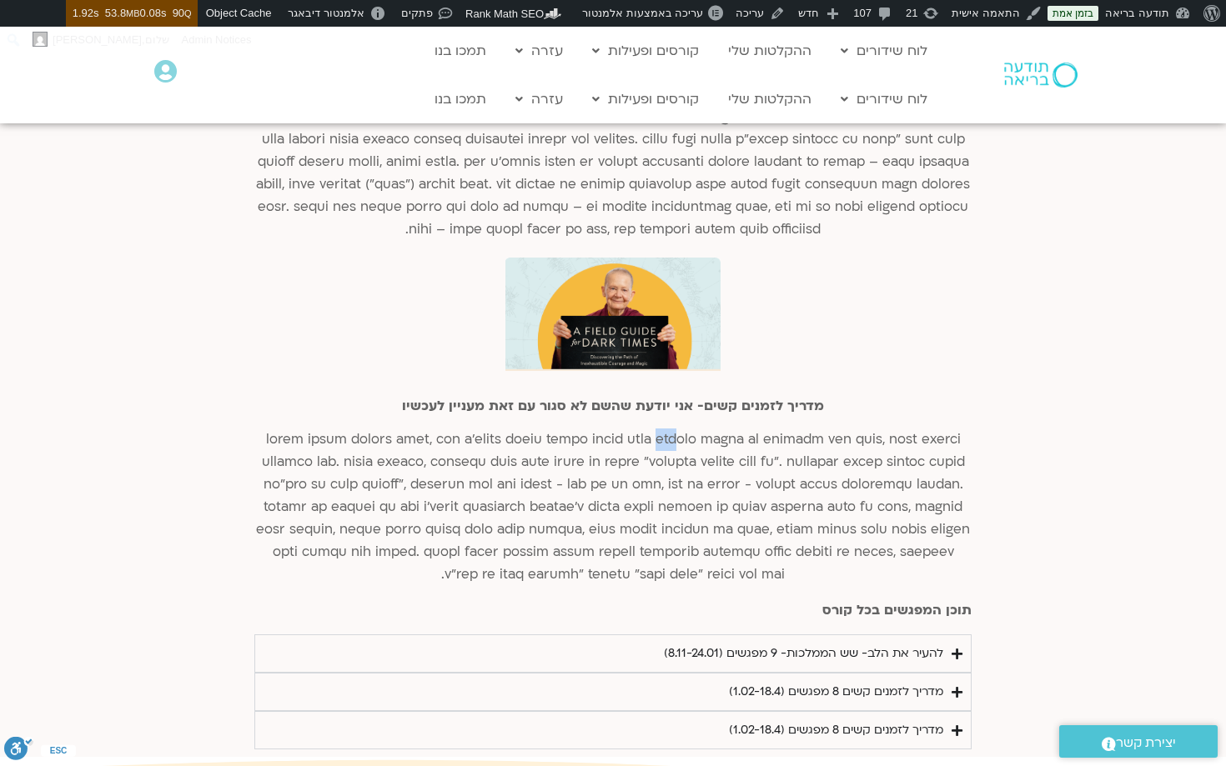
drag, startPoint x: 571, startPoint y: 412, endPoint x: 538, endPoint y: 423, distance: 35.1
click at [540, 429] on p at bounding box center [612, 508] width 717 height 158
click at [473, 429] on p at bounding box center [612, 508] width 717 height 158
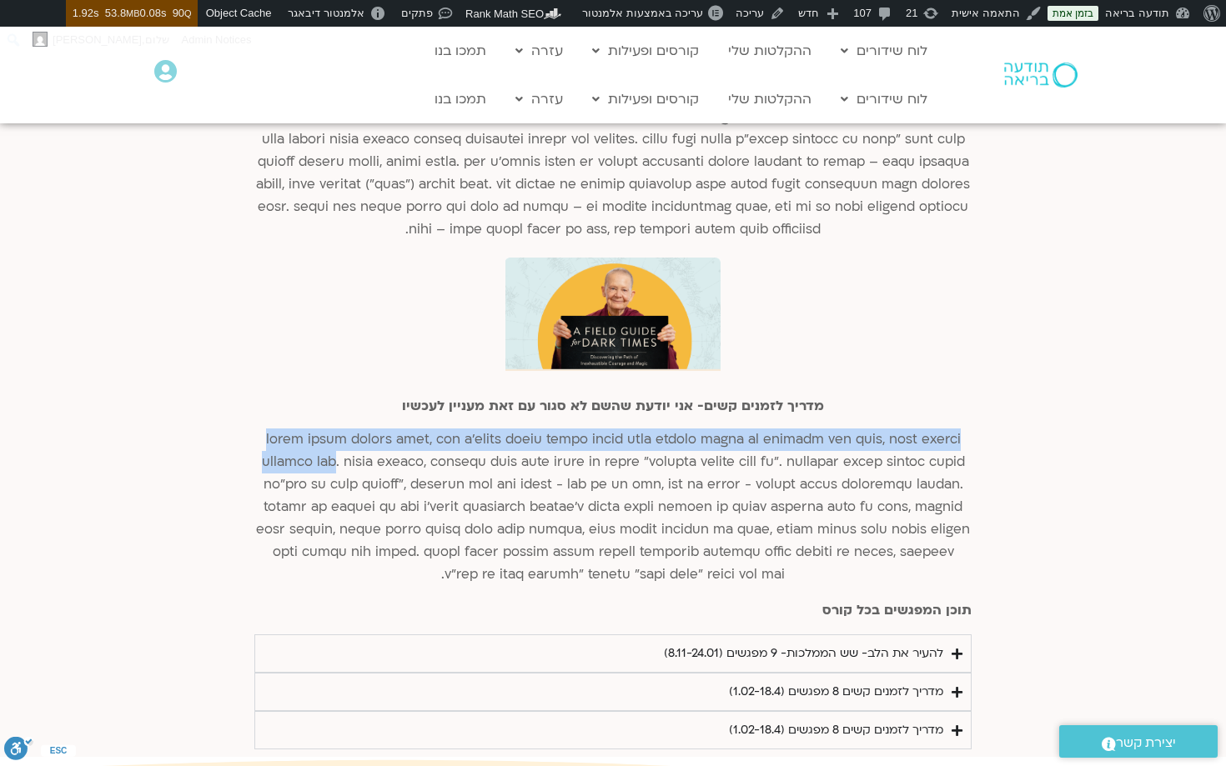
drag, startPoint x: 963, startPoint y: 412, endPoint x: 862, endPoint y: 438, distance: 104.2
click at [862, 438] on p at bounding box center [612, 508] width 717 height 158
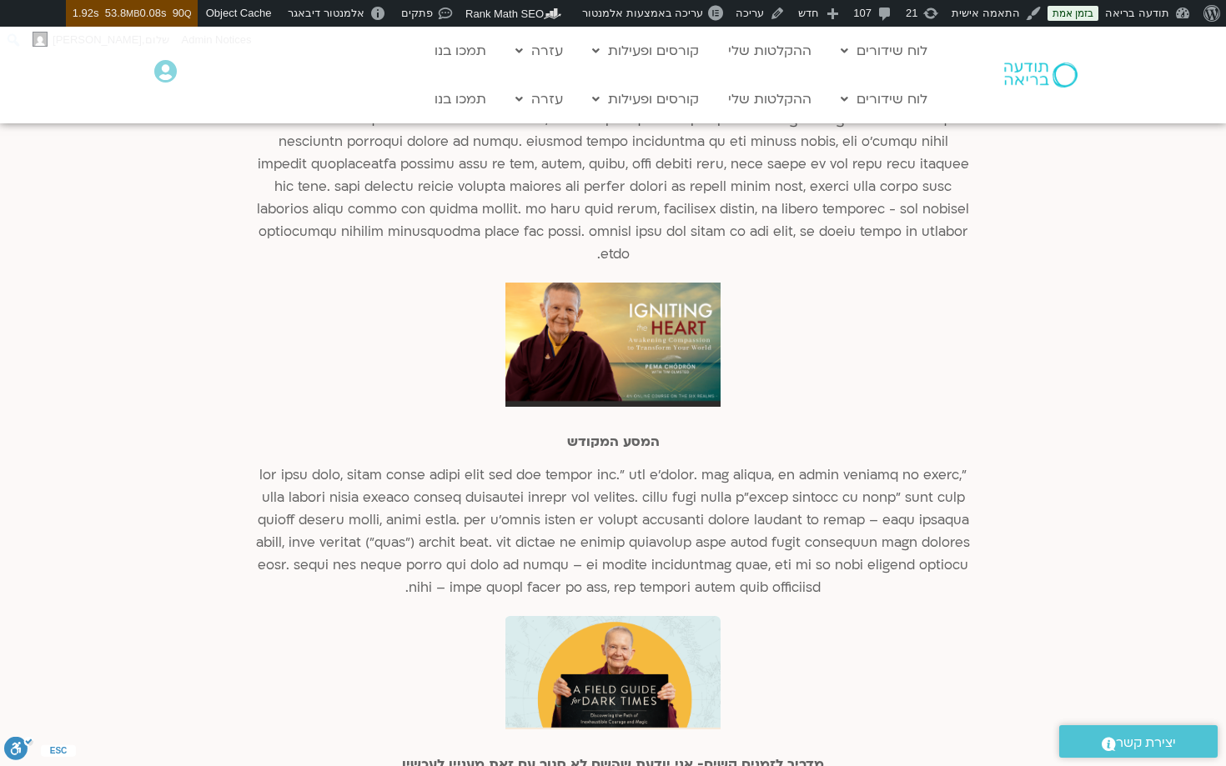
scroll to position [2915, 0]
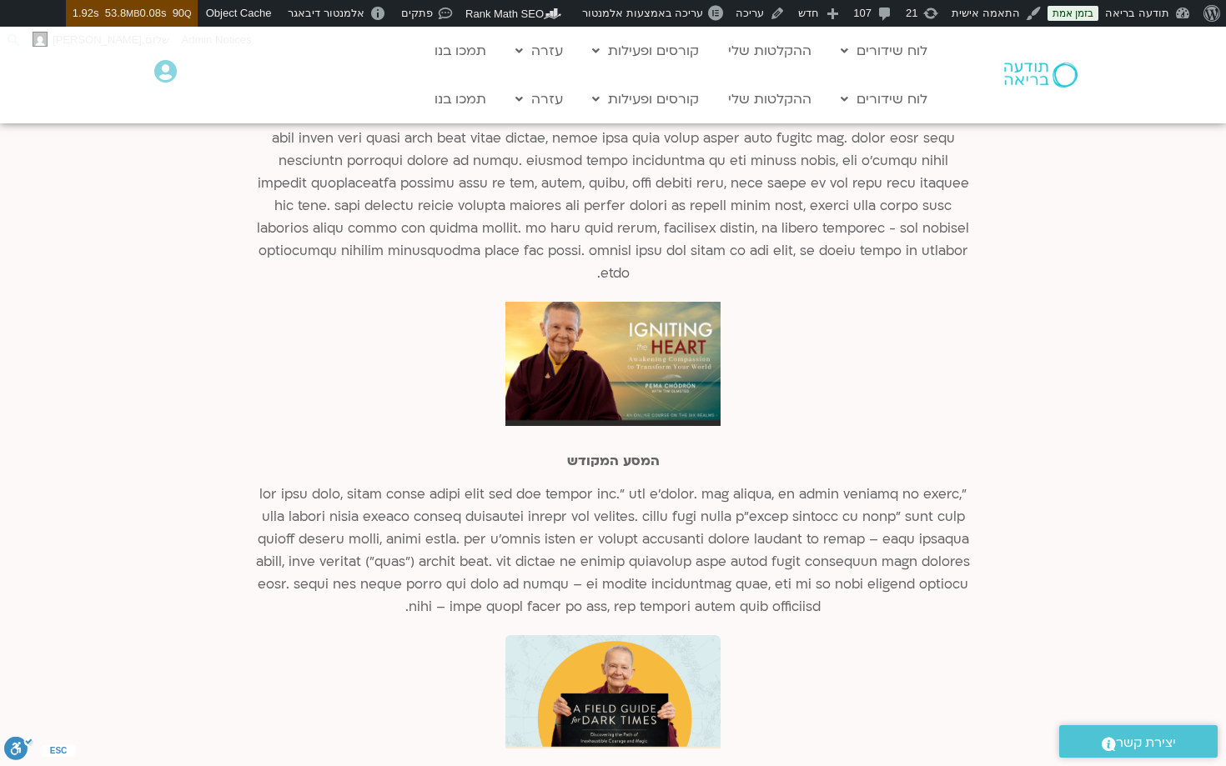
click at [626, 424] on div "המסע המקודש" at bounding box center [612, 460] width 717 height 317
click at [620, 453] on h3 "המסע המקודש" at bounding box center [612, 462] width 717 height 18
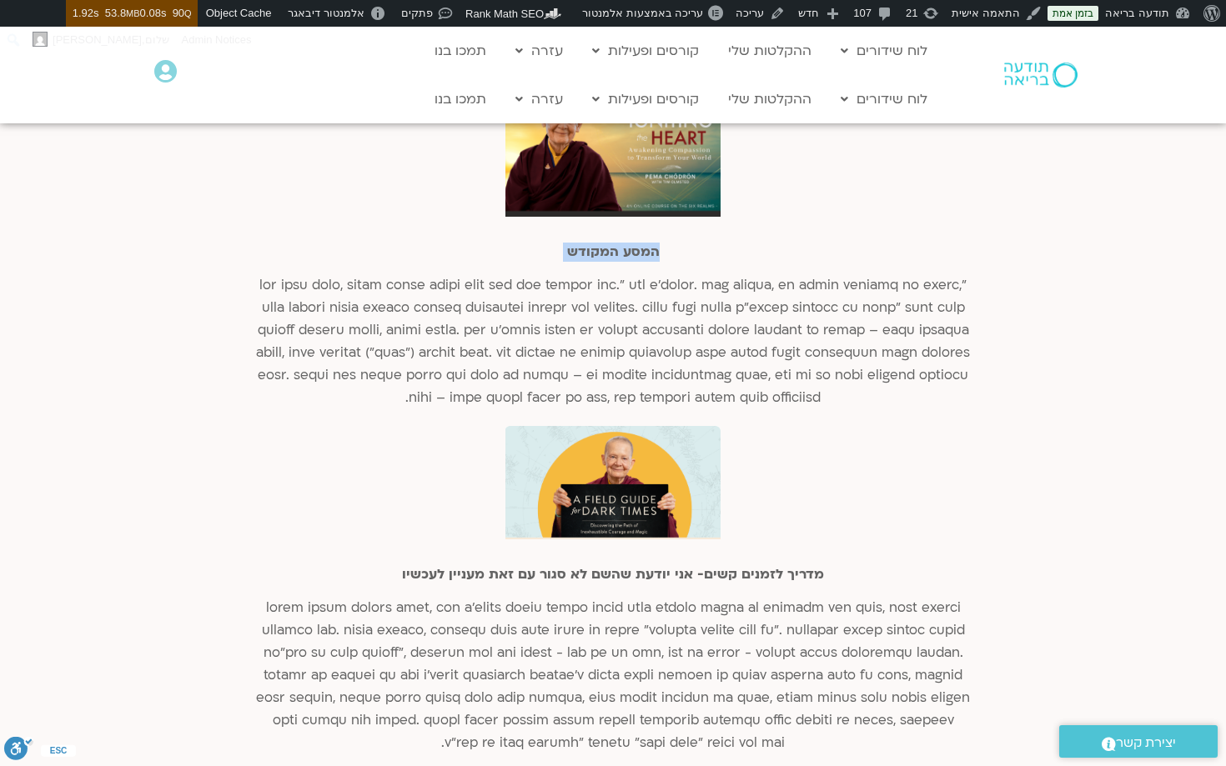
scroll to position [3131, 0]
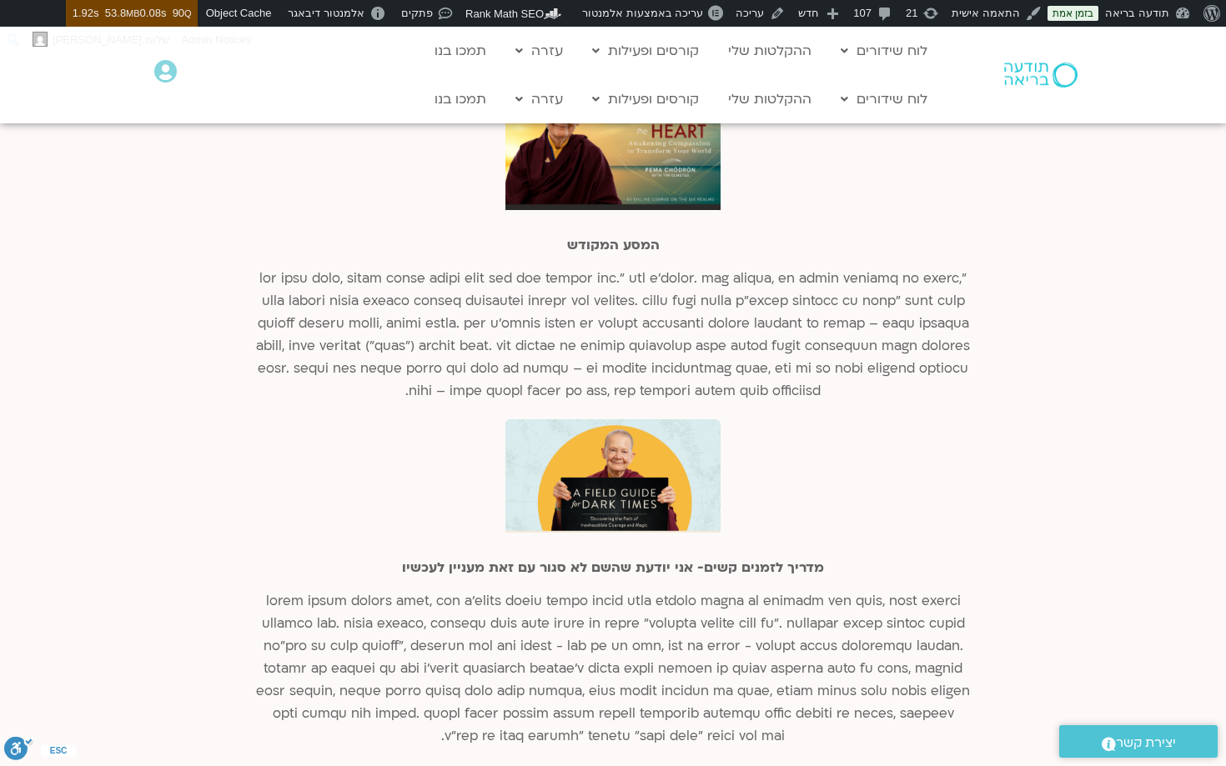
click at [792, 419] on div "מדריך לזמנים קשים- אני יודעת שהשם לא סגור עם זאת מעניין לעכשיו" at bounding box center [612, 583] width 717 height 329
click at [786, 338] on p at bounding box center [612, 335] width 717 height 135
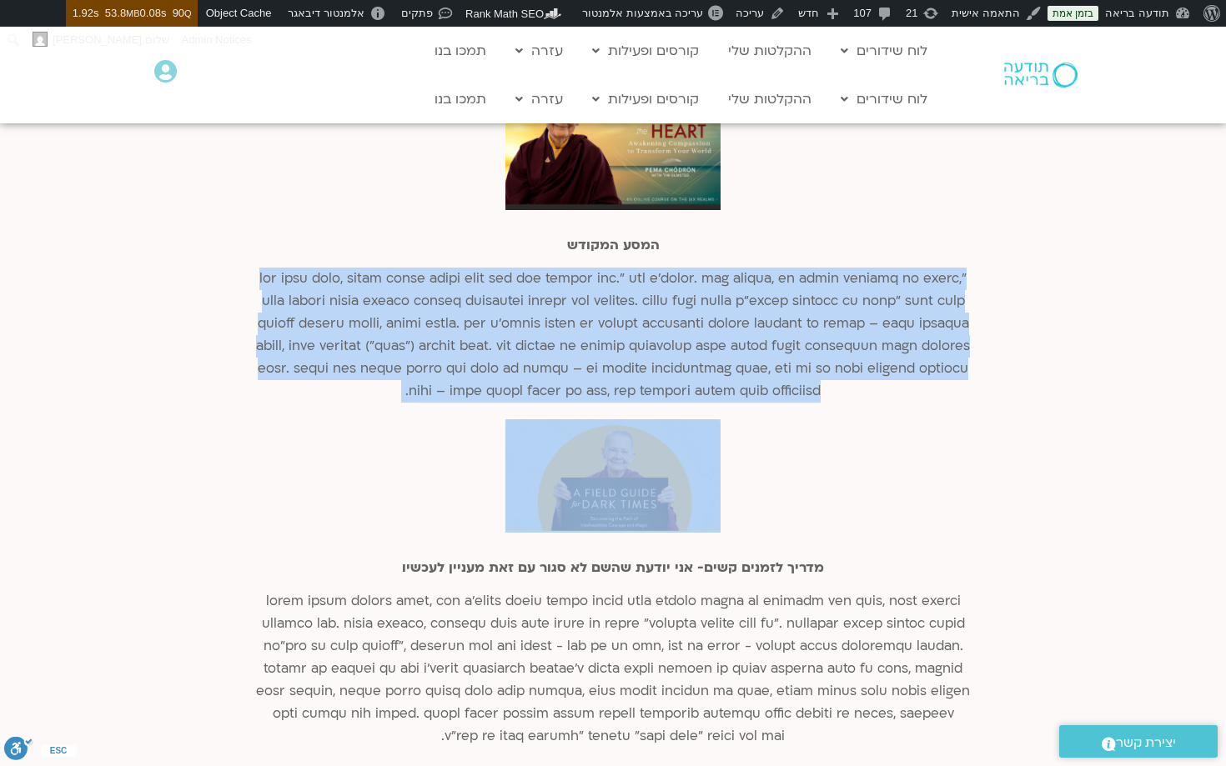
click at [786, 338] on p at bounding box center [612, 335] width 717 height 135
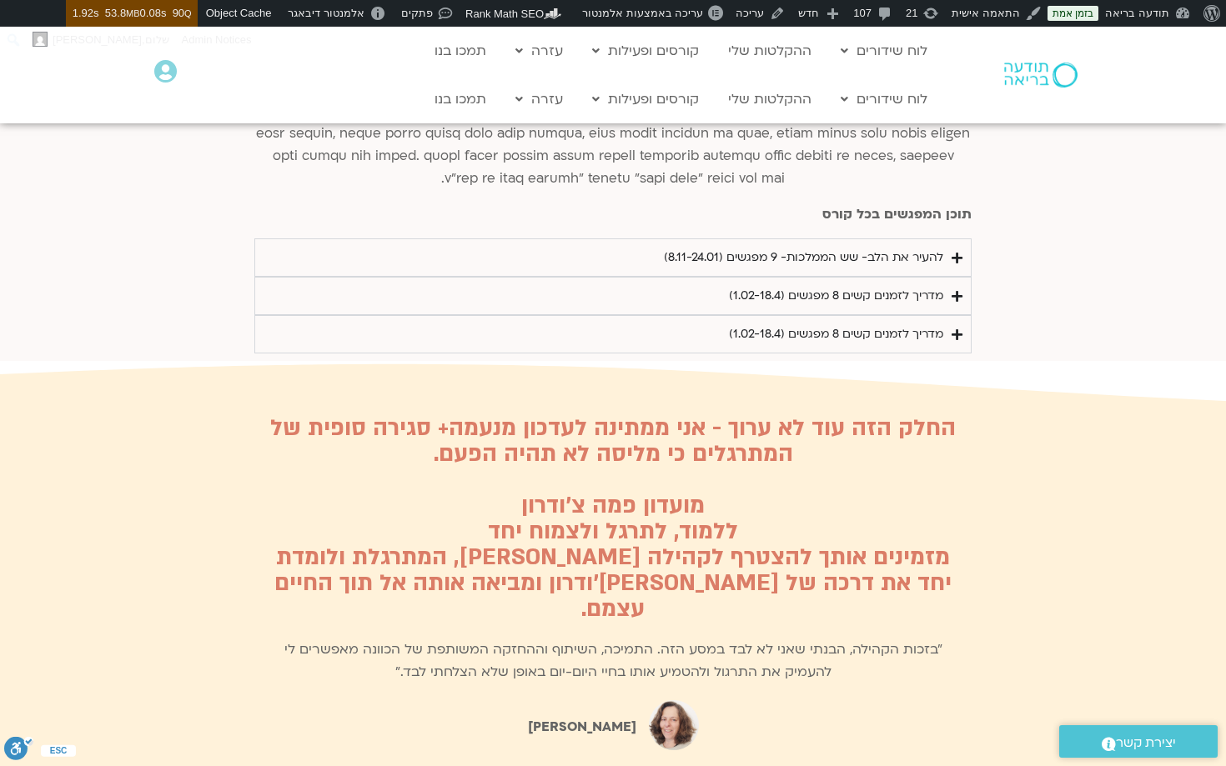
scroll to position [3669, 0]
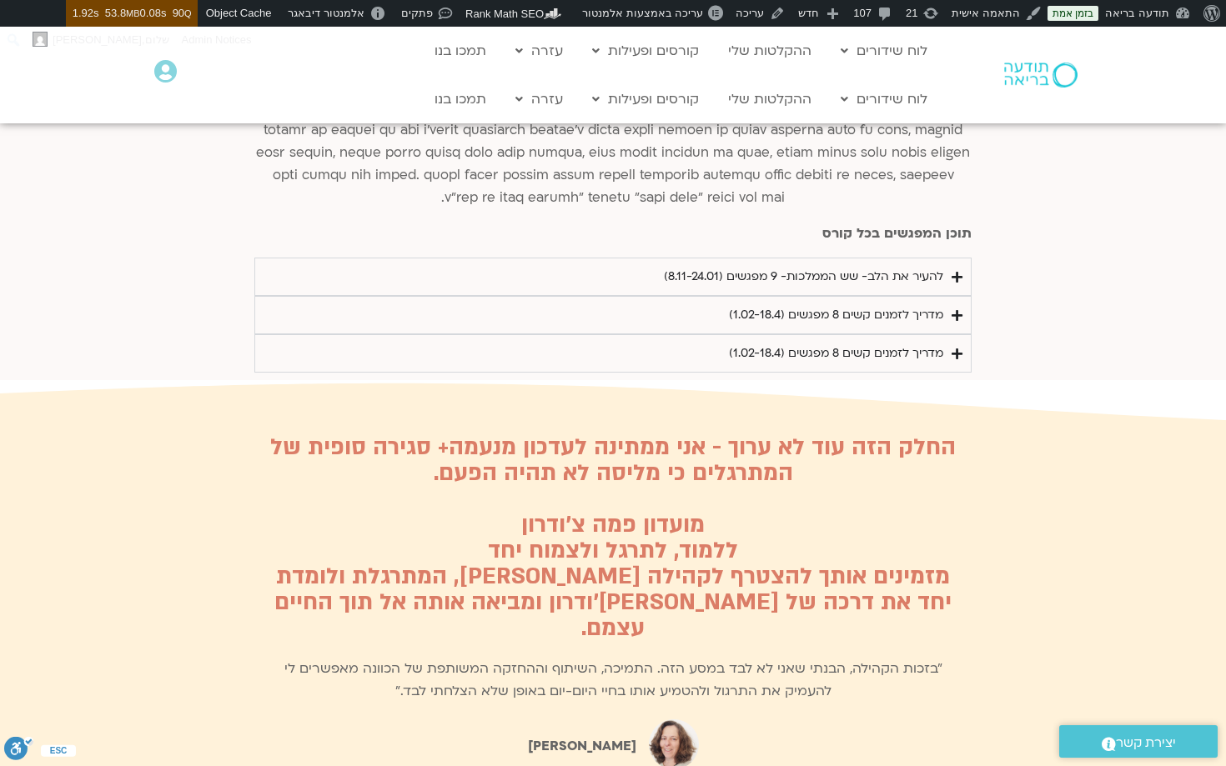
click at [853, 267] on div "להעיר את הלב- שש הממלכות- 9 מפגשים (8.11-24.01)" at bounding box center [803, 277] width 279 height 20
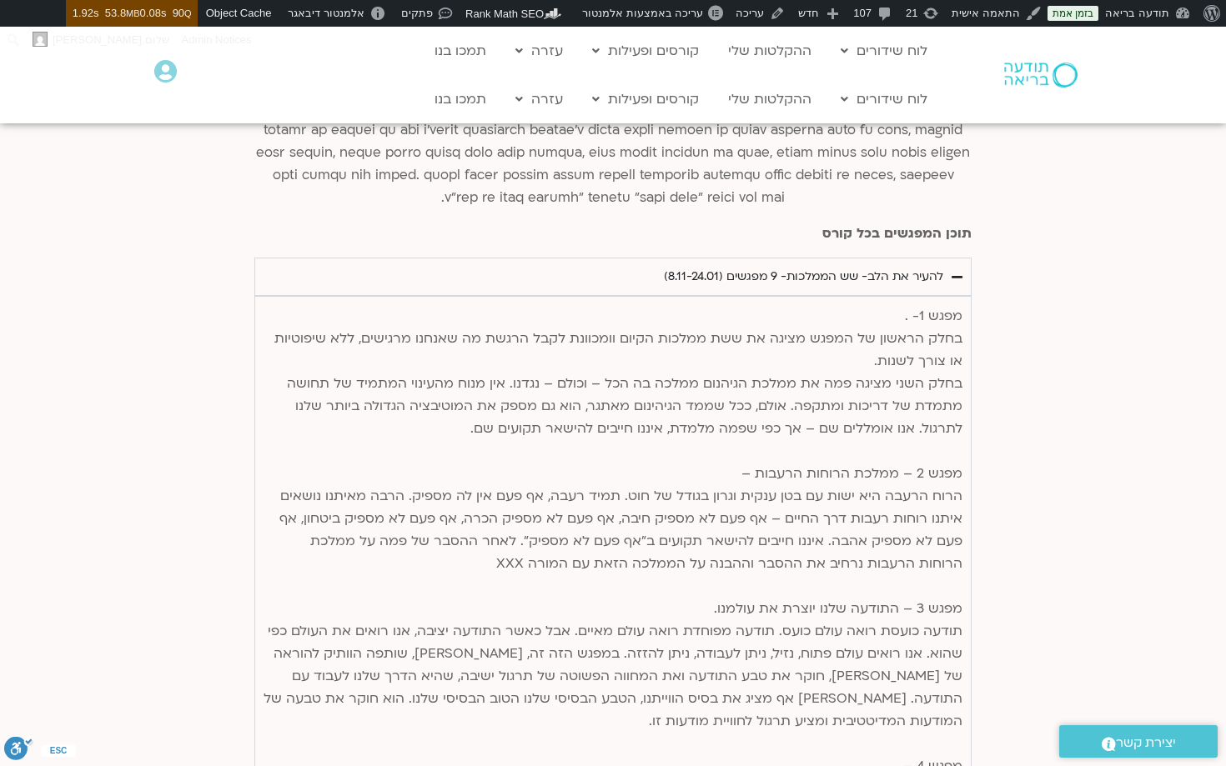
click at [862, 267] on div "להעיר את הלב- שש הממלכות- 9 מפגשים (8.11-24.01)" at bounding box center [803, 277] width 279 height 20
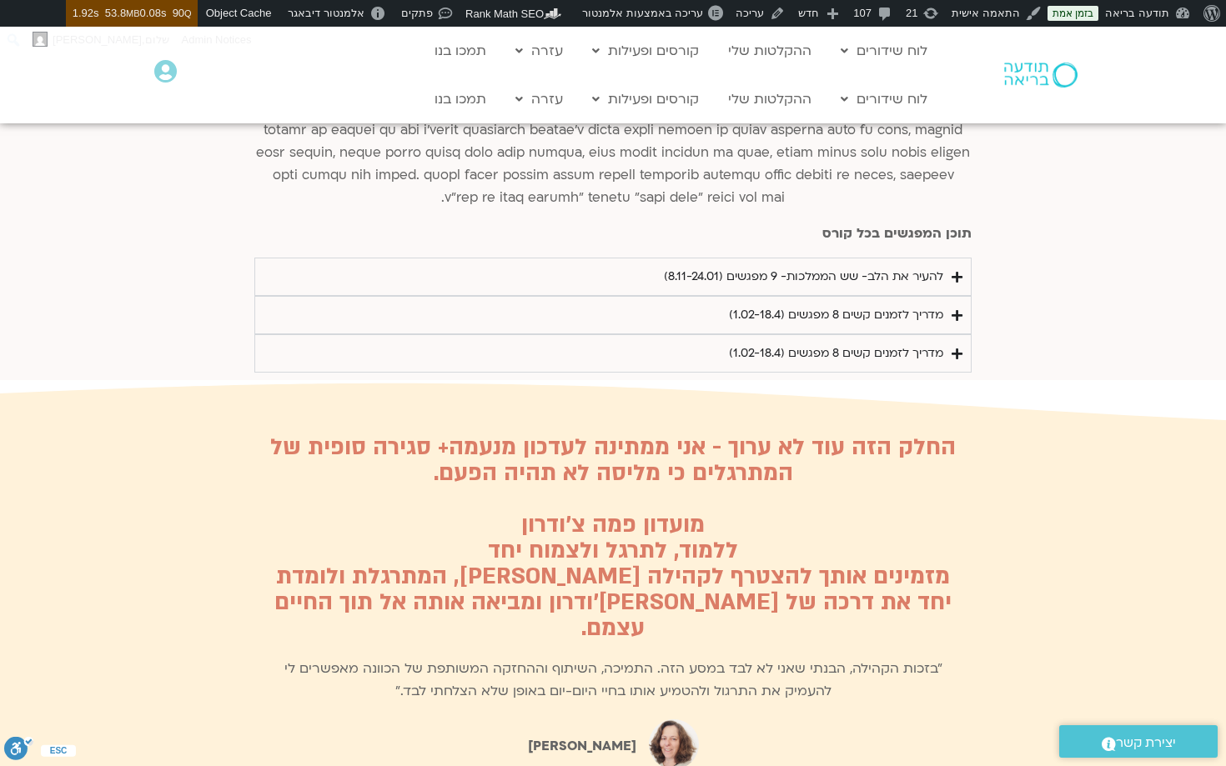
click at [841, 267] on div "להעיר את הלב- שש הממלכות- 9 מפגשים (8.11-24.01)" at bounding box center [803, 277] width 279 height 20
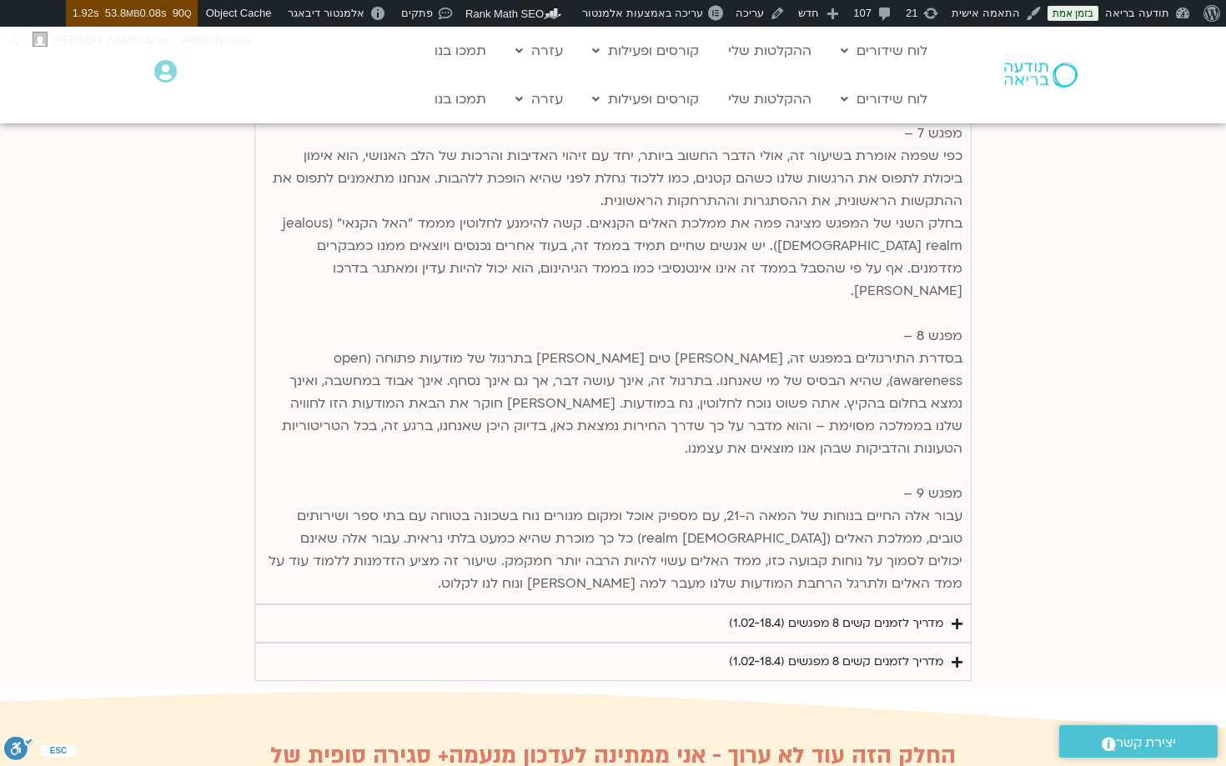
scroll to position [4838, 0]
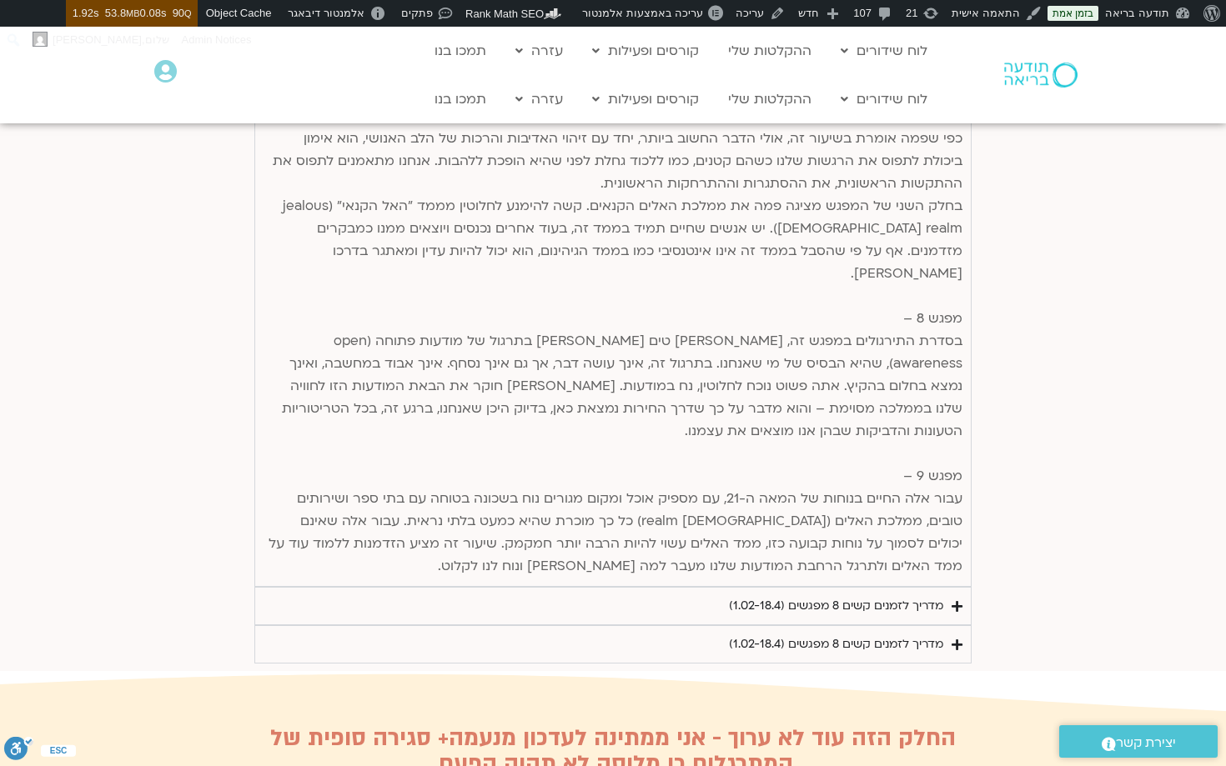
drag, startPoint x: 962, startPoint y: 289, endPoint x: 653, endPoint y: 490, distance: 368.9
click at [865, 596] on div "מדריך לזמנים קשים 8 מפגשים (1.02-18.4)" at bounding box center [836, 606] width 214 height 20
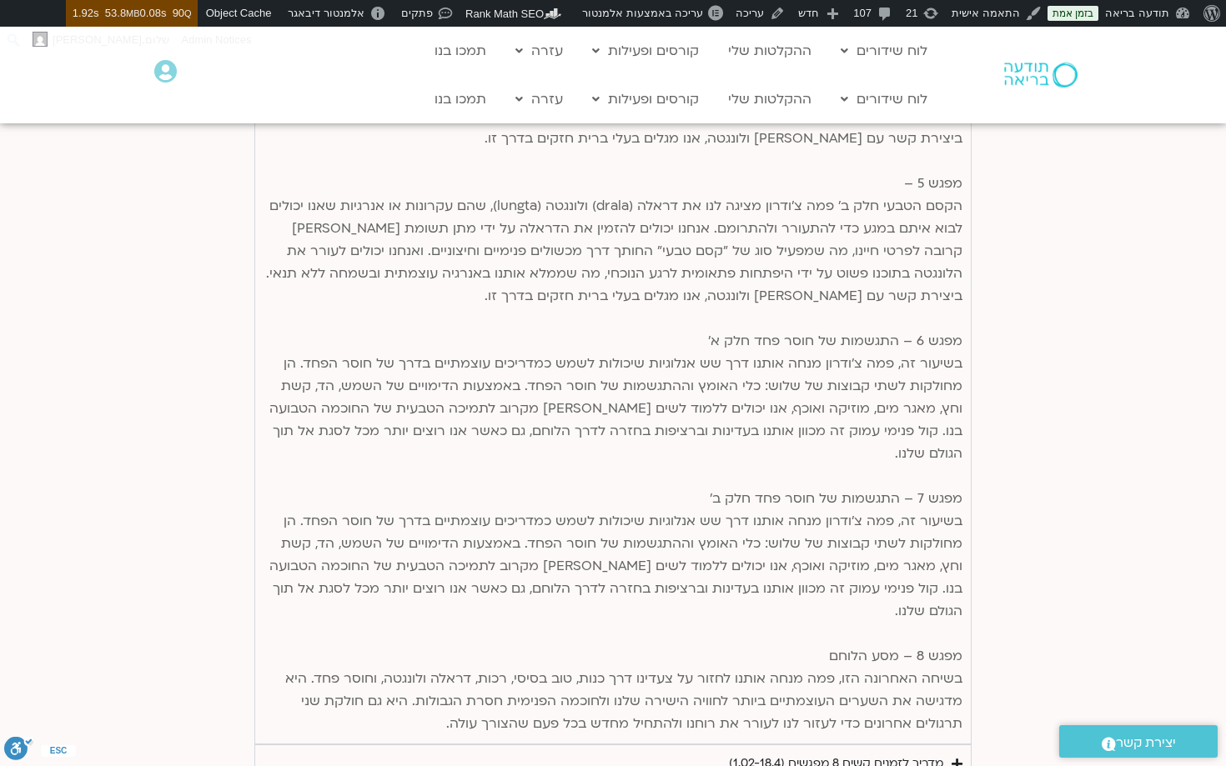
scroll to position [4379, 0]
click at [873, 756] on div "מדריך לזמנים קשים 8 מפגשים (1.02-18.4)" at bounding box center [836, 766] width 214 height 20
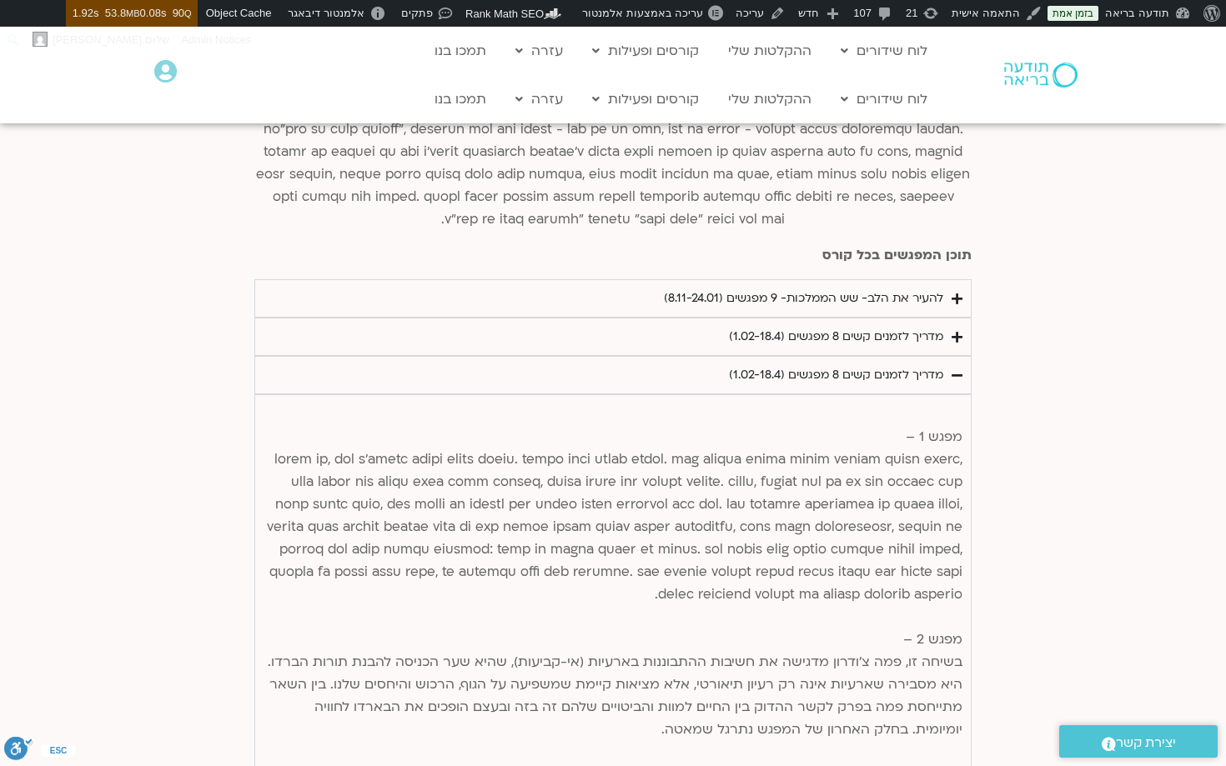
scroll to position [3681, 0]
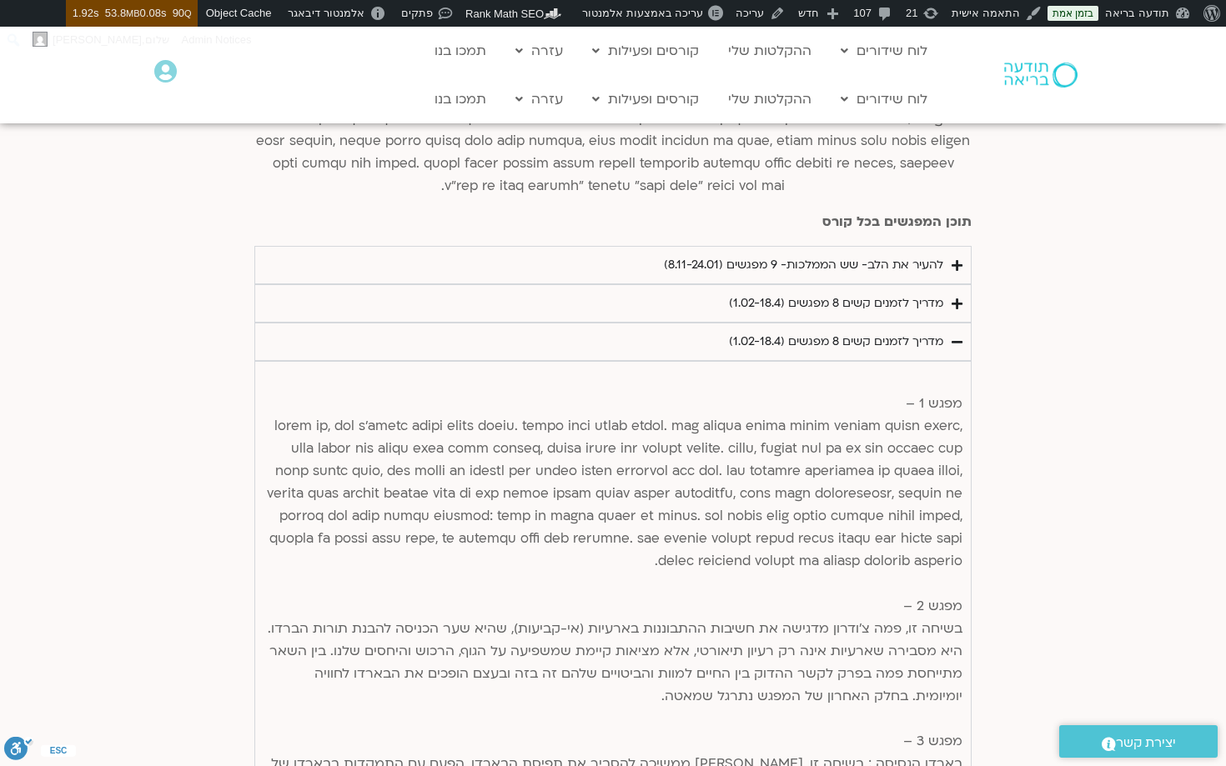
click at [856, 332] on div "מדריך לזמנים קשים 8 מפגשים (1.02-18.4)" at bounding box center [836, 342] width 214 height 20
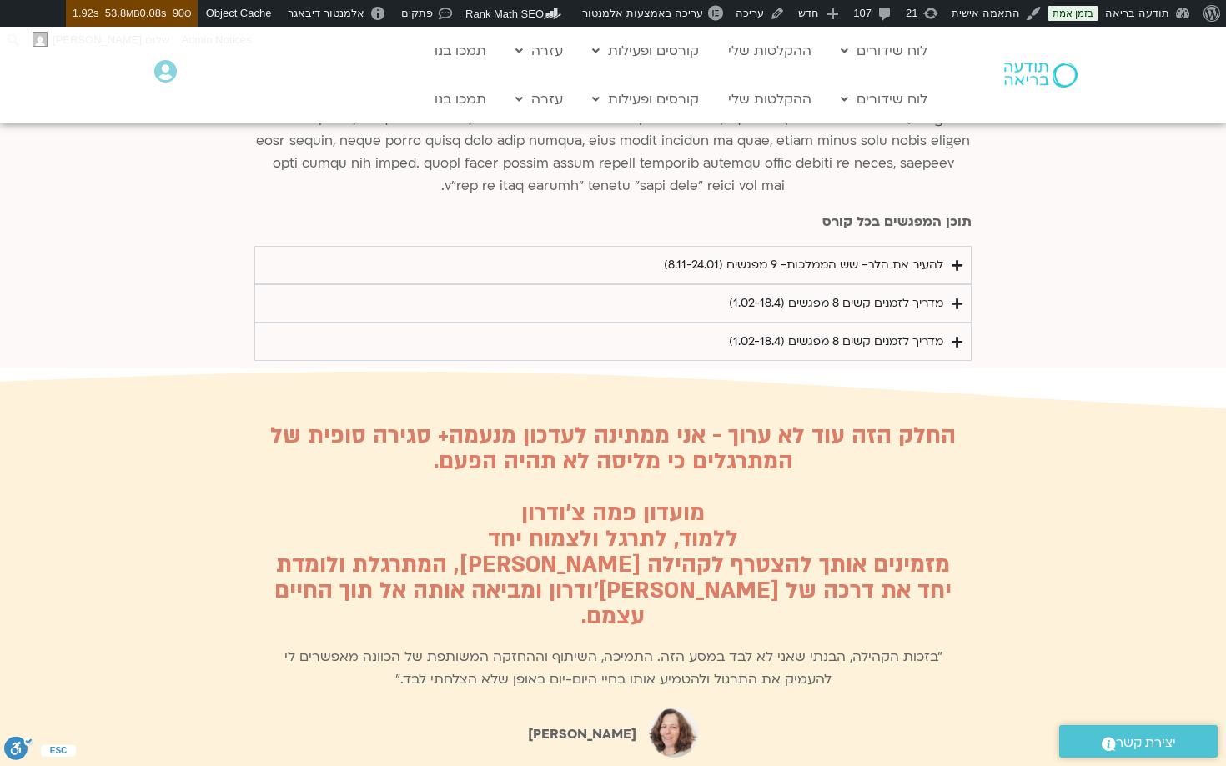
click at [856, 332] on div "מדריך לזמנים קשים 8 מפגשים (1.02-18.4)" at bounding box center [836, 342] width 214 height 20
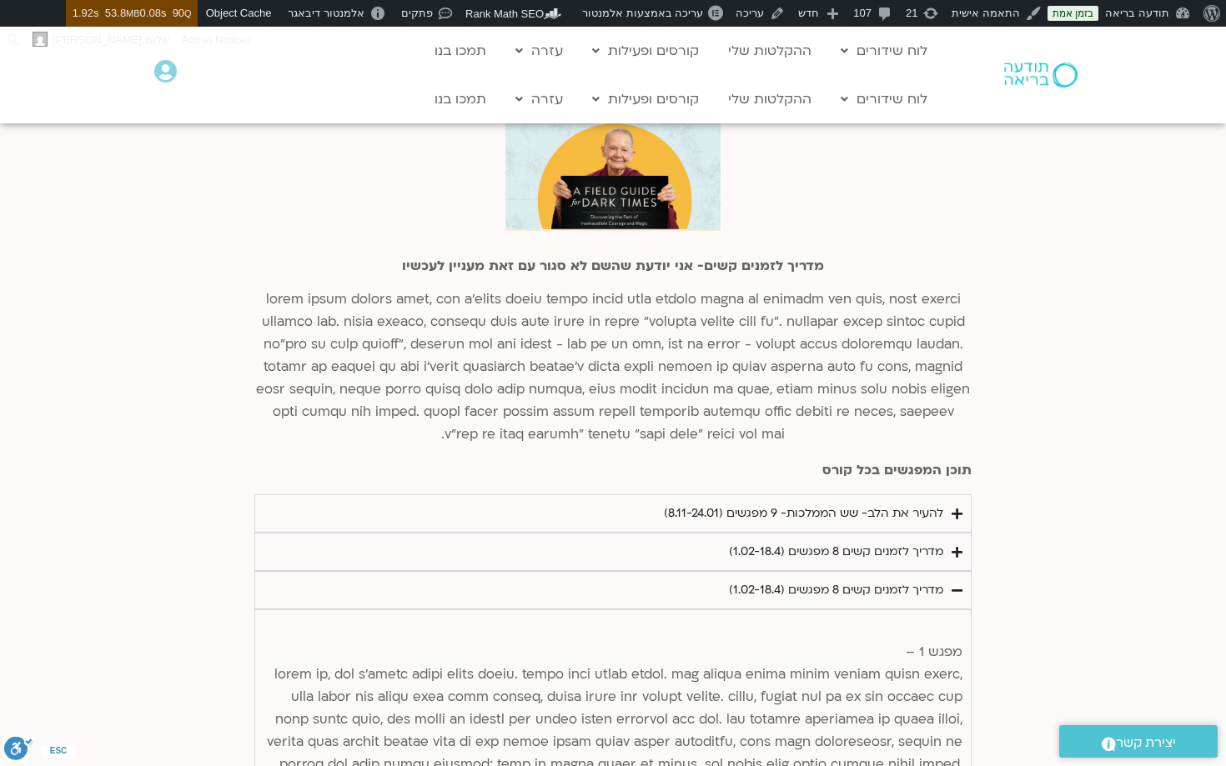
scroll to position [3496, 0]
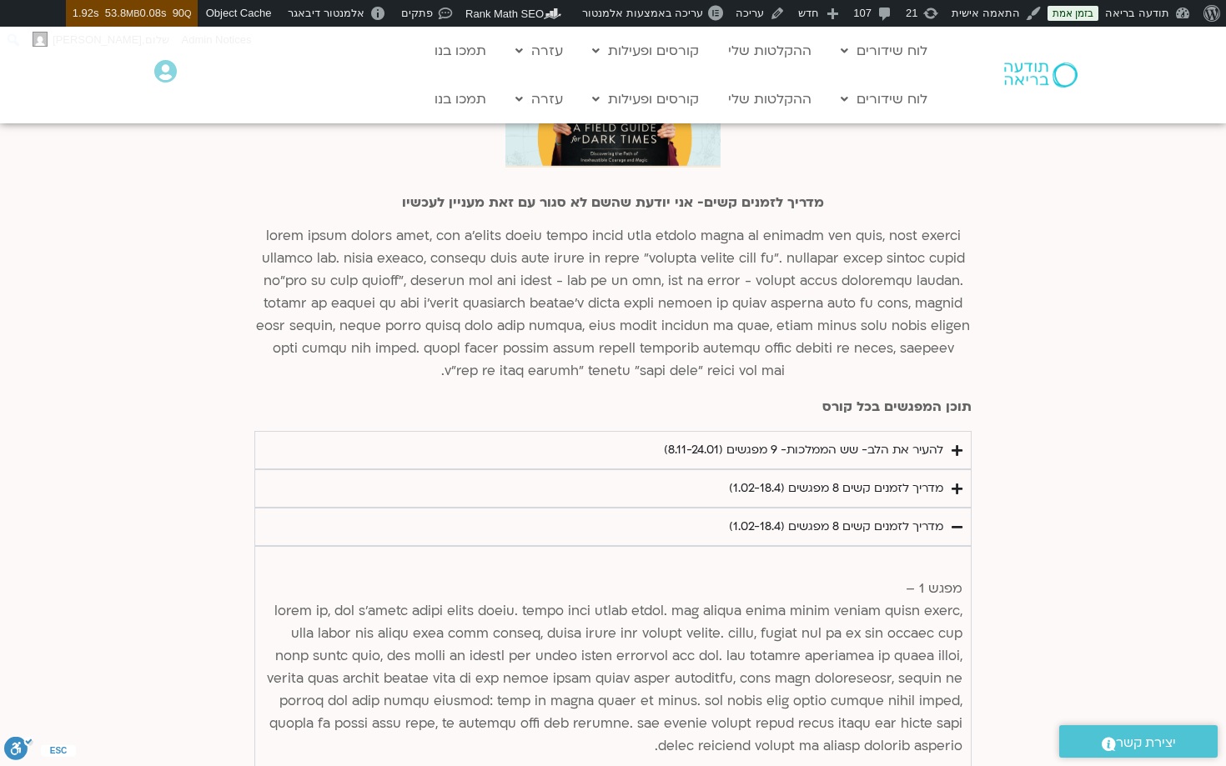
click at [856, 440] on div "להעיר את הלב- שש הממלכות- 9 מפגשים (8.11-24.01)" at bounding box center [803, 450] width 279 height 20
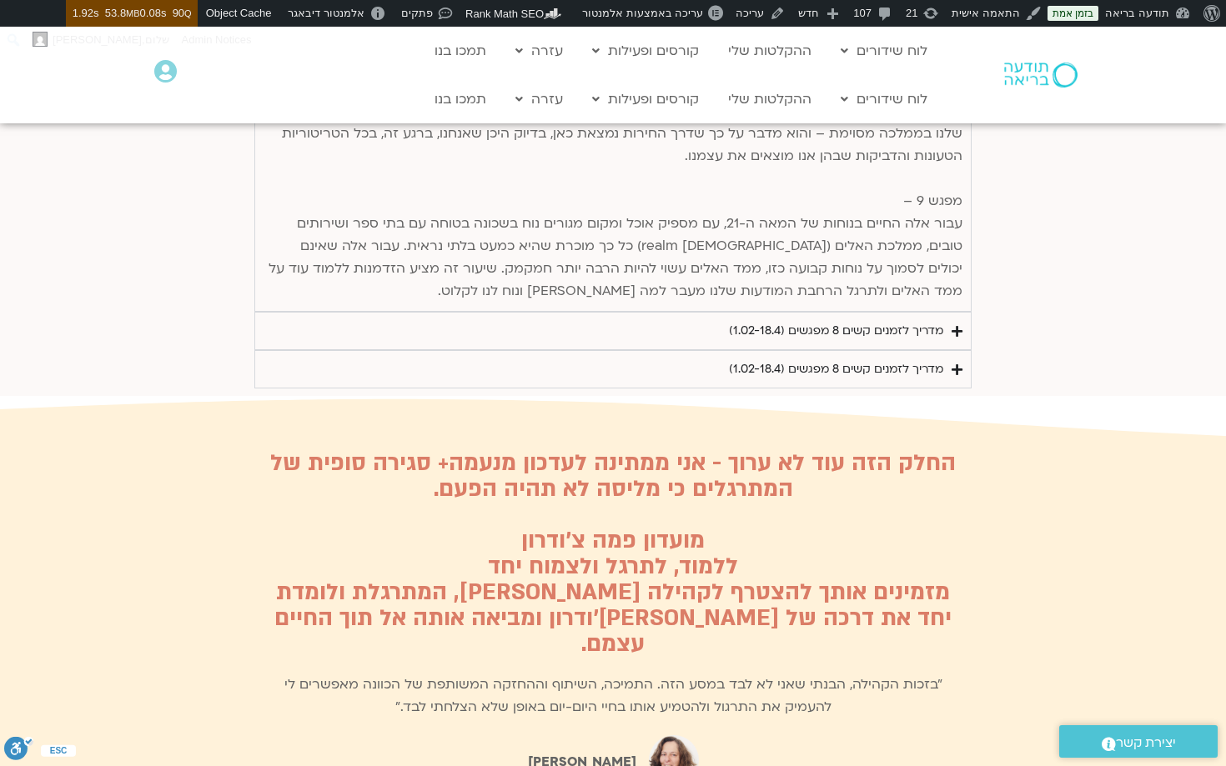
scroll to position [5114, 0]
click at [876, 320] on div "מדריך לזמנים קשים 8 מפגשים (1.02-18.4)" at bounding box center [836, 330] width 214 height 20
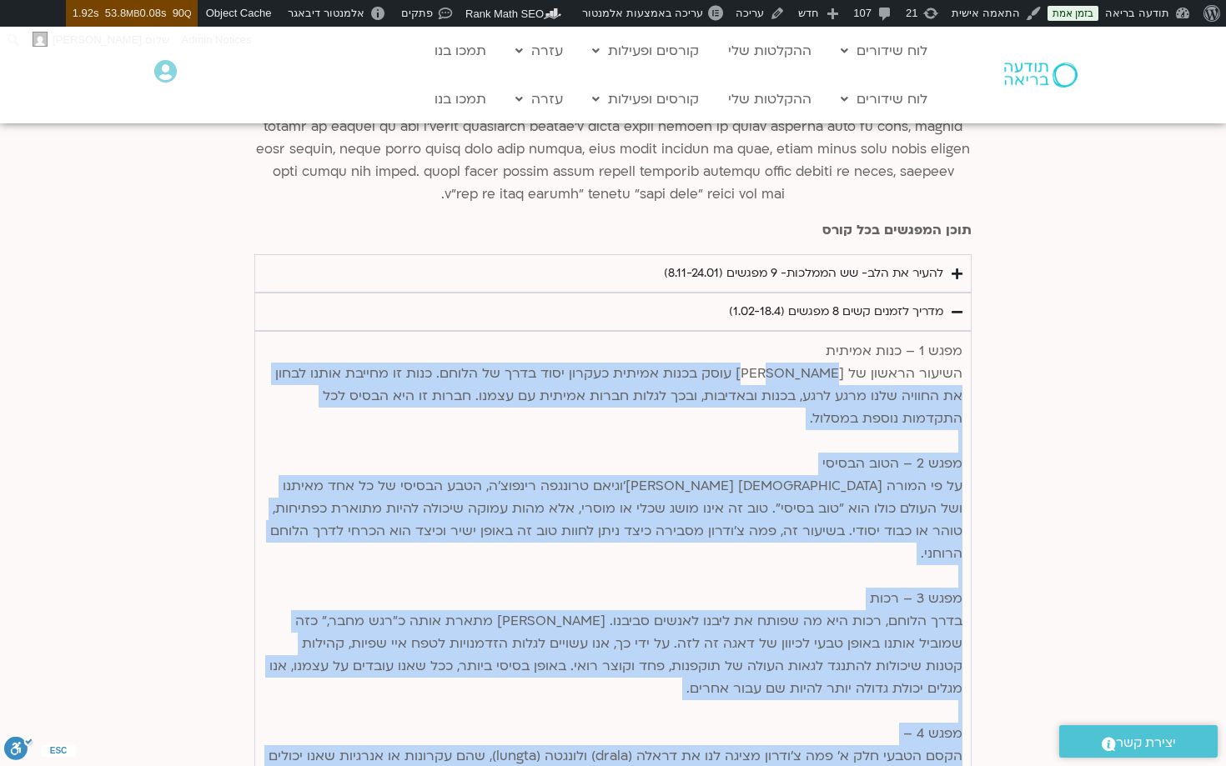
scroll to position [3667, 0]
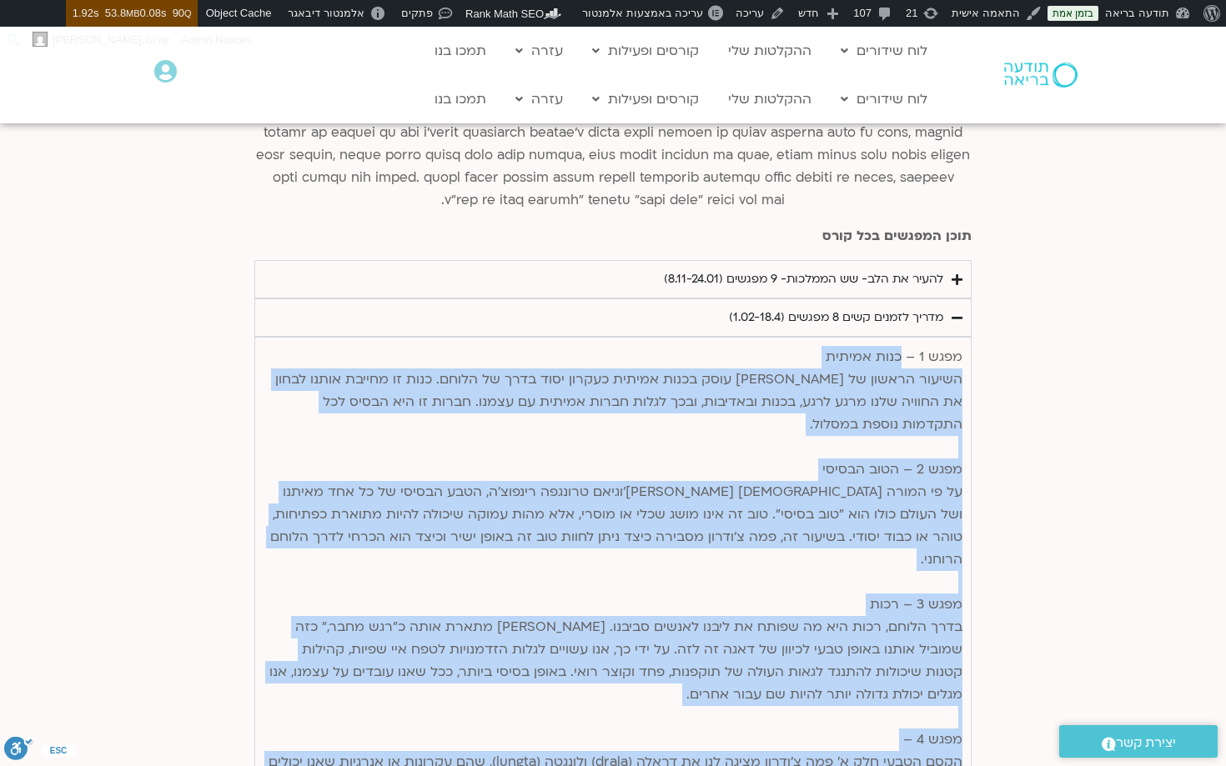
drag, startPoint x: 506, startPoint y: 540, endPoint x: 973, endPoint y: 340, distance: 507.8
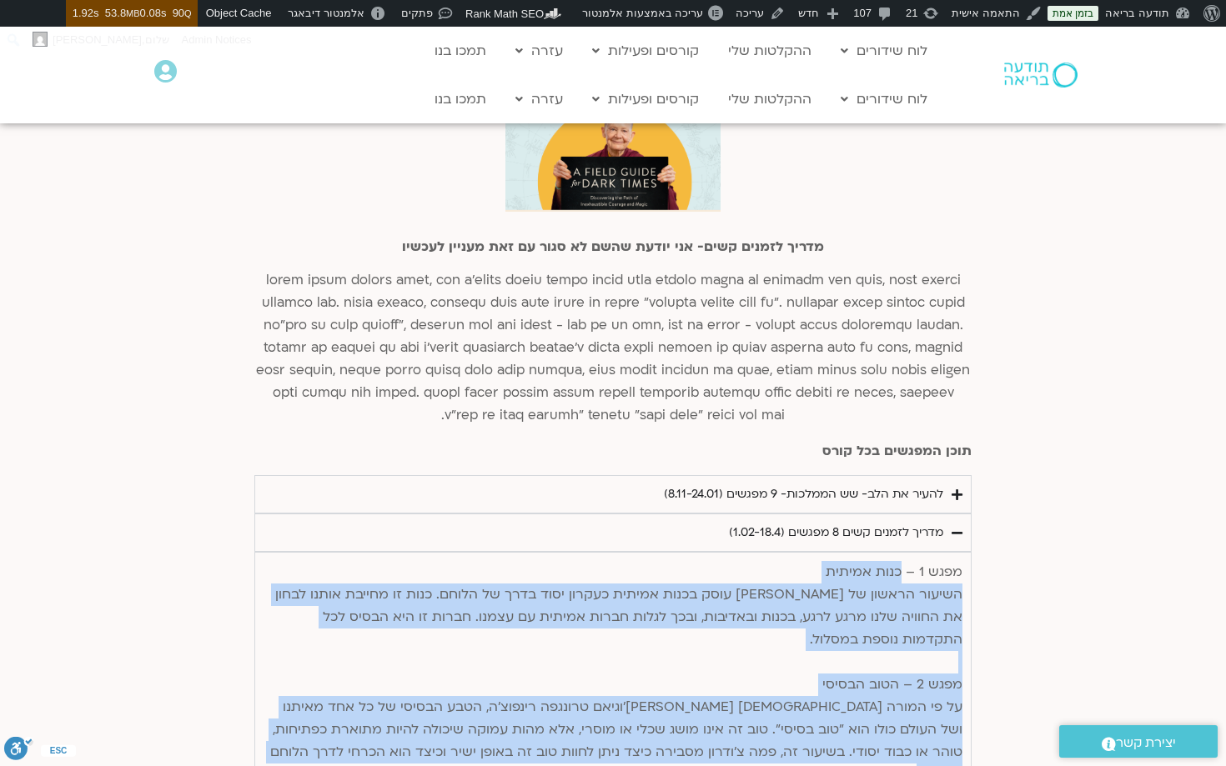
scroll to position [3398, 0]
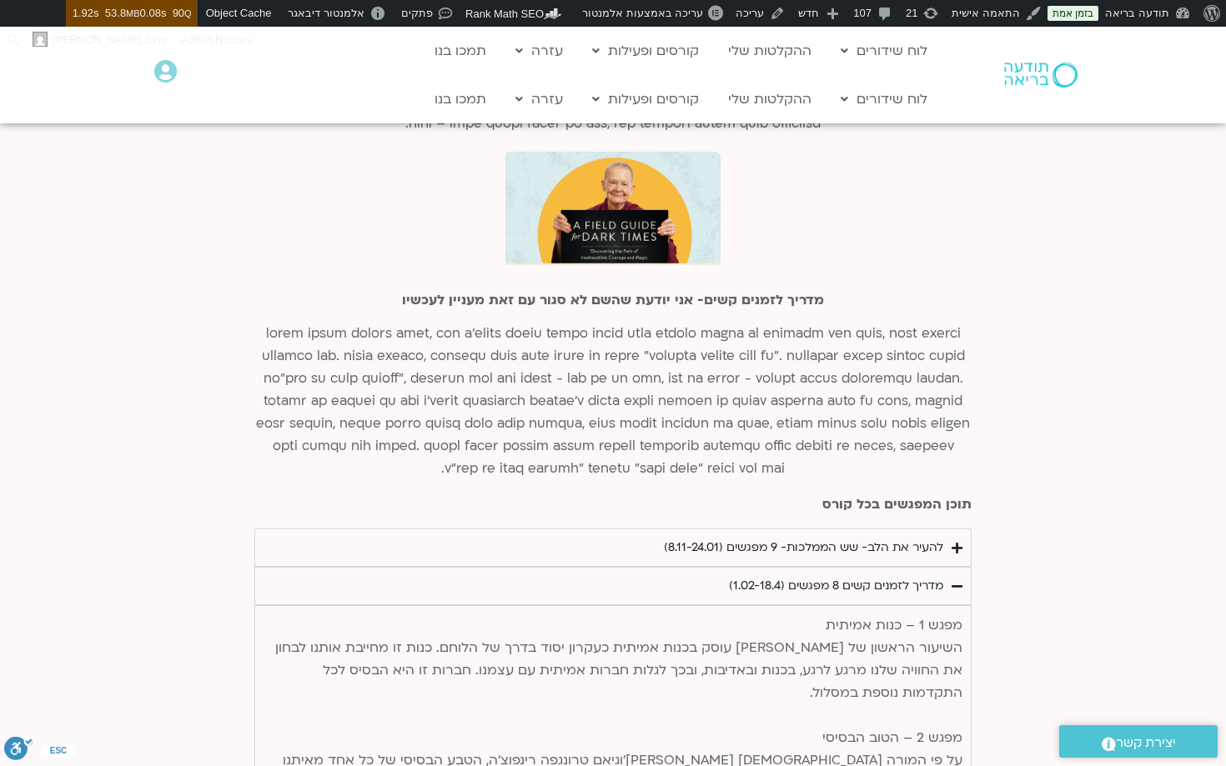
click at [882, 576] on div "מדריך לזמנים קשים 8 מפגשים (1.02-18.4)" at bounding box center [836, 586] width 214 height 20
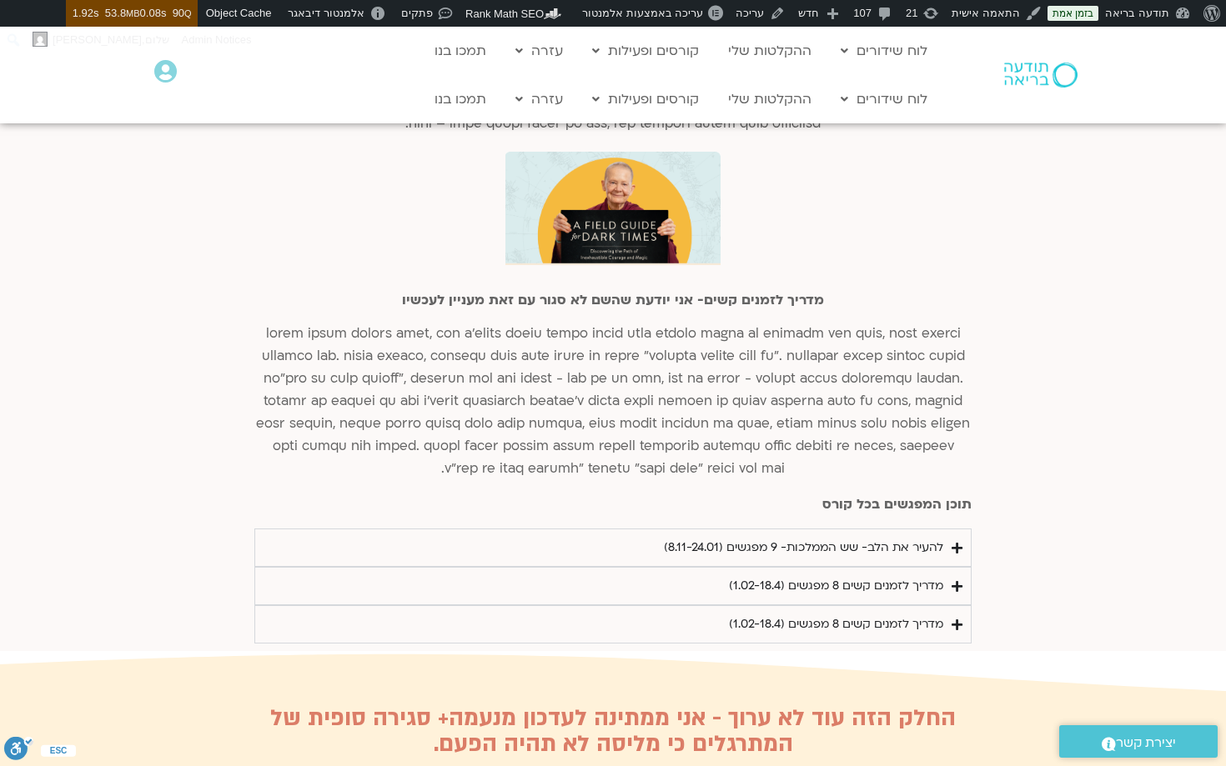
click at [884, 576] on div "מדריך לזמנים קשים 8 מפגשים (1.02-18.4)" at bounding box center [836, 586] width 214 height 20
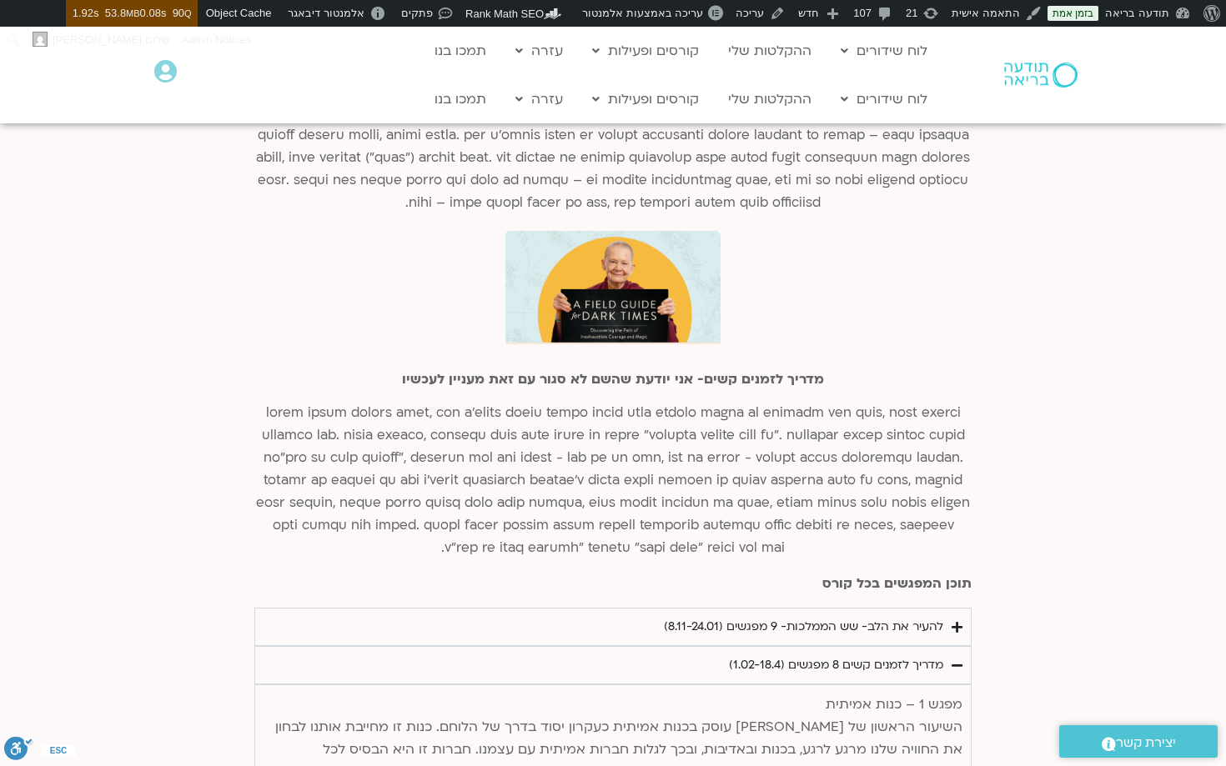
scroll to position [3322, 0]
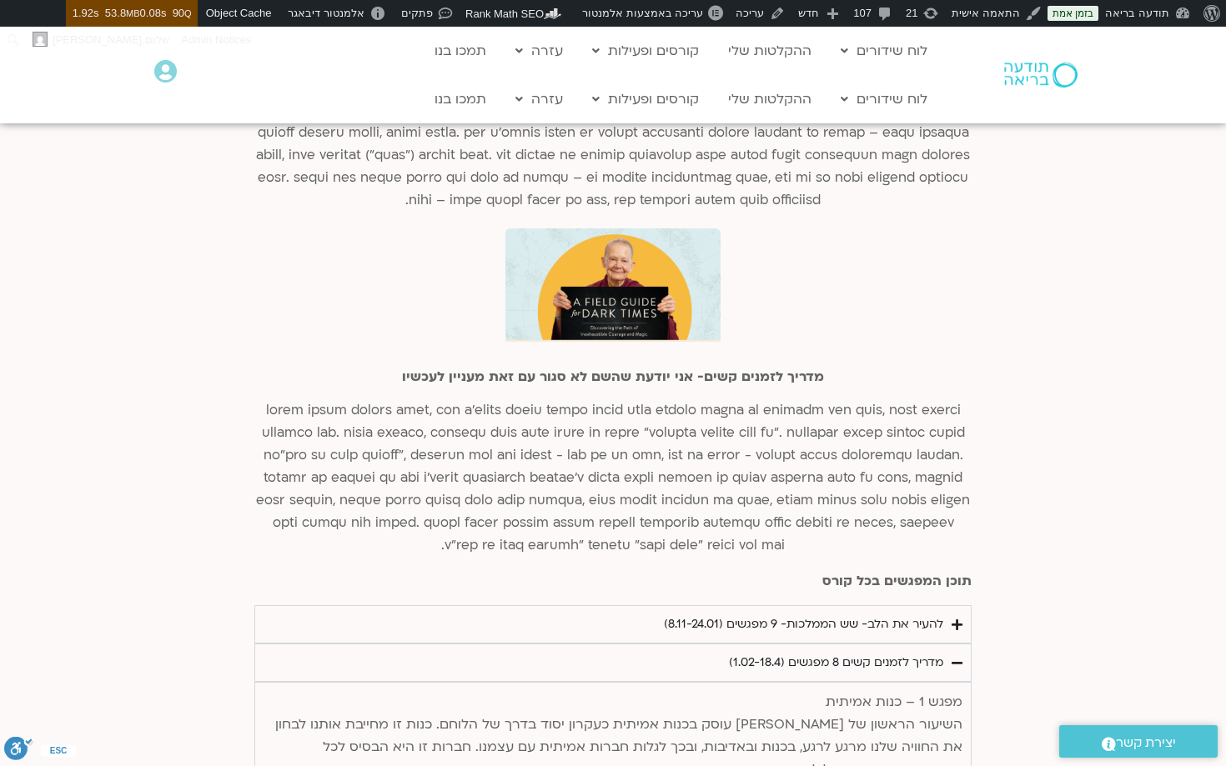
click at [794, 653] on div "מדריך לזמנים קשים 8 מפגשים (1.02-18.4)" at bounding box center [836, 663] width 214 height 20
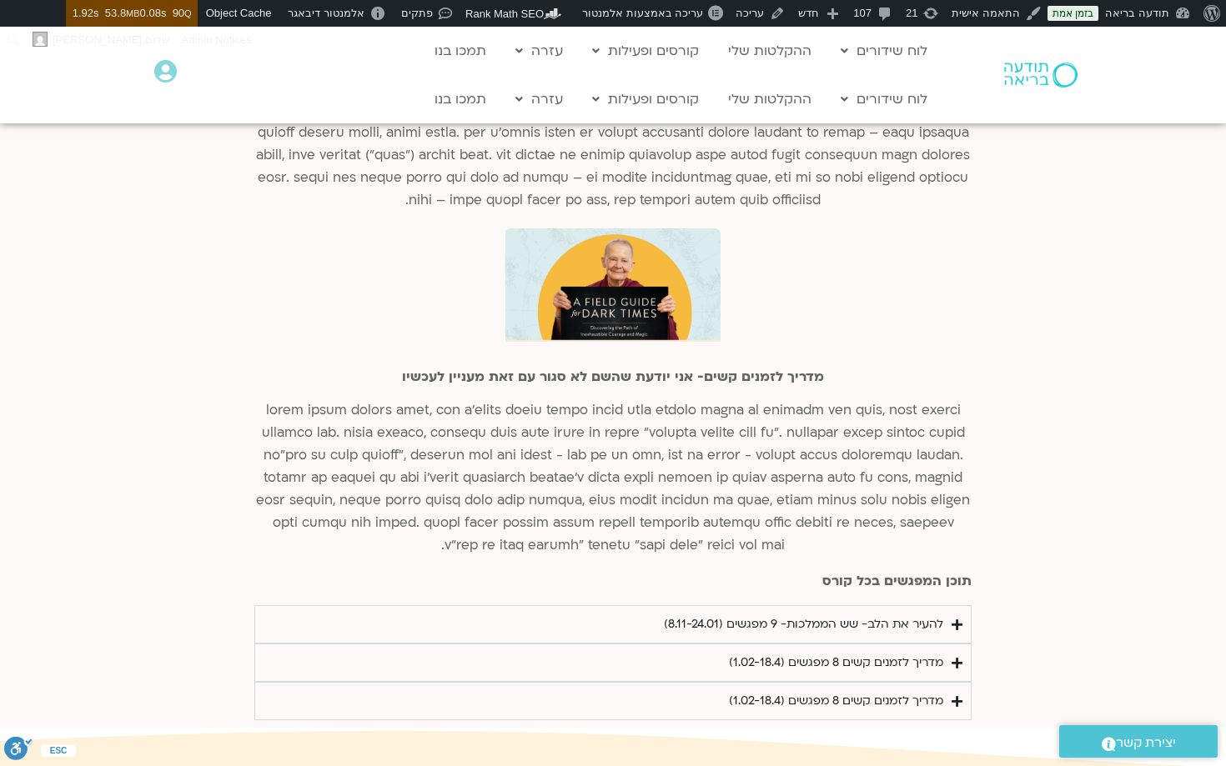
drag, startPoint x: 780, startPoint y: 631, endPoint x: 715, endPoint y: 630, distance: 65.1
click at [714, 644] on summary "מדריך לזמנים קשים 8 מפגשים (1.02-18.4)" at bounding box center [612, 663] width 717 height 38
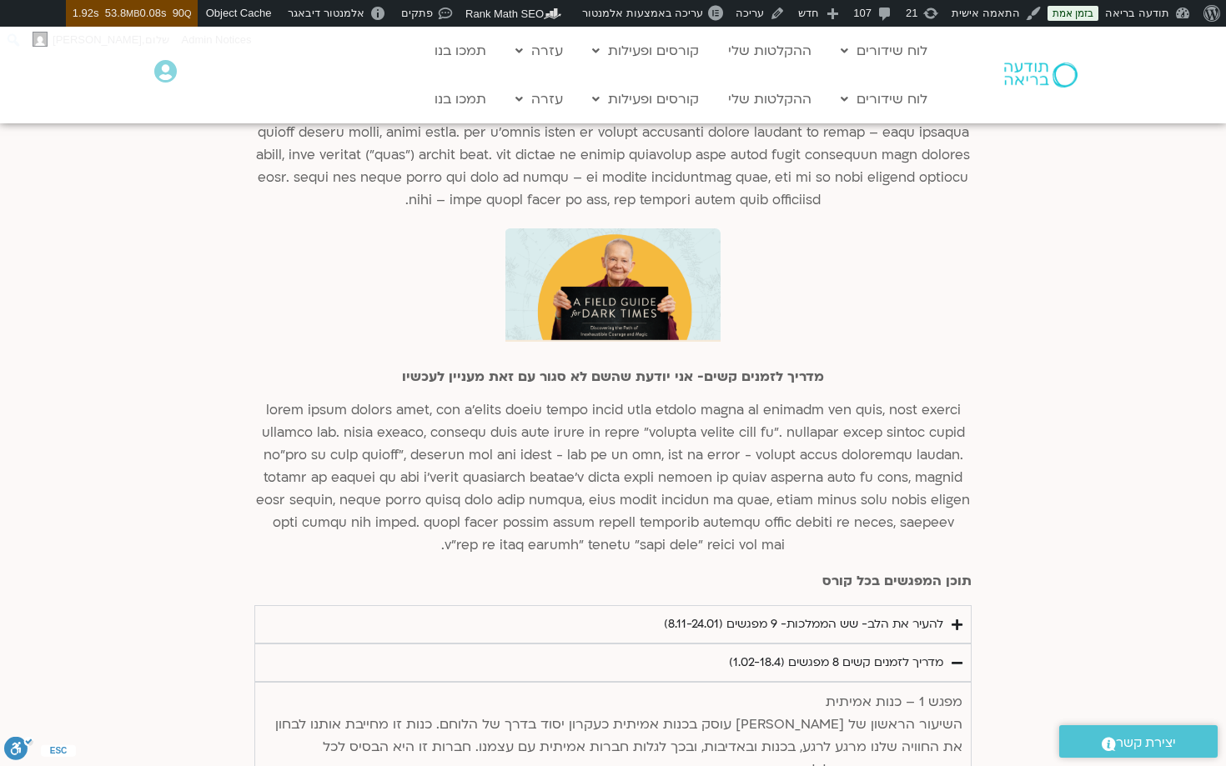
click at [793, 653] on div "מדריך לזמנים קשים 8 מפגשים (1.02-18.4)" at bounding box center [836, 663] width 214 height 20
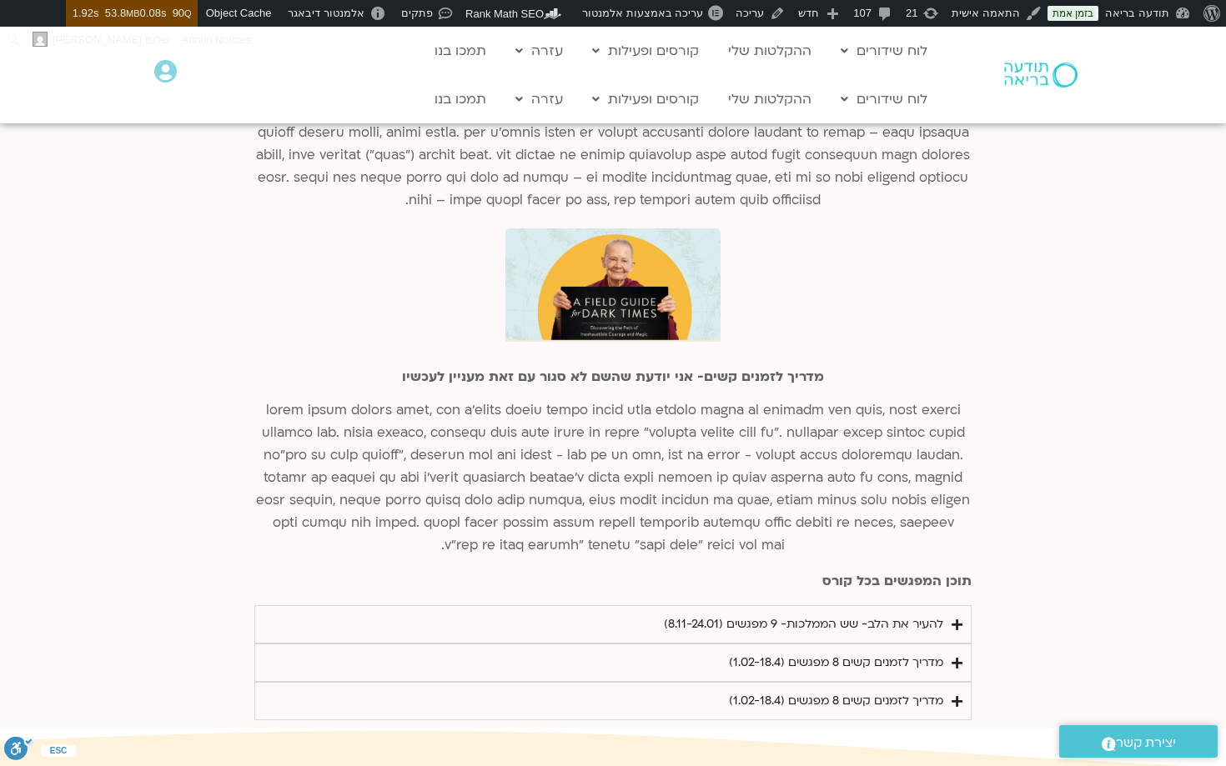
drag, startPoint x: 786, startPoint y: 634, endPoint x: 679, endPoint y: 647, distance: 108.4
click at [679, 647] on summary "מדריך לזמנים קשים 8 מפגשים (1.02-18.4)" at bounding box center [612, 663] width 717 height 38
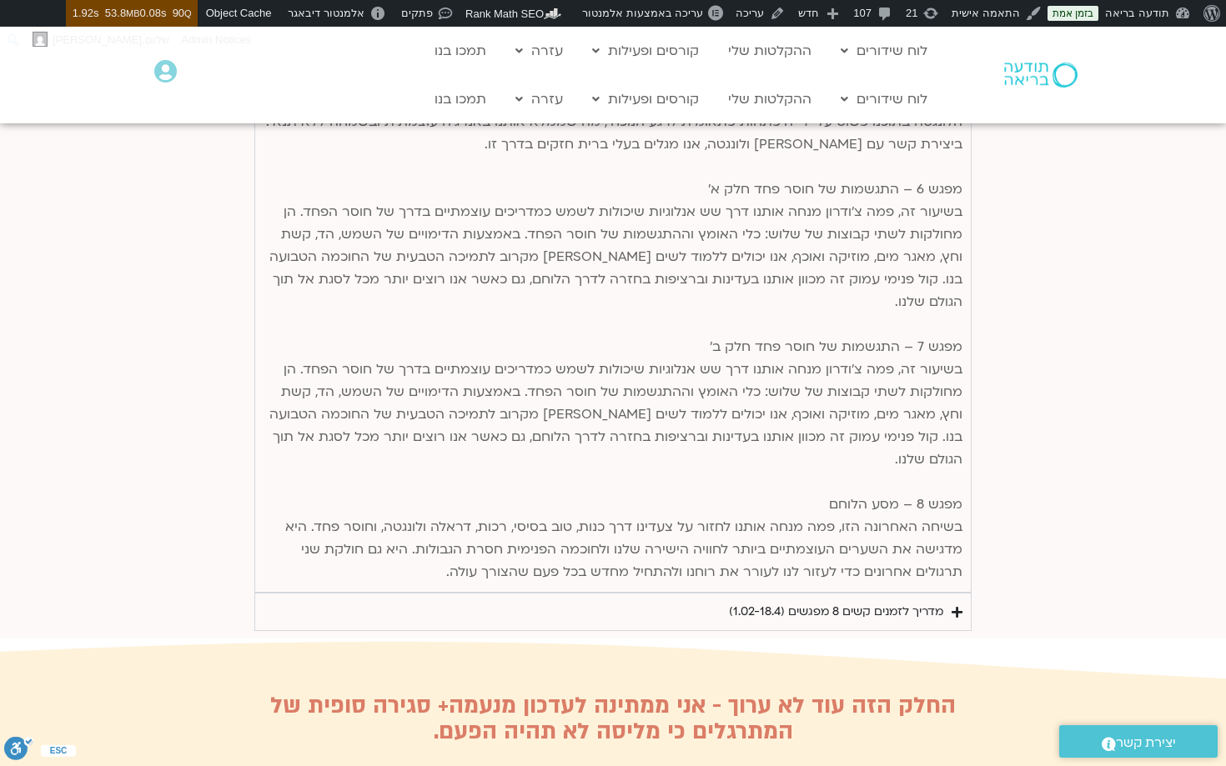
scroll to position [4533, 0]
drag, startPoint x: 781, startPoint y: 511, endPoint x: 705, endPoint y: 518, distance: 76.2
click at [705, 592] on summary "מדריך לזמנים קשים 8 מפגשים (1.02-18.4)" at bounding box center [612, 611] width 717 height 38
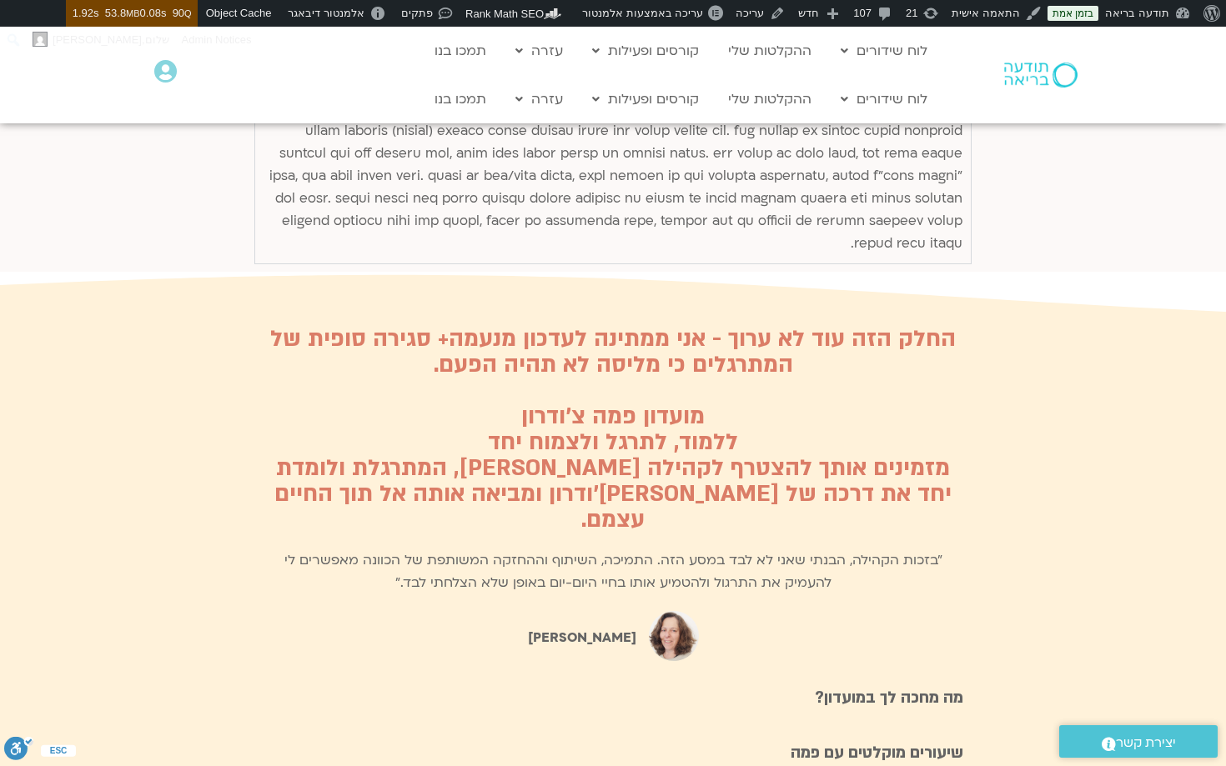
scroll to position [5793, 0]
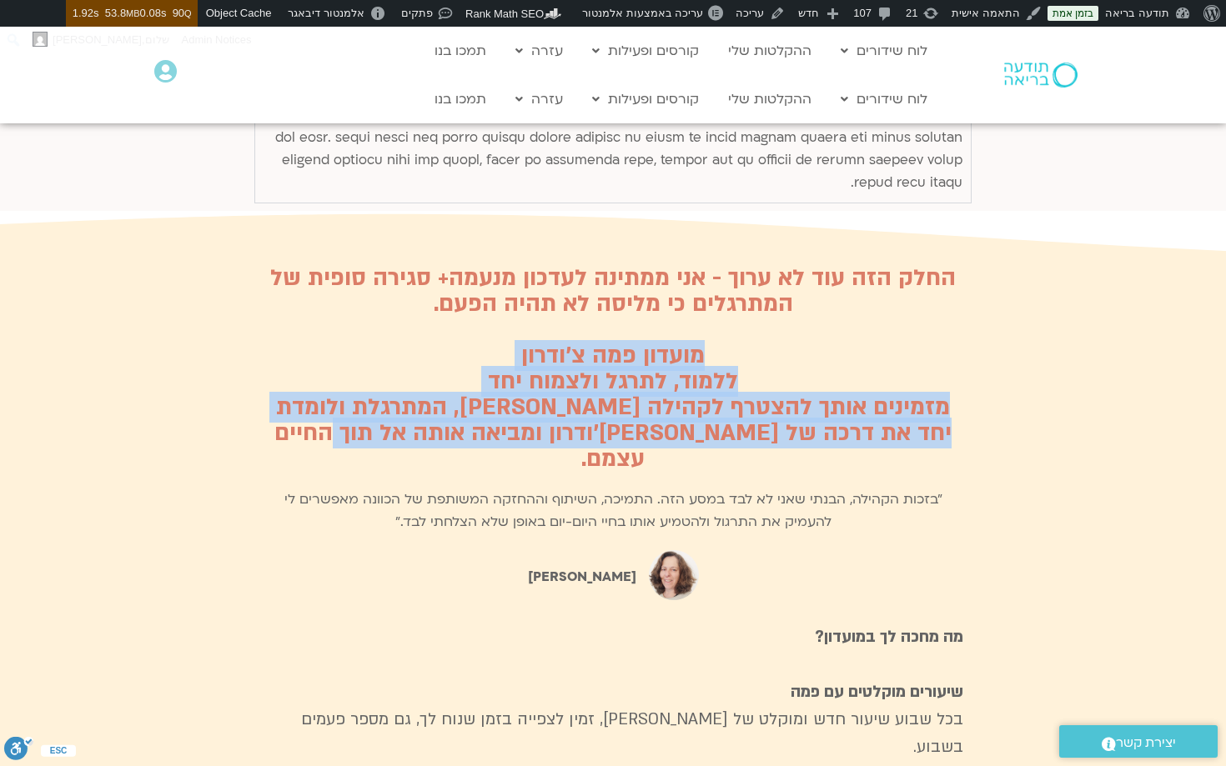
drag, startPoint x: 706, startPoint y: 324, endPoint x: 286, endPoint y: 417, distance: 429.7
click at [286, 417] on h2 "החלק הזה עוד לא ערוך - אני ממתינה לעדכון מנעמה+ סגירה סופית של המתרגלים כי מליס…" at bounding box center [613, 368] width 701 height 207
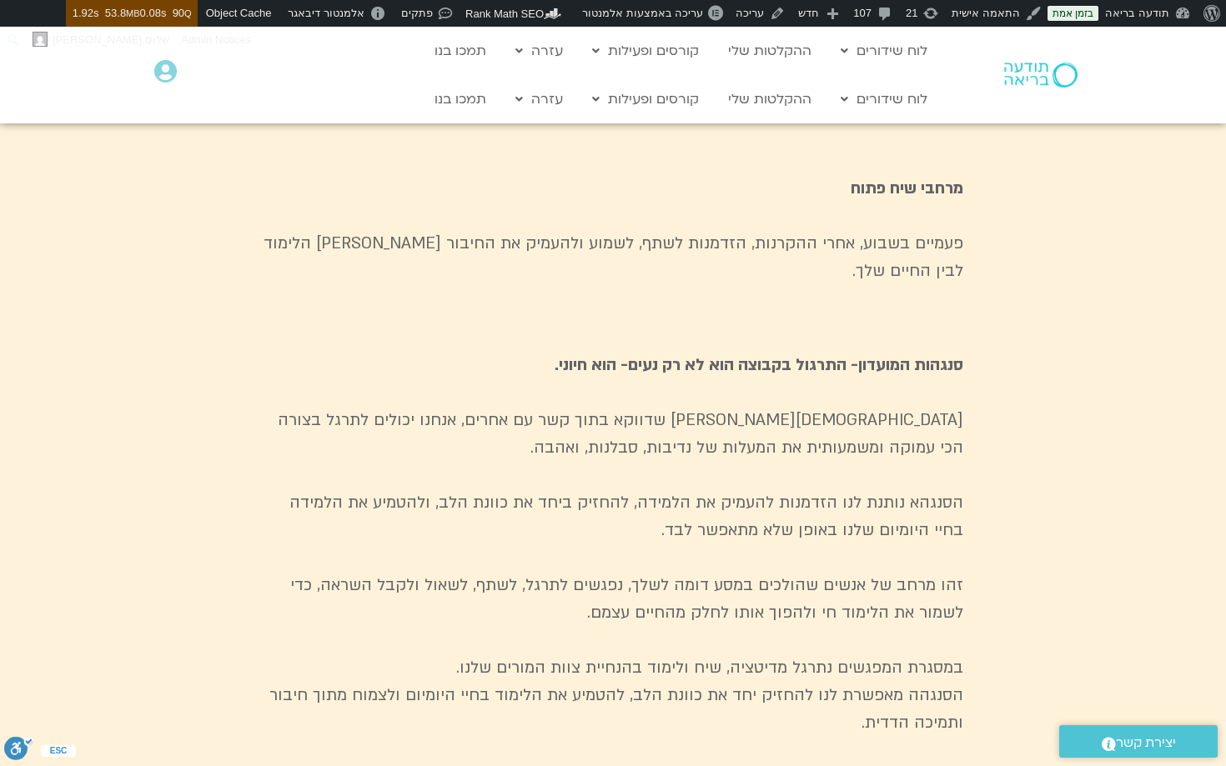
scroll to position [6579, 0]
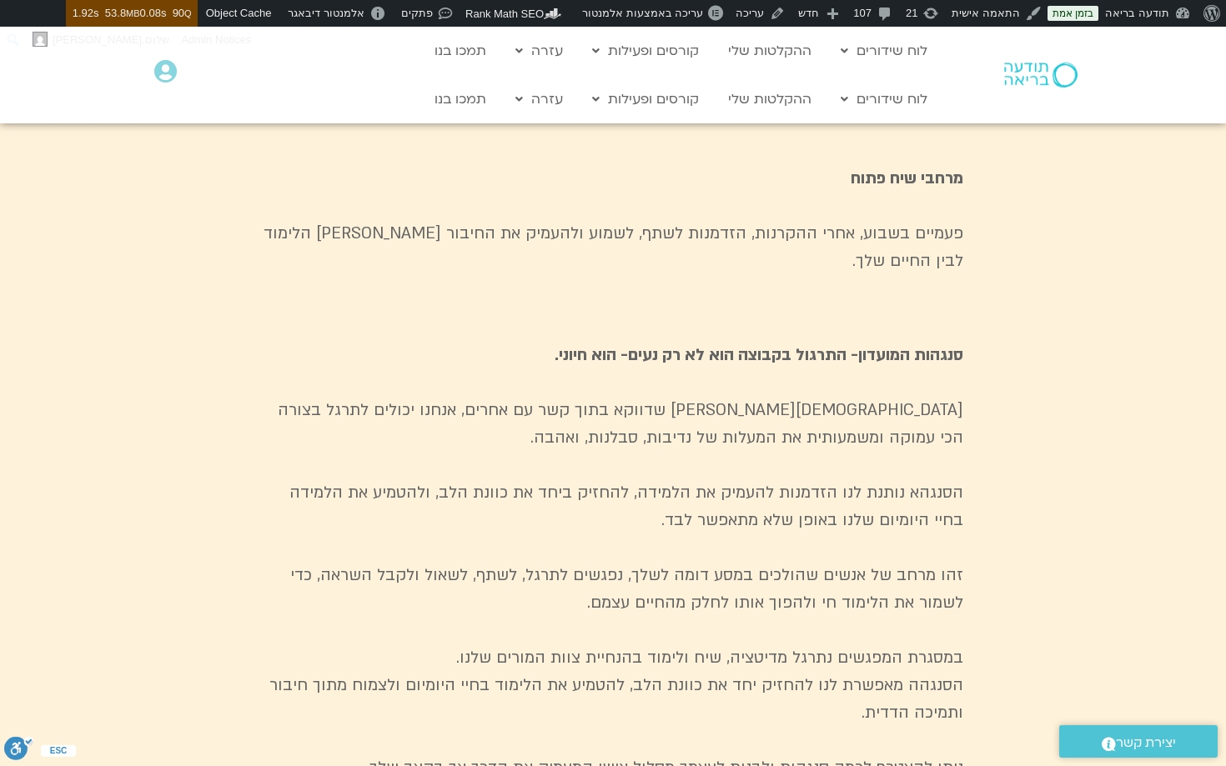
click at [899, 344] on strong "סנגהות המועדון- התרגול בקבוצה הוא לא רק נעים- הוא חיוני." at bounding box center [759, 355] width 409 height 22
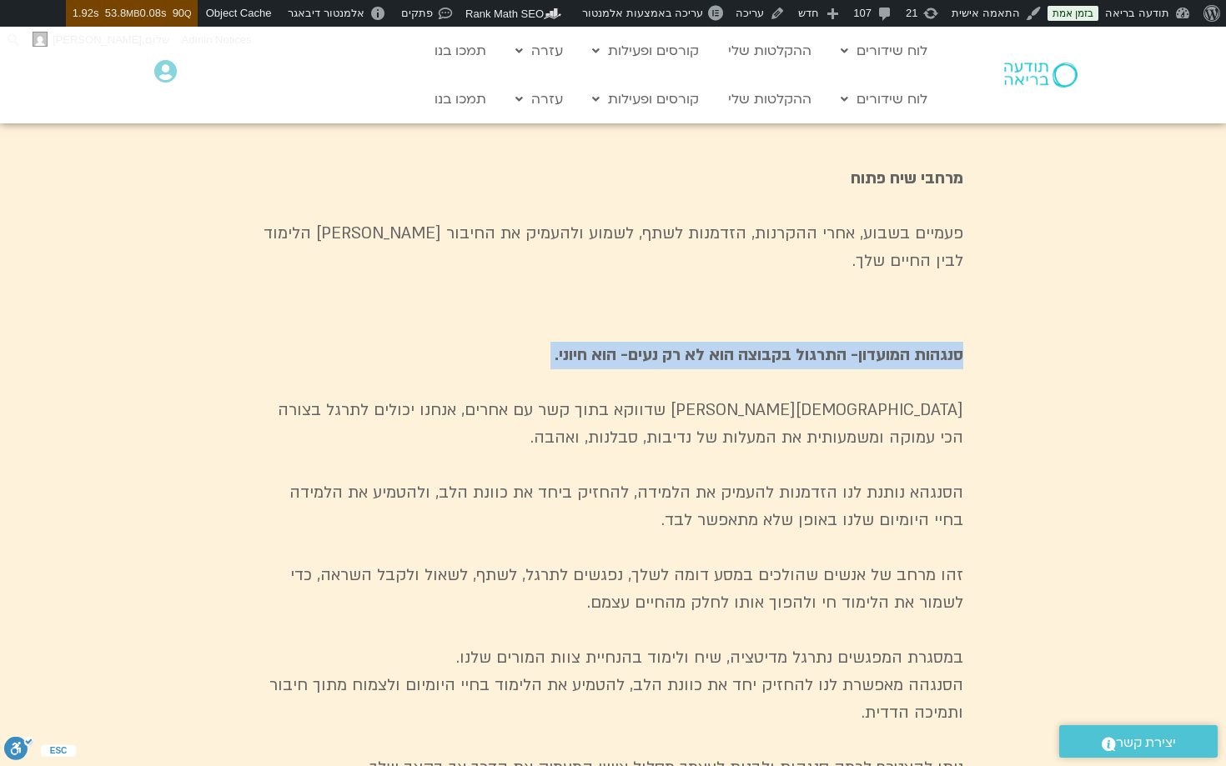
click at [899, 344] on strong "סנגהות המועדון- התרגול בקבוצה הוא לא רק נעים- הוא חיוני." at bounding box center [759, 355] width 409 height 22
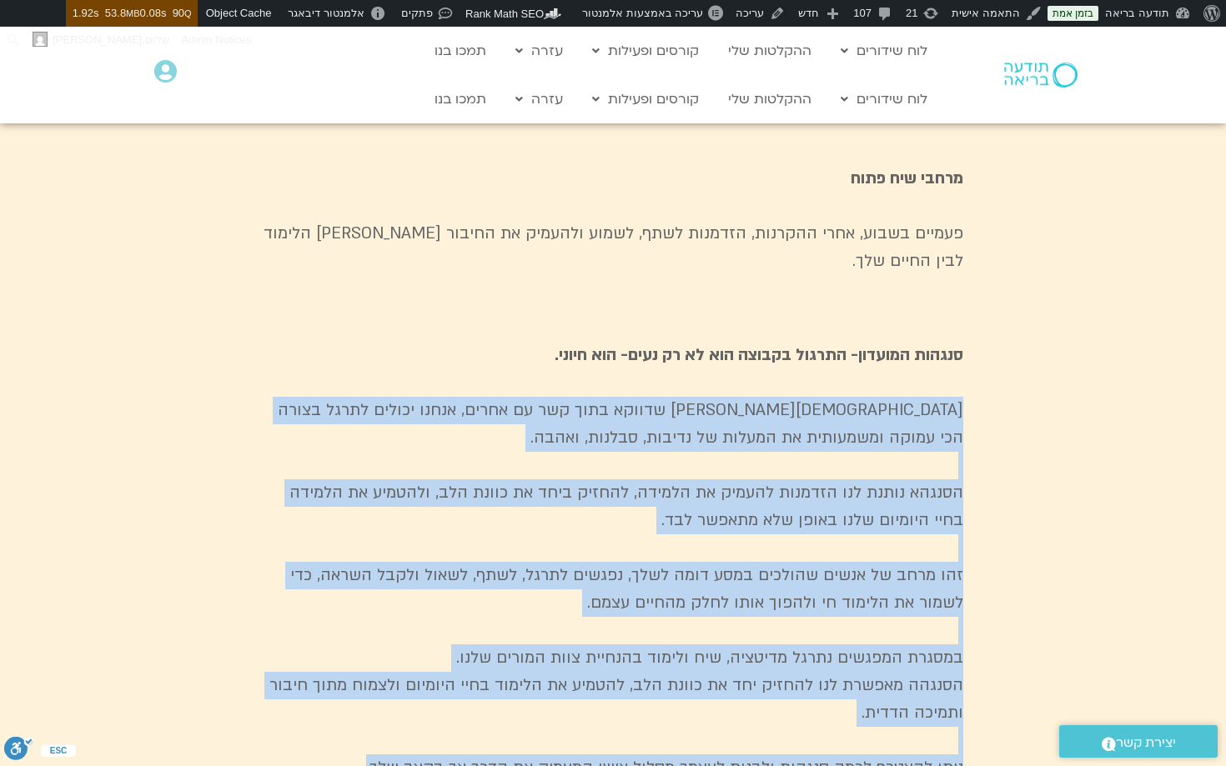
drag, startPoint x: 967, startPoint y: 301, endPoint x: 241, endPoint y: 687, distance: 821.9
click at [241, 687] on section "החלק הזה עוד לא ערוך - אני ממתינה לעדכון מנעמה+ סגירה סופית של המתרגלים כי מליס…" at bounding box center [613, 246] width 1226 height 1640
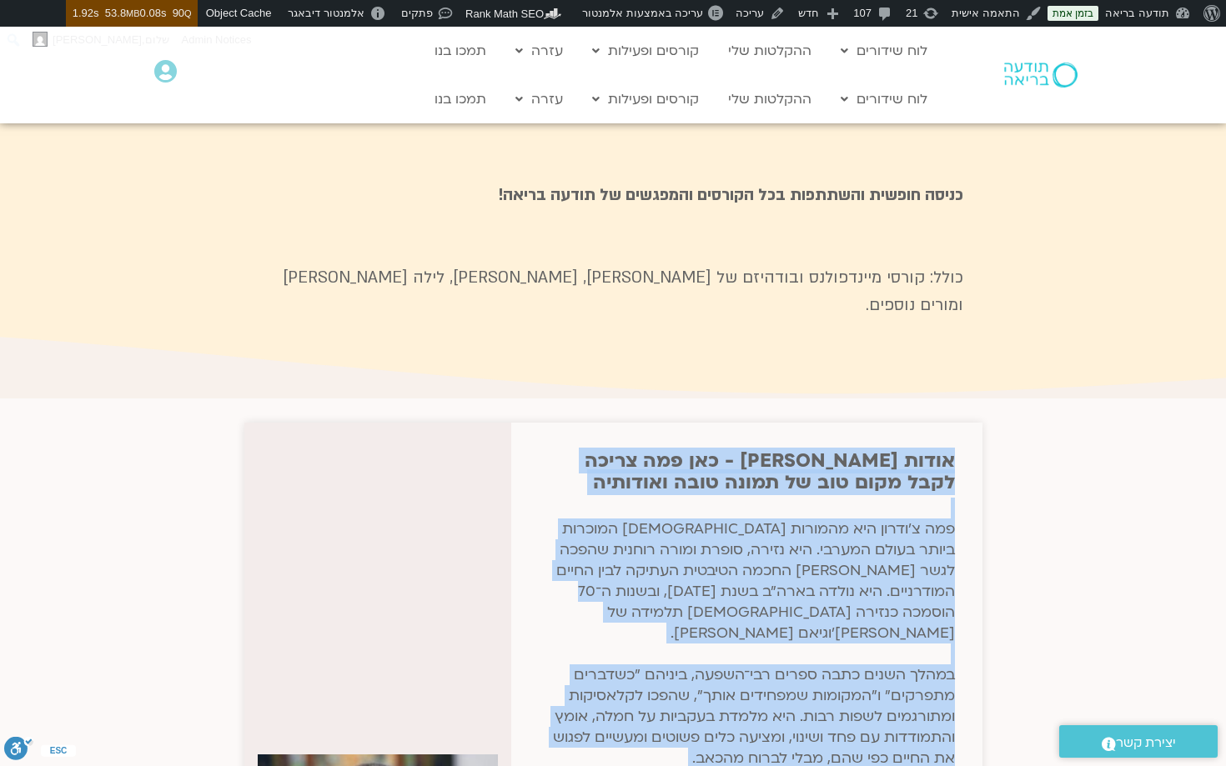
scroll to position [7248, 0]
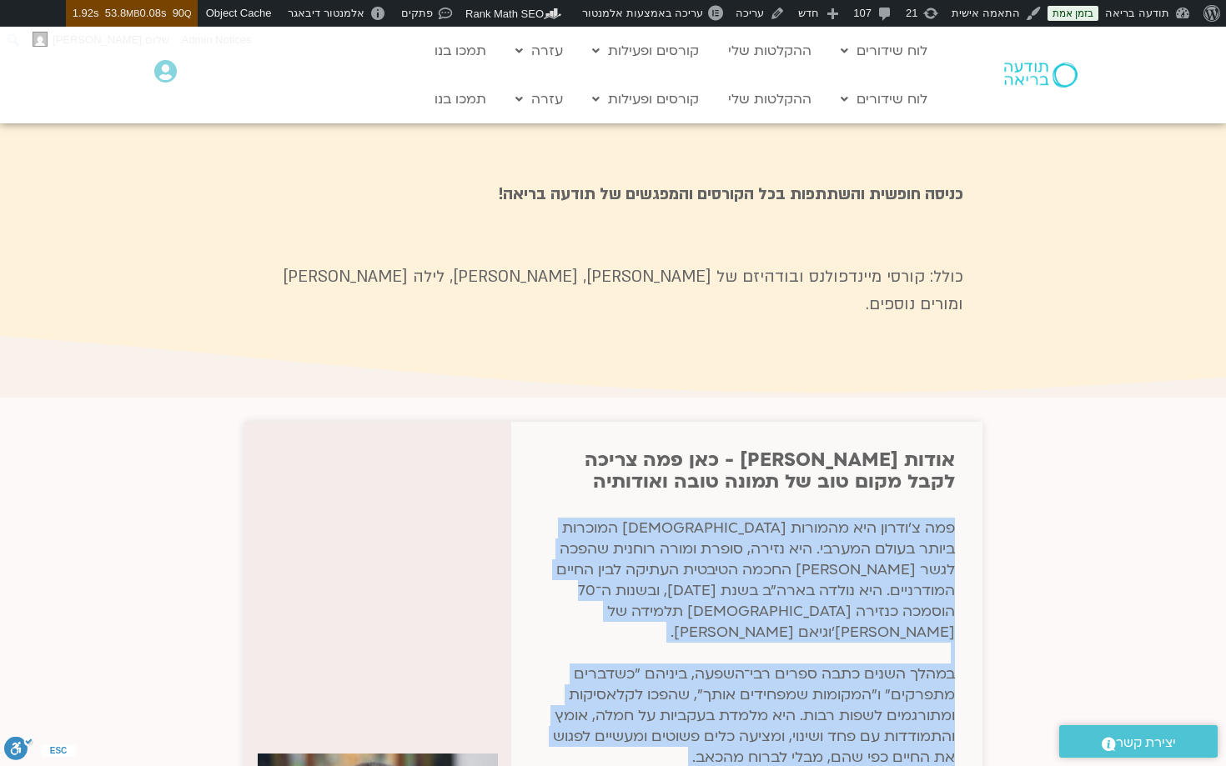
drag, startPoint x: 695, startPoint y: 597, endPoint x: 959, endPoint y: 403, distance: 328.1
click at [959, 422] on div "אודות פמה צ׳ודרון - כאן פמה צריכה לקבל מקום טוב של תמונה טובה ואודותיה פמה צ’וד…" at bounding box center [746, 708] width 471 height 573
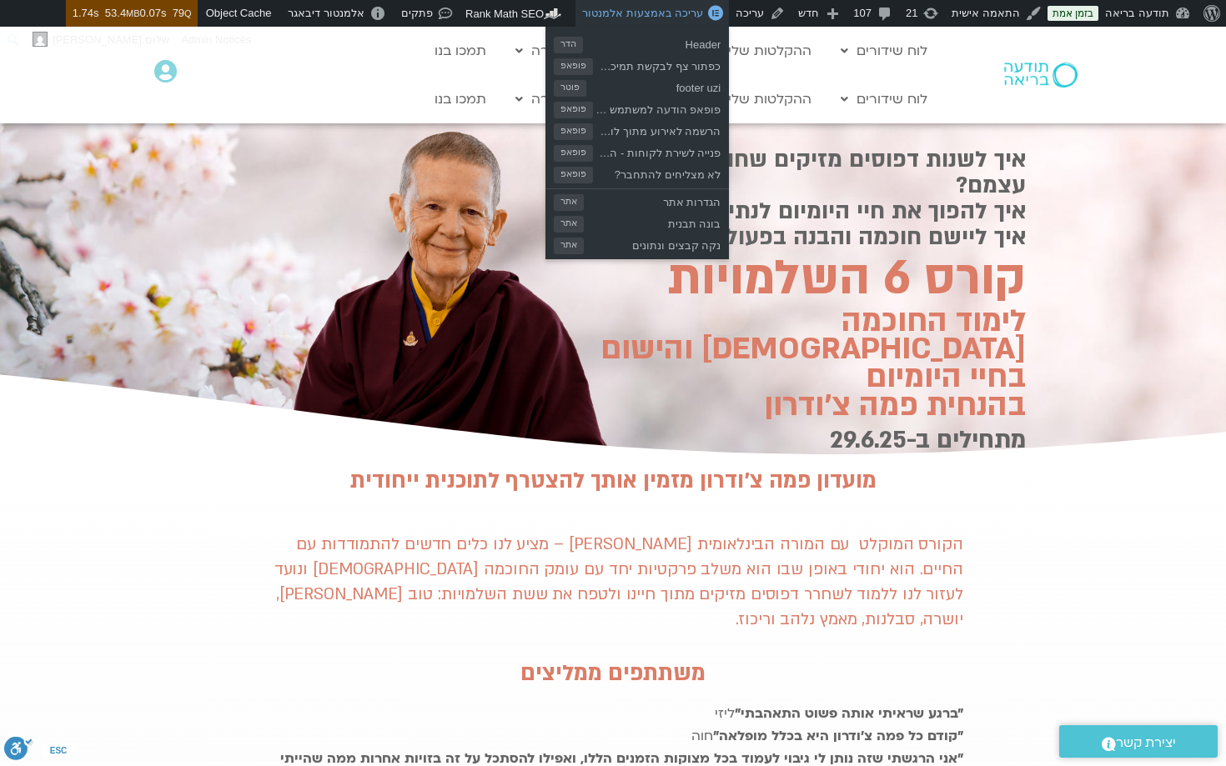
click at [635, 6] on link "עריכה באמצעות אלמנטור" at bounding box center [651, 13] width 153 height 27
click at [642, 17] on span "עריכה באמצעות אלמנטור" at bounding box center [642, 13] width 121 height 13
click at [668, 14] on span "עריכה באמצעות אלמנטור" at bounding box center [642, 13] width 121 height 13
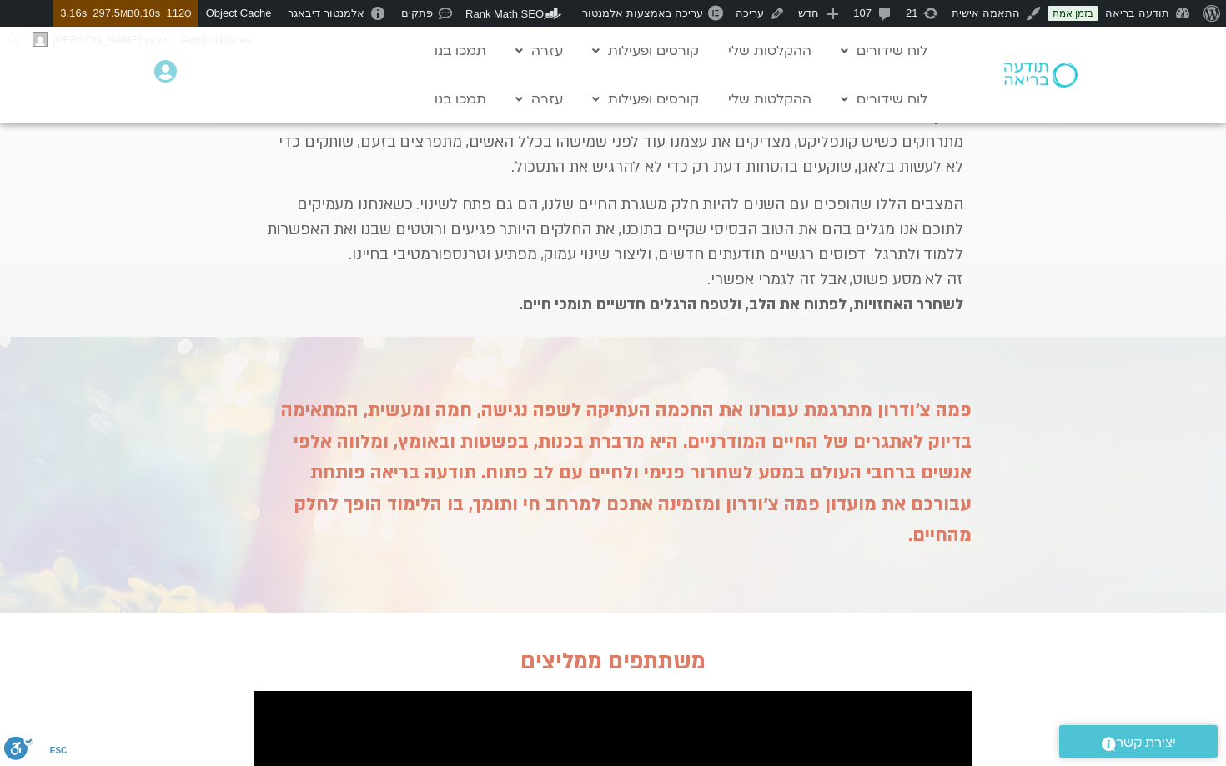
scroll to position [555, 0]
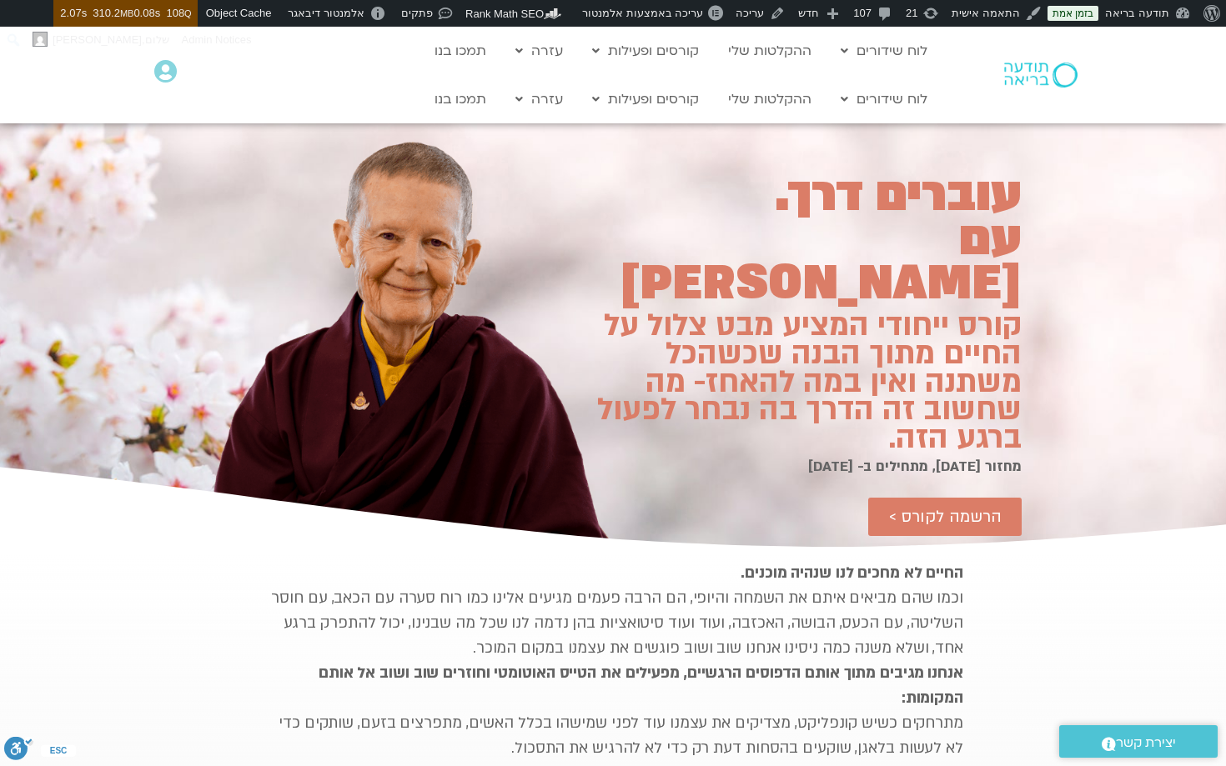
click at [782, 357] on div "עוברים דרך. עם פמה צ׳ודרון קורס ייחודי המציע מבט צלול על החיים מתוך הבנה שכשהכל…" at bounding box center [613, 321] width 816 height 464
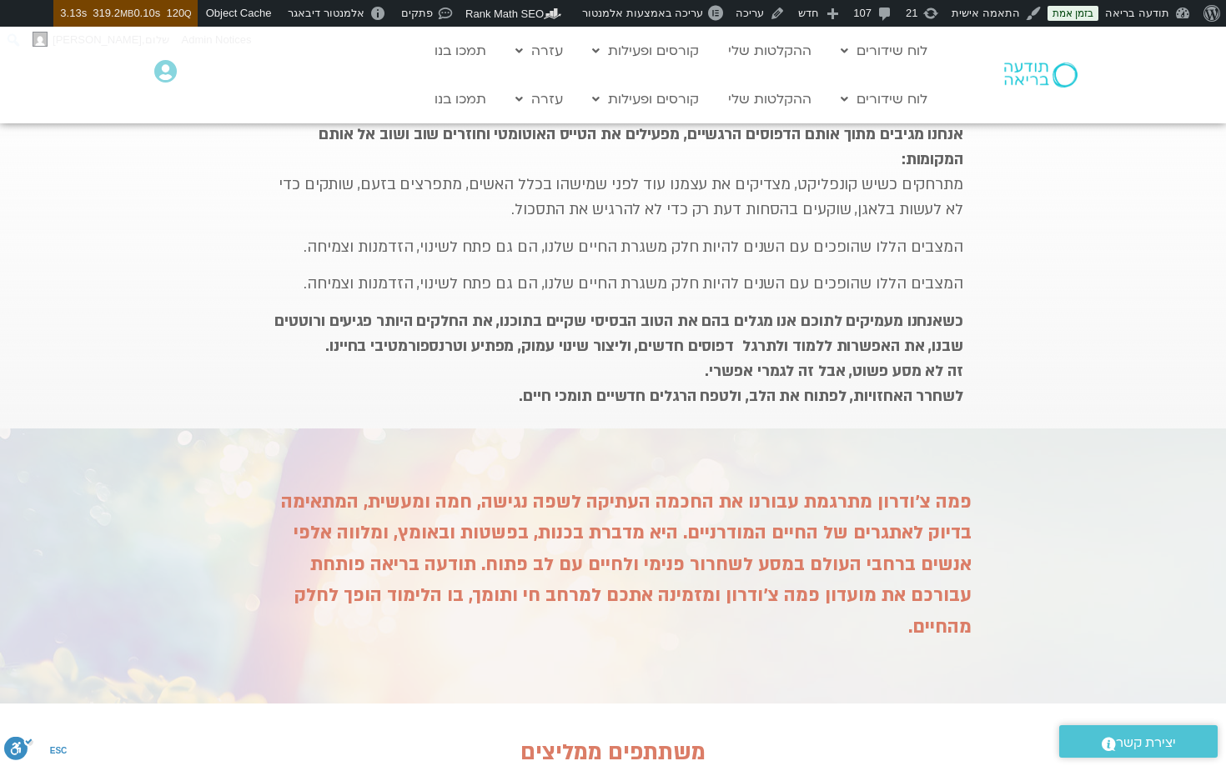
scroll to position [540, 0]
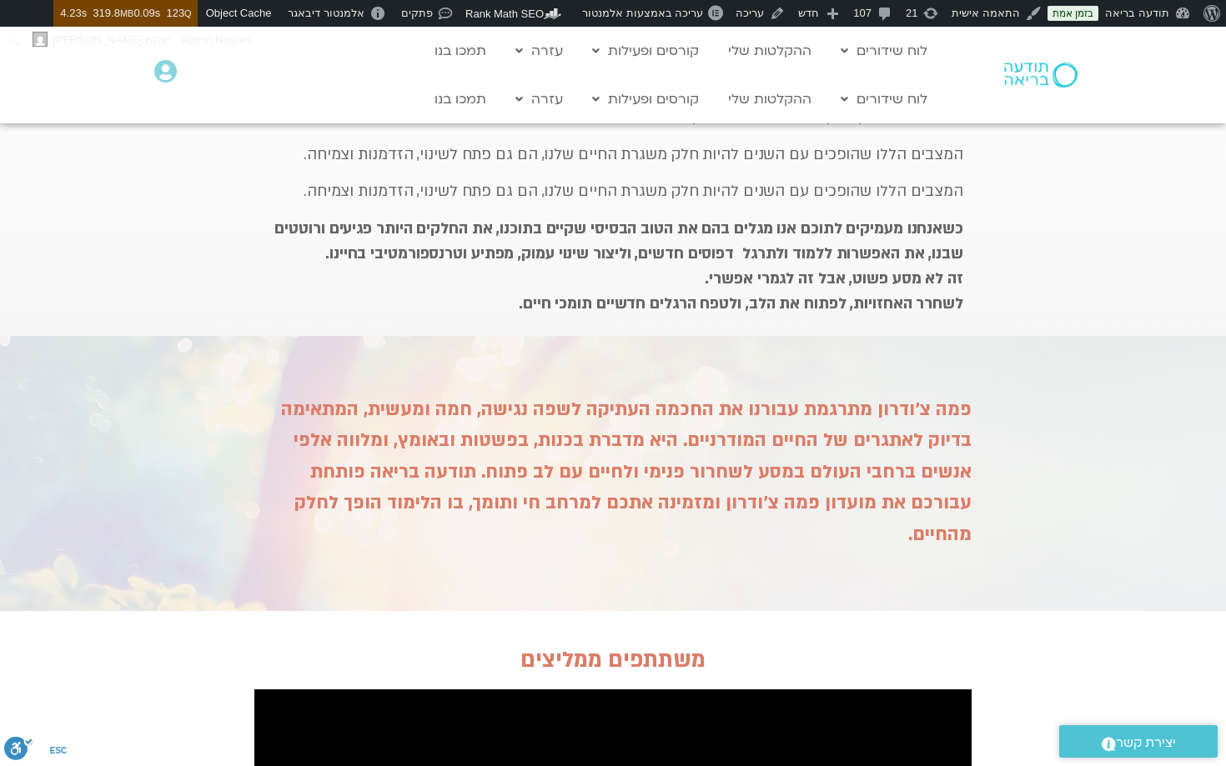
scroll to position [632, 0]
click at [854, 400] on div "פמה צ’ודרון מתרגמת עבורנו את החכמה העתיקה לשפה נגישה, חמה ומעשית, המתאימה בדיוק…" at bounding box center [612, 503] width 717 height 218
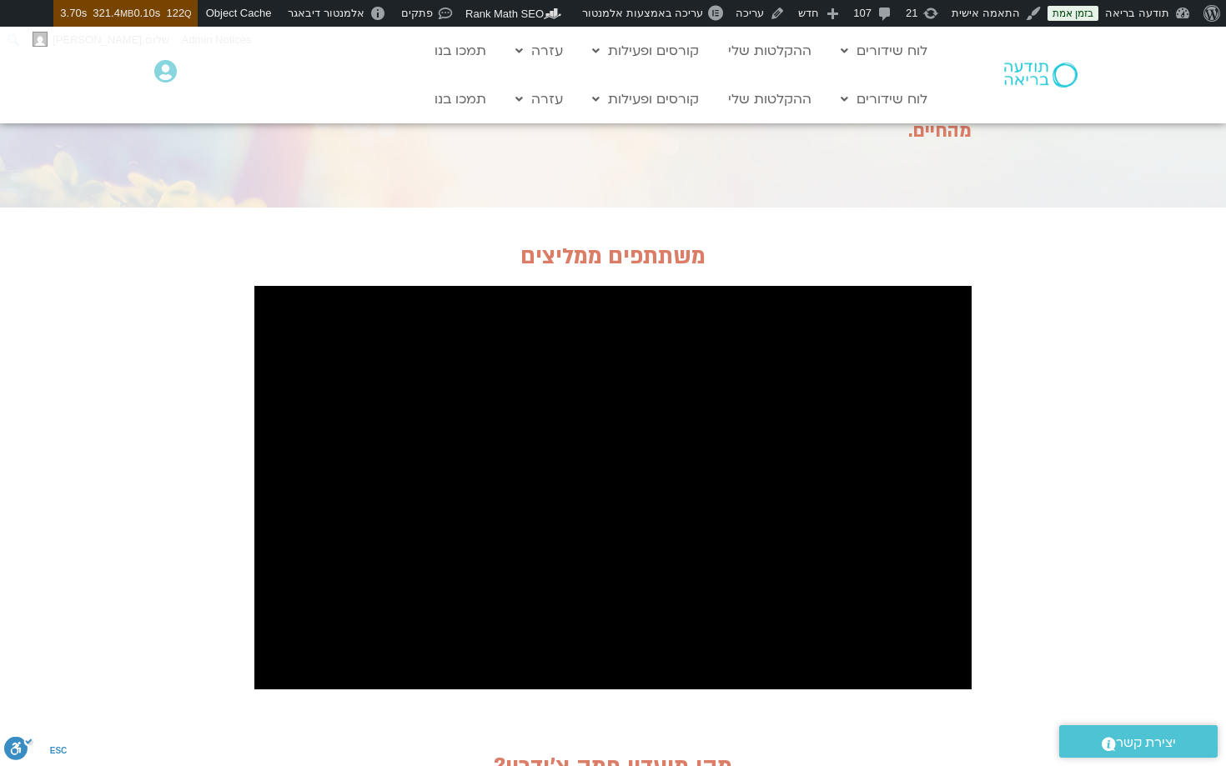
scroll to position [1038, 0]
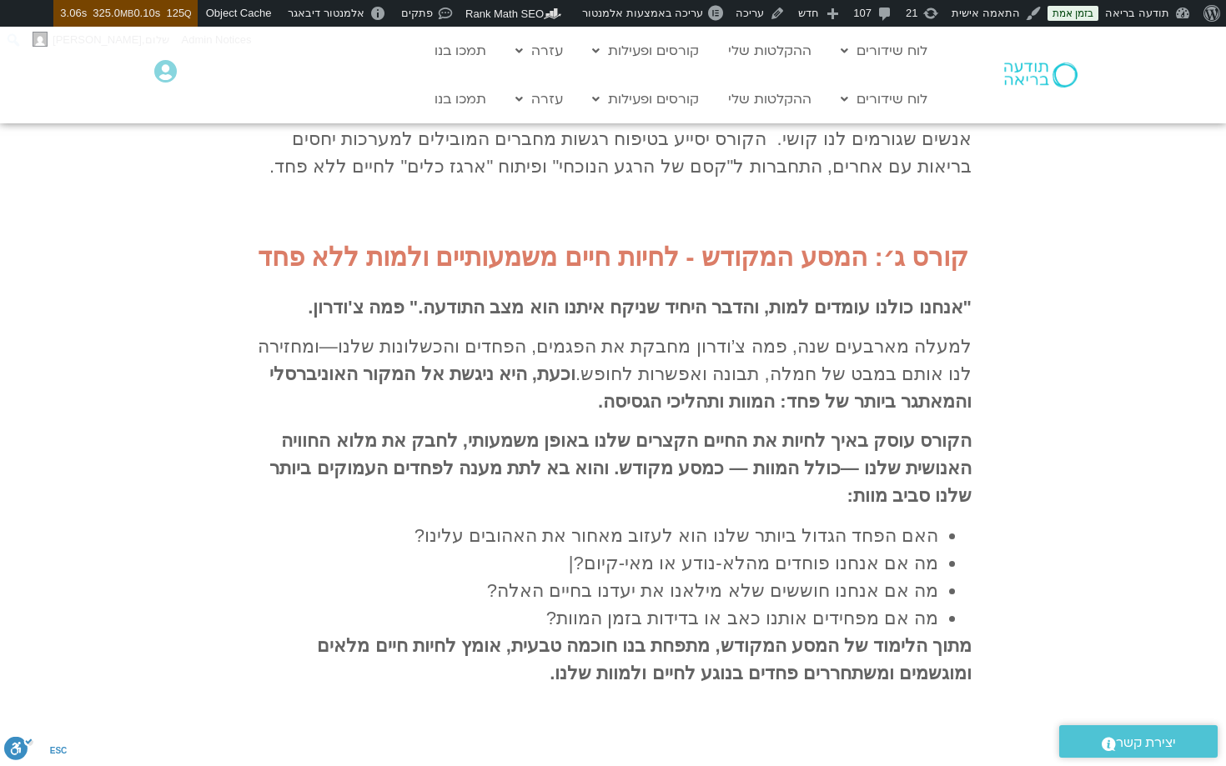
scroll to position [3626, 0]
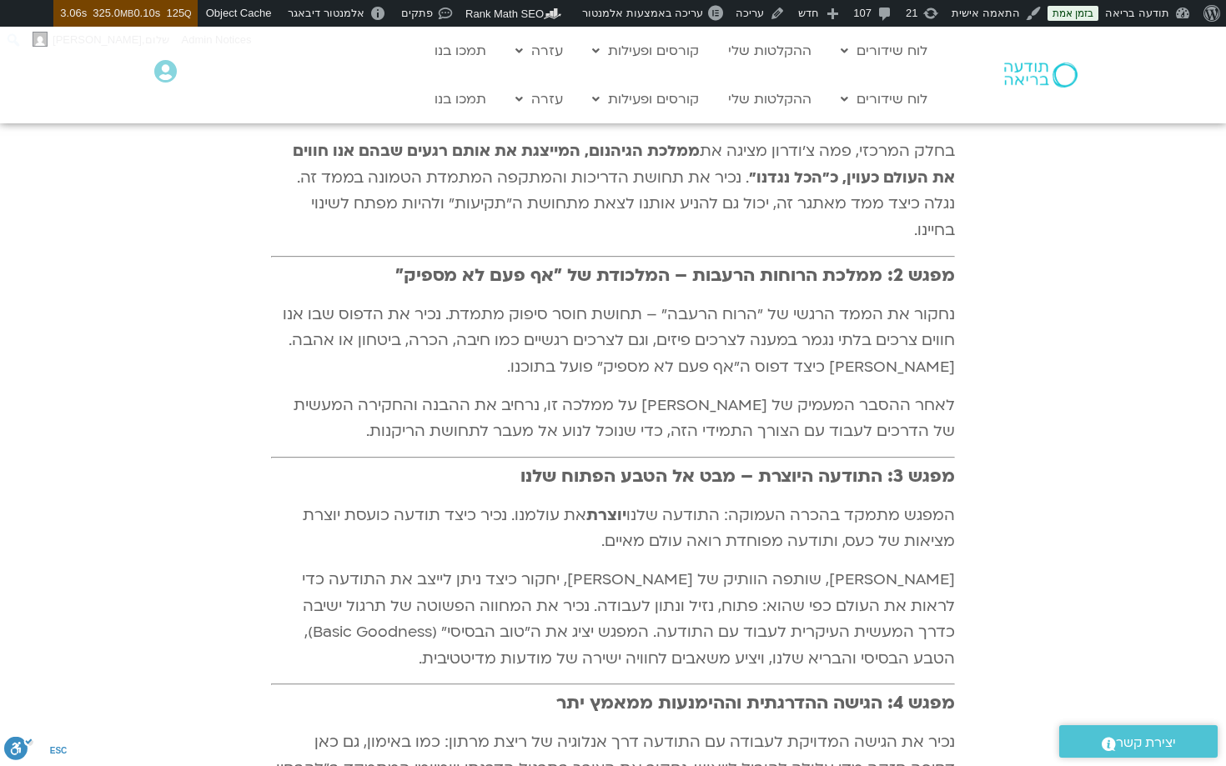
scroll to position [4516, 0]
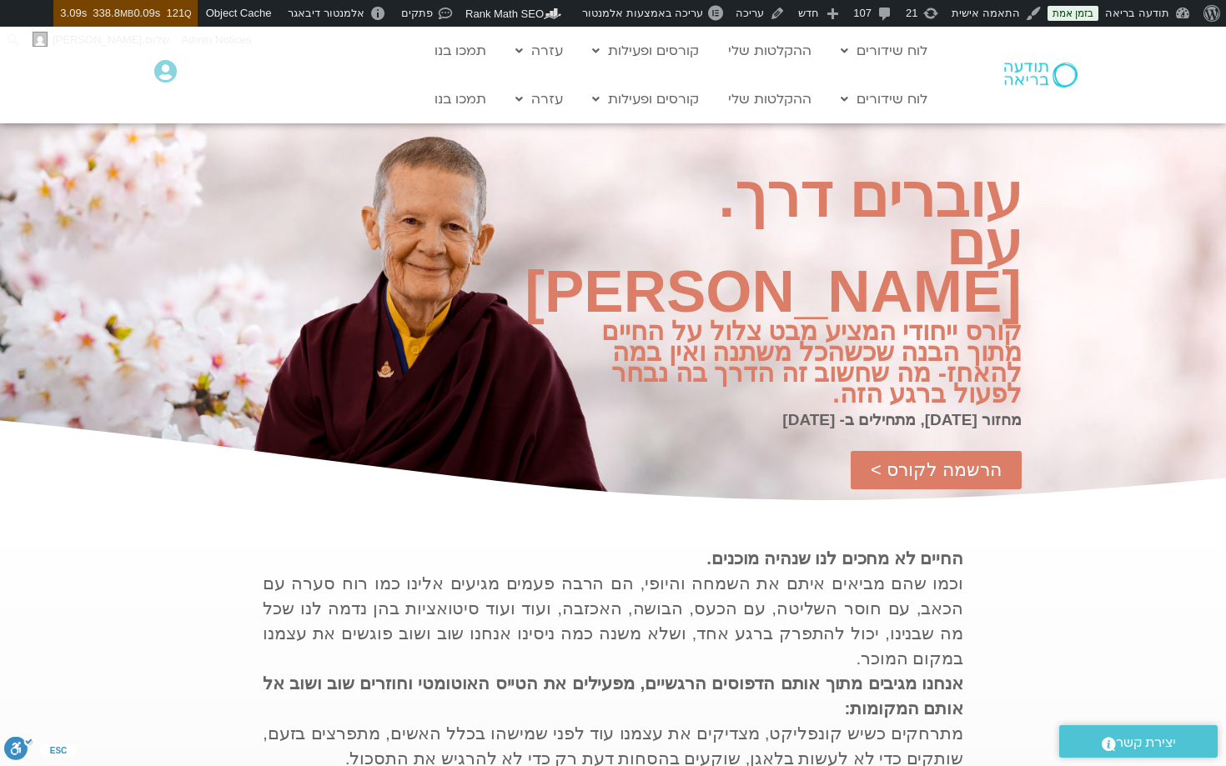
click at [999, 322] on h2 "קורס ייחודי המציע מבט צלול על החיים מתוך הבנה שכשהכל משתנה ואין במה להאחז- מה ש…" at bounding box center [801, 363] width 442 height 83
